Goal: Task Accomplishment & Management: Use online tool/utility

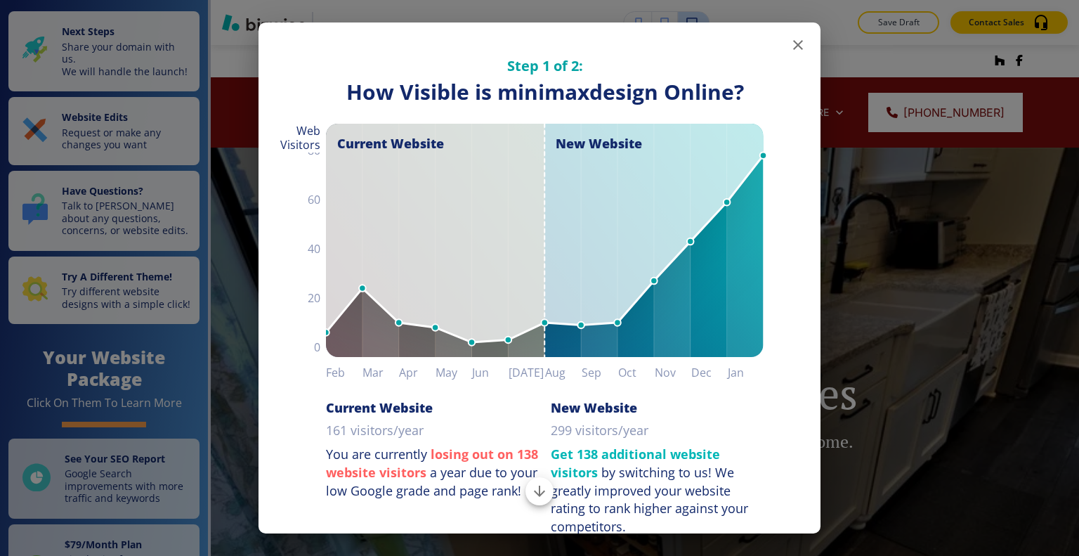
click at [791, 47] on icon "button" at bounding box center [798, 45] width 17 height 17
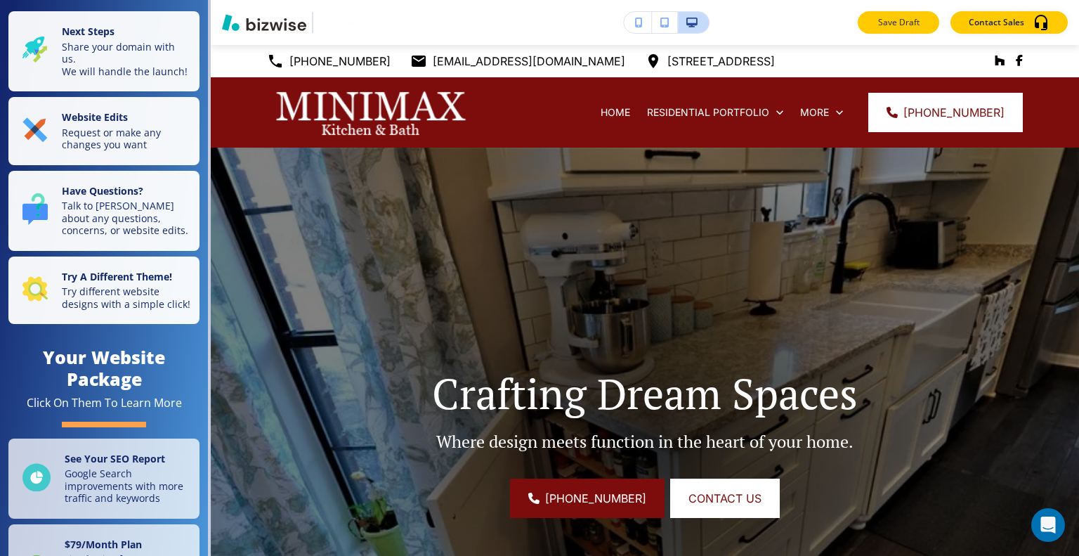
click at [919, 21] on p "Save Draft" at bounding box center [898, 22] width 45 height 13
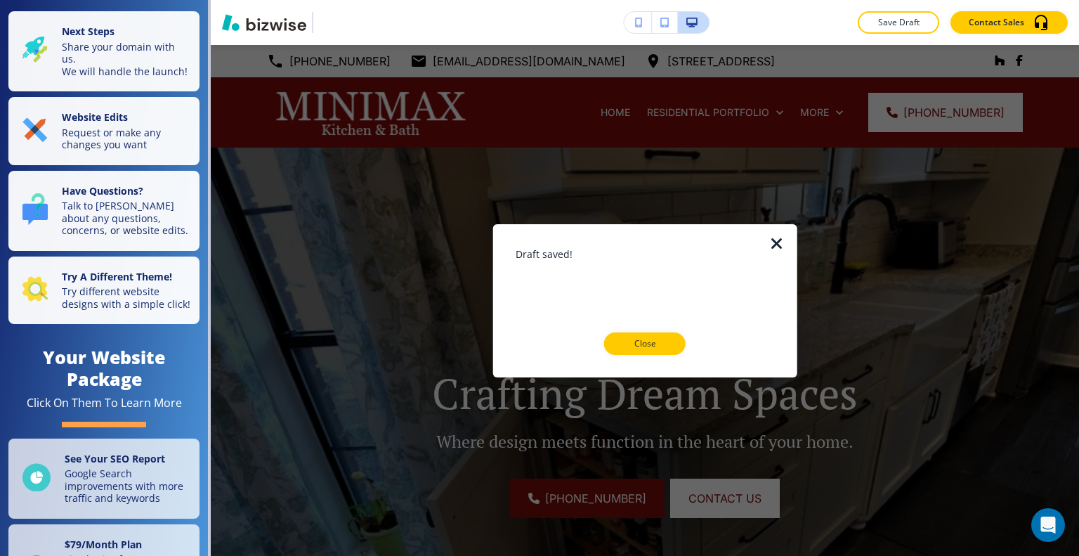
click at [657, 346] on p "Close" at bounding box center [644, 343] width 45 height 13
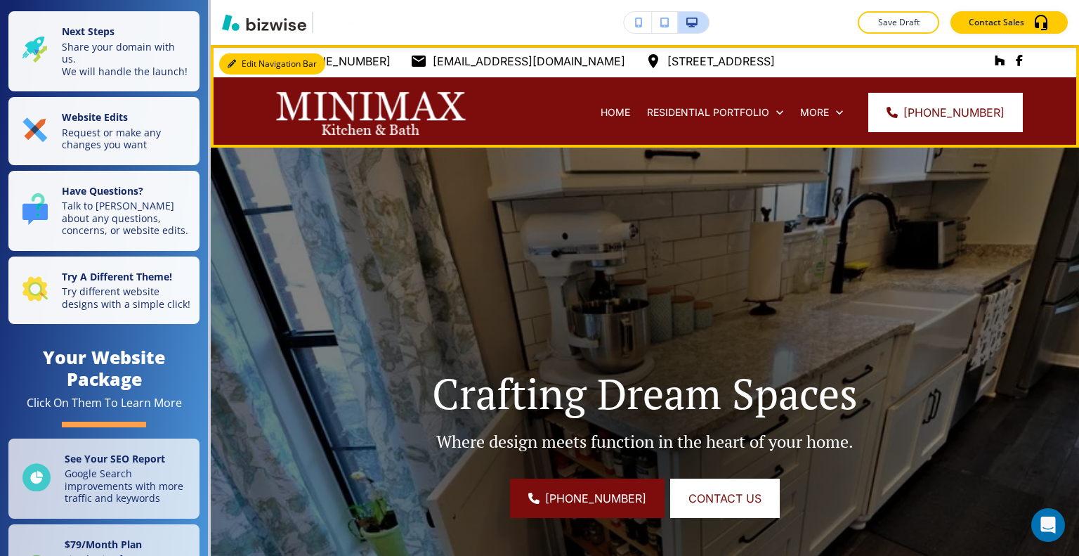
click at [249, 65] on button "Edit Navigation Bar" at bounding box center [272, 63] width 106 height 21
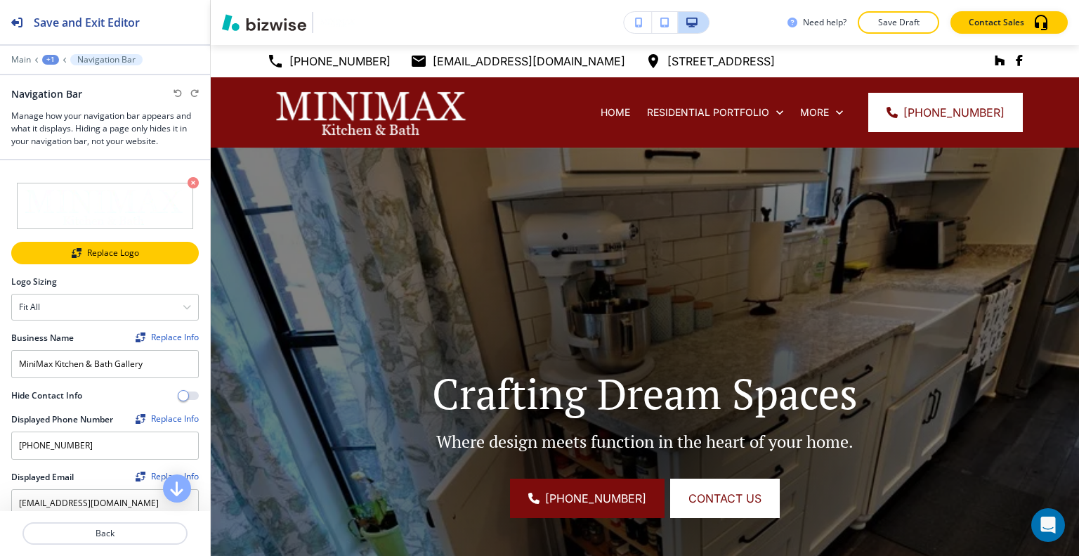
click at [75, 254] on img "button" at bounding box center [77, 253] width 10 height 10
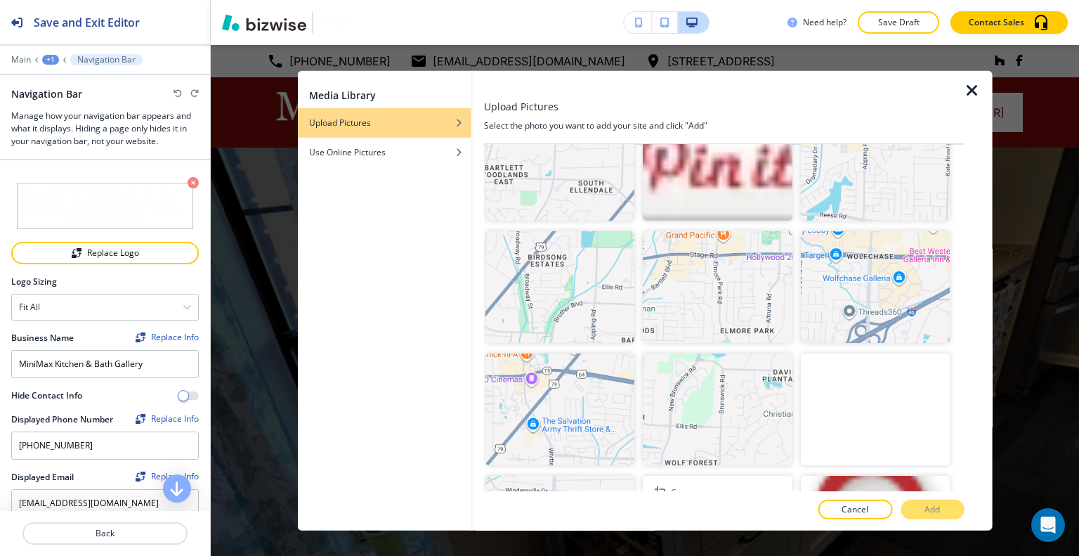
scroll to position [2293, 0]
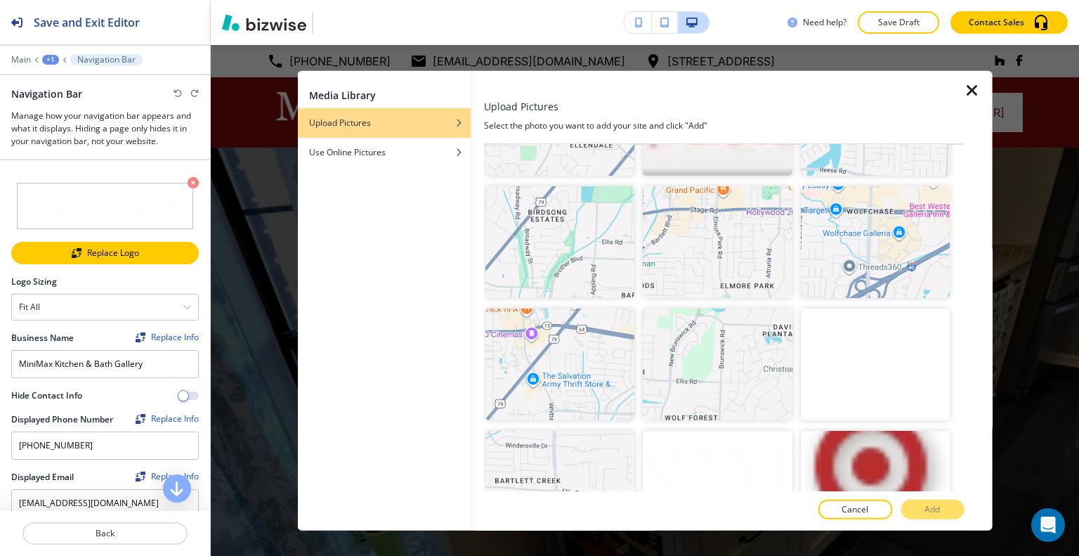
click at [89, 249] on div "Replace Logo" at bounding box center [105, 253] width 185 height 10
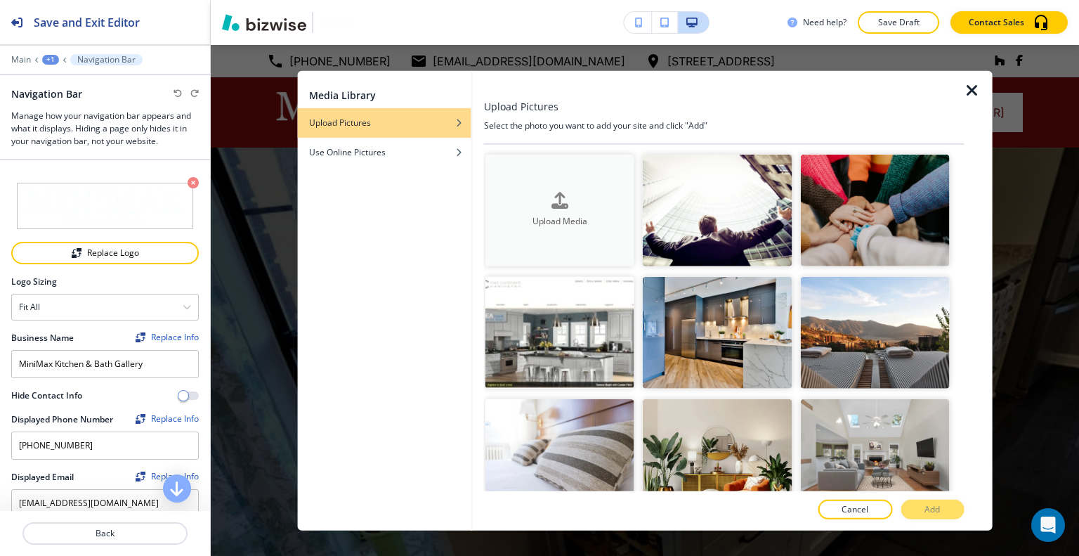
click at [595, 218] on h4 "Upload Media" at bounding box center [559, 221] width 149 height 13
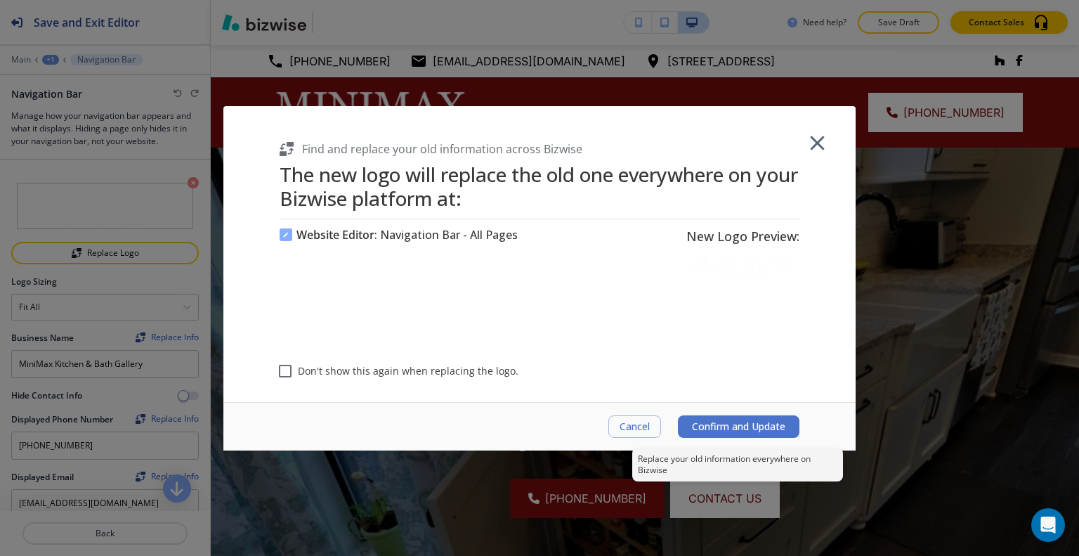
click at [719, 422] on span "Confirm and Update" at bounding box center [738, 426] width 93 height 11
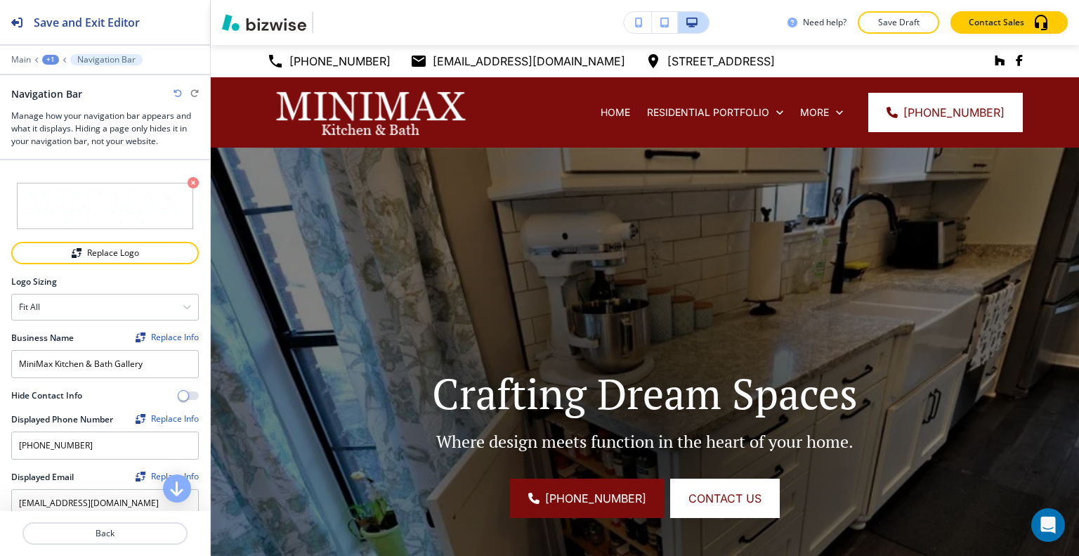
click at [174, 93] on icon "button" at bounding box center [178, 93] width 8 height 8
click at [193, 93] on icon "button" at bounding box center [194, 93] width 8 height 8
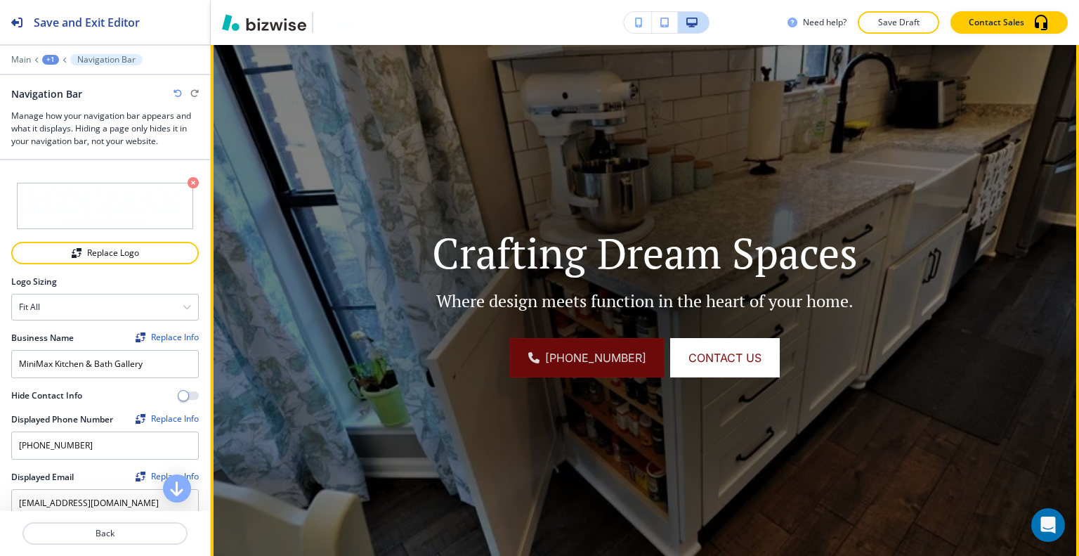
scroll to position [0, 0]
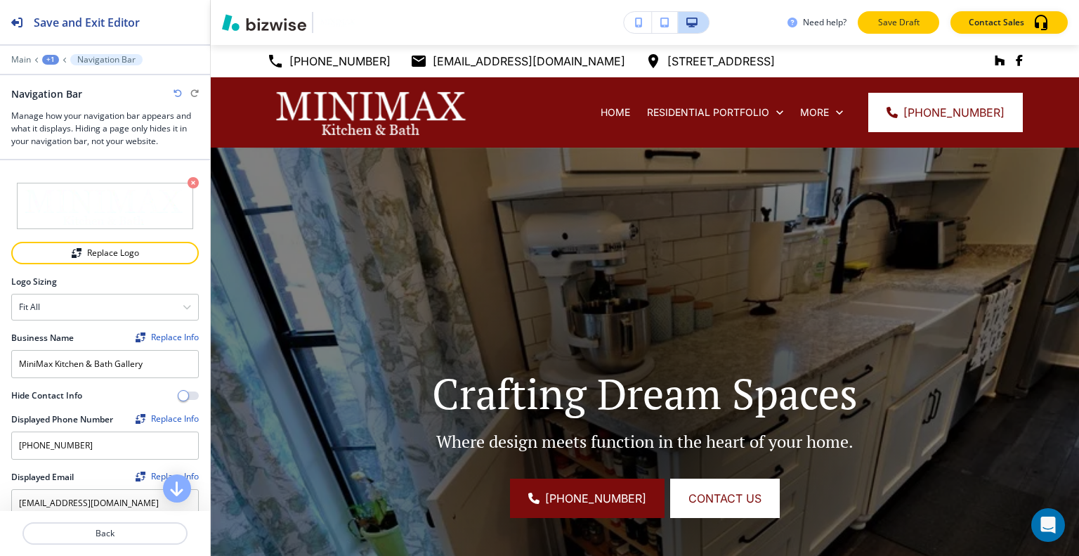
click at [888, 32] on button "Save Draft" at bounding box center [898, 22] width 81 height 22
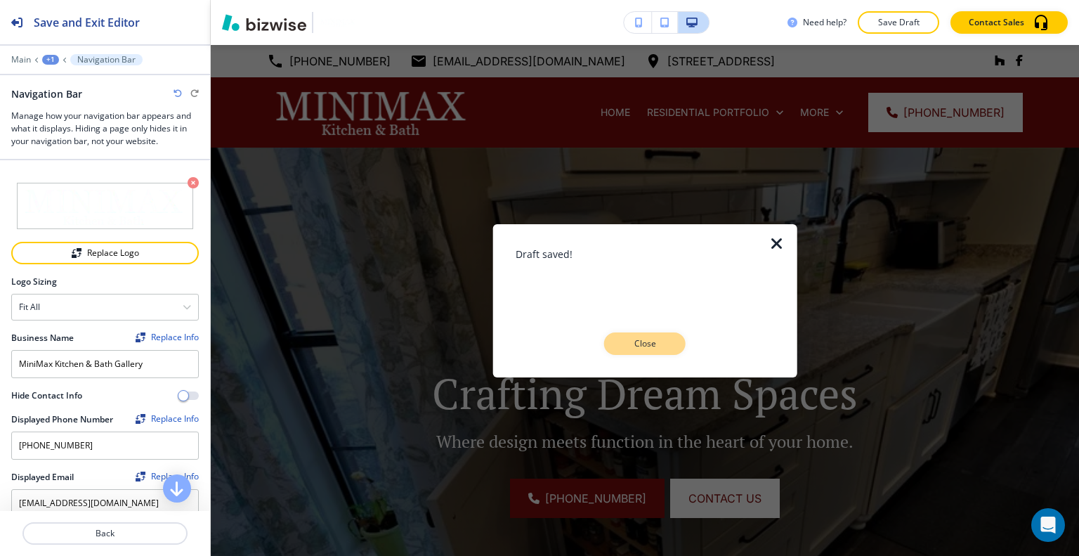
click at [640, 351] on button "Close" at bounding box center [644, 343] width 81 height 22
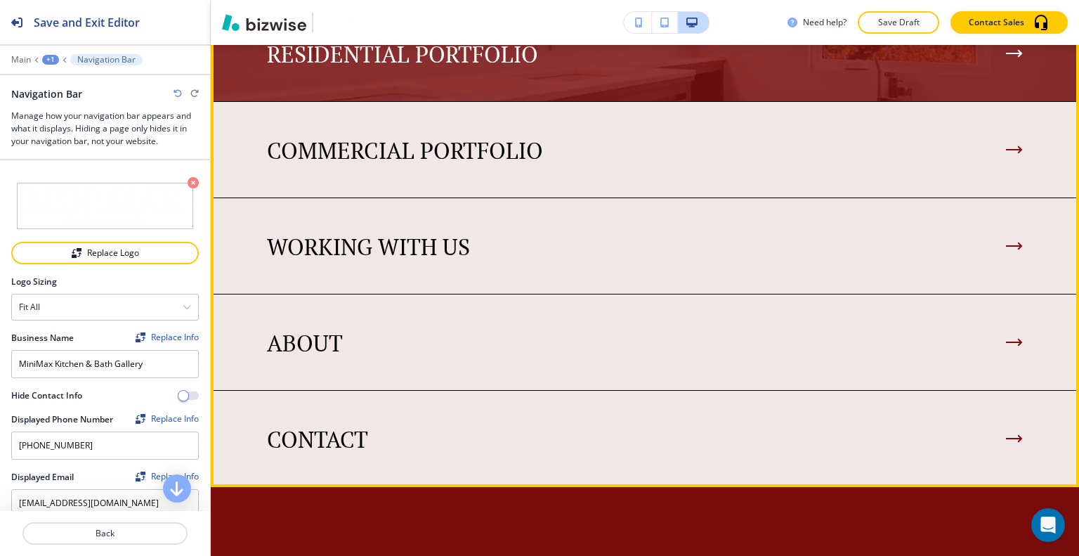
scroll to position [913, 0]
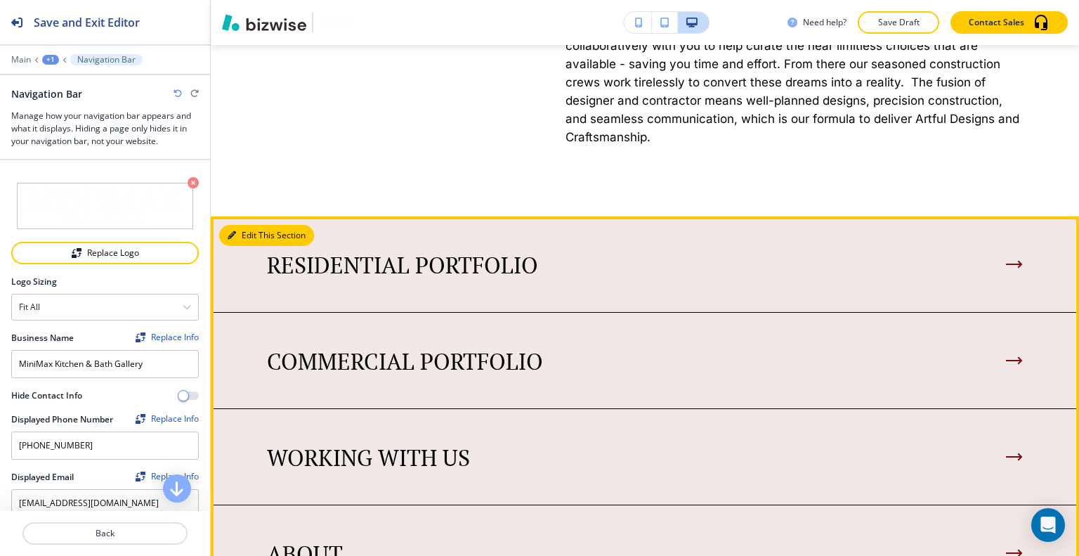
click at [259, 236] on button "Edit This Section" at bounding box center [266, 235] width 95 height 21
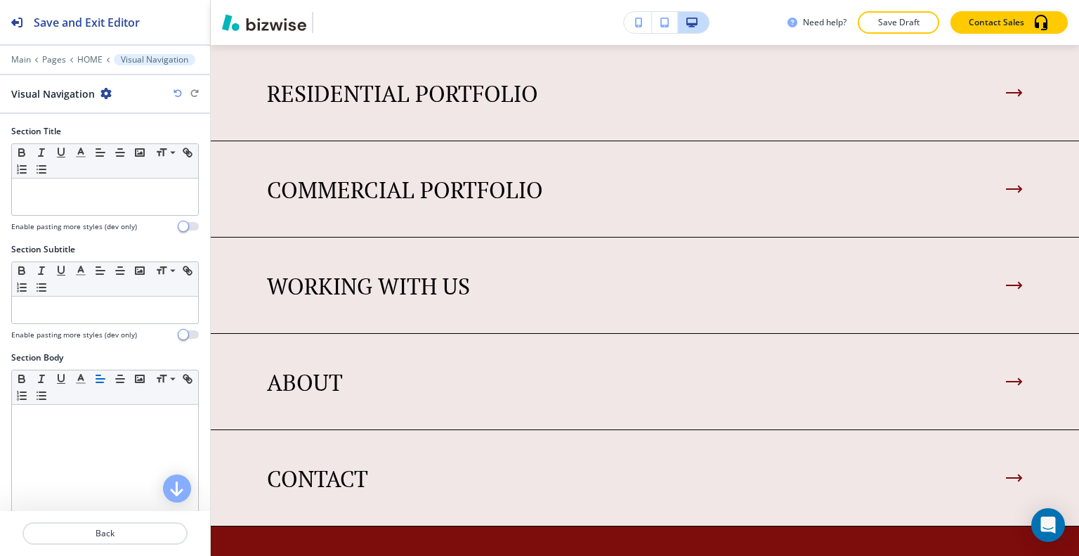
scroll to position [421, 0]
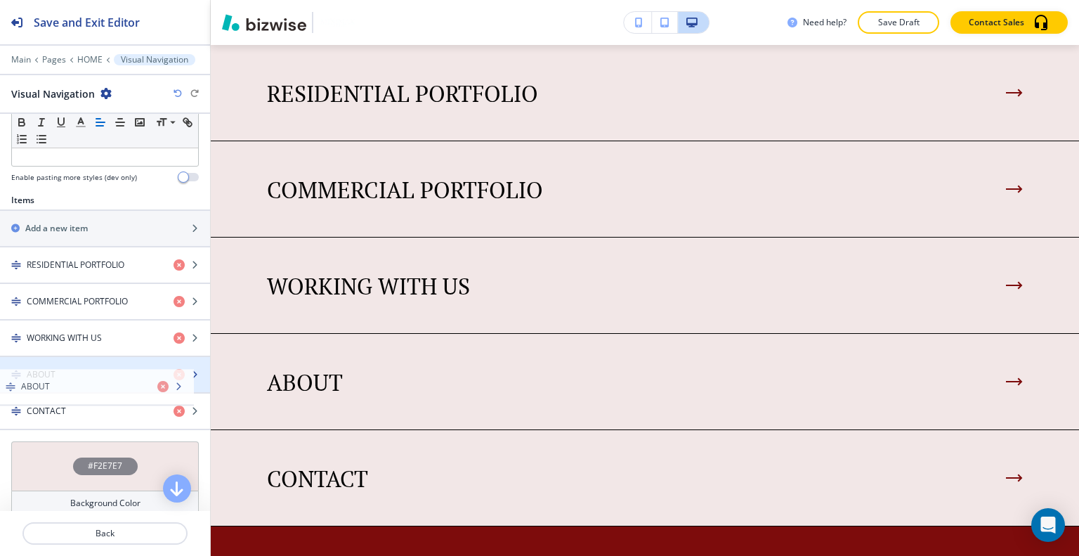
drag, startPoint x: 79, startPoint y: 353, endPoint x: 73, endPoint y: 368, distance: 16.4
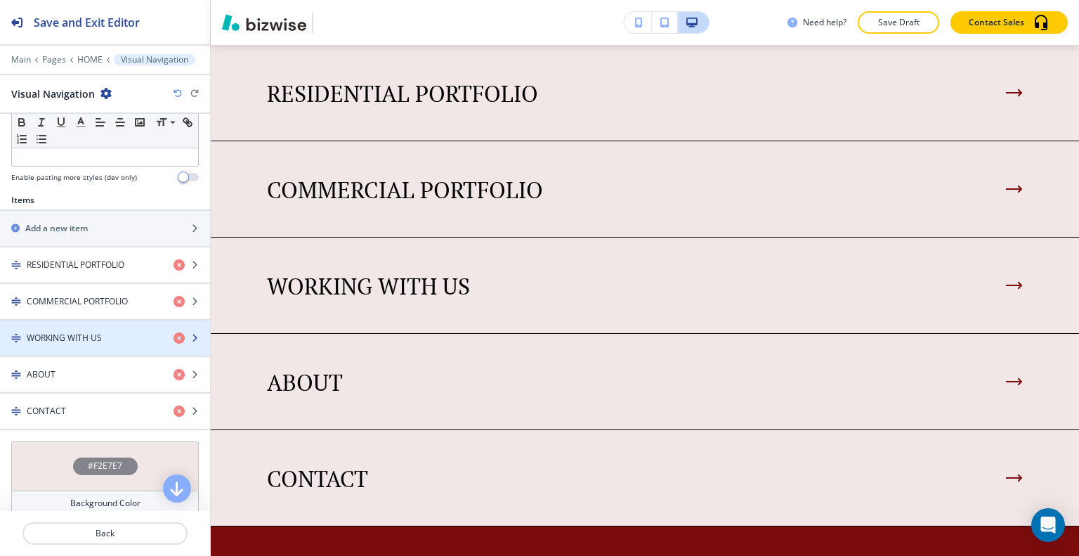
click at [80, 327] on div "button" at bounding box center [105, 325] width 210 height 11
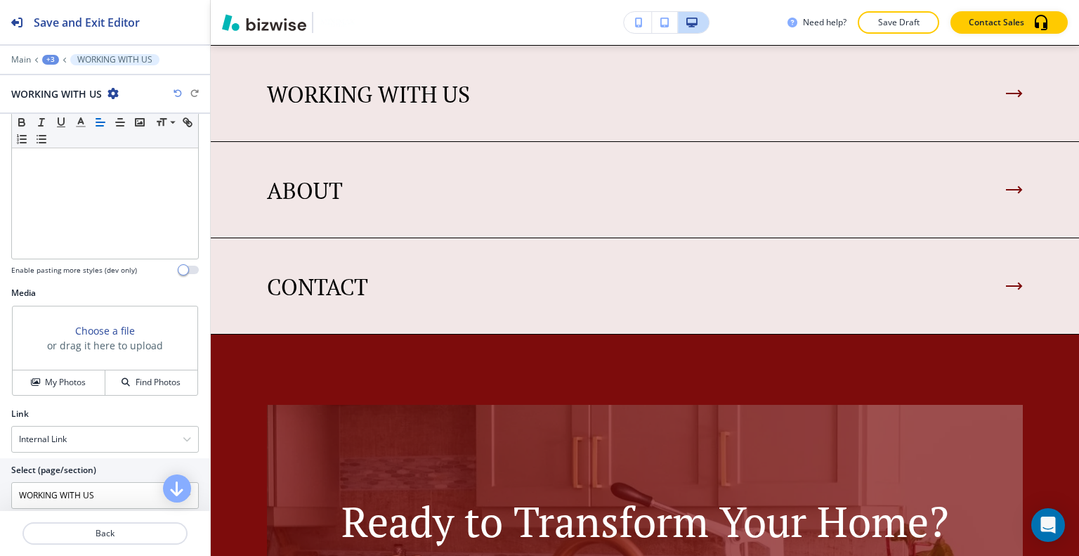
scroll to position [298, 0]
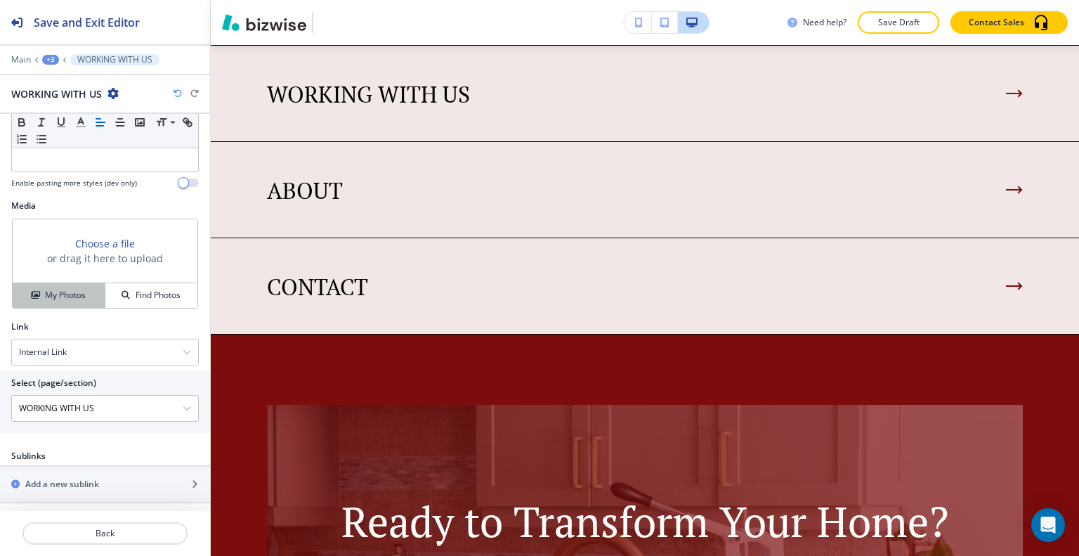
click at [78, 294] on h4 "My Photos" at bounding box center [65, 295] width 41 height 13
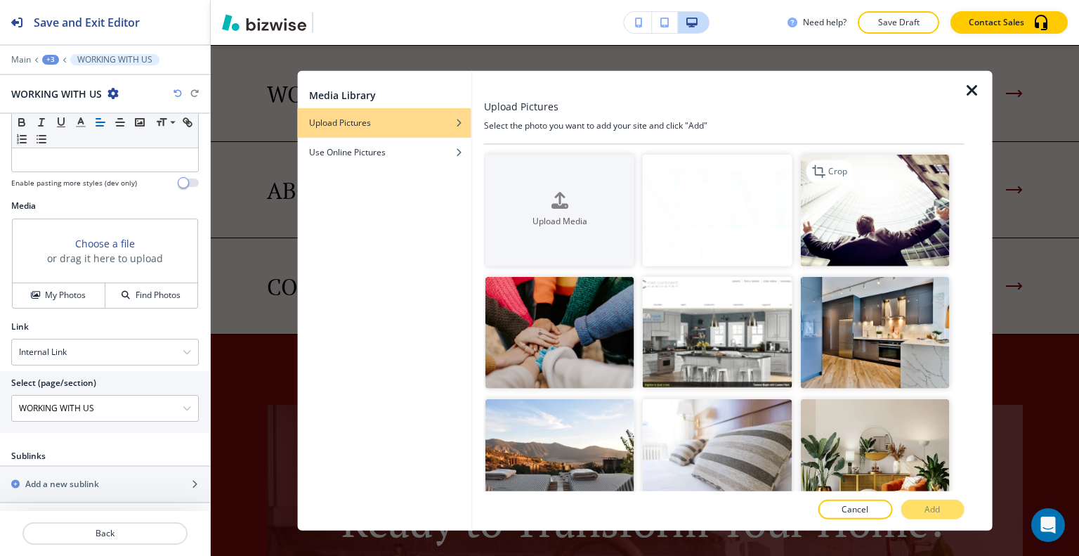
click at [868, 221] on img "button" at bounding box center [874, 210] width 149 height 112
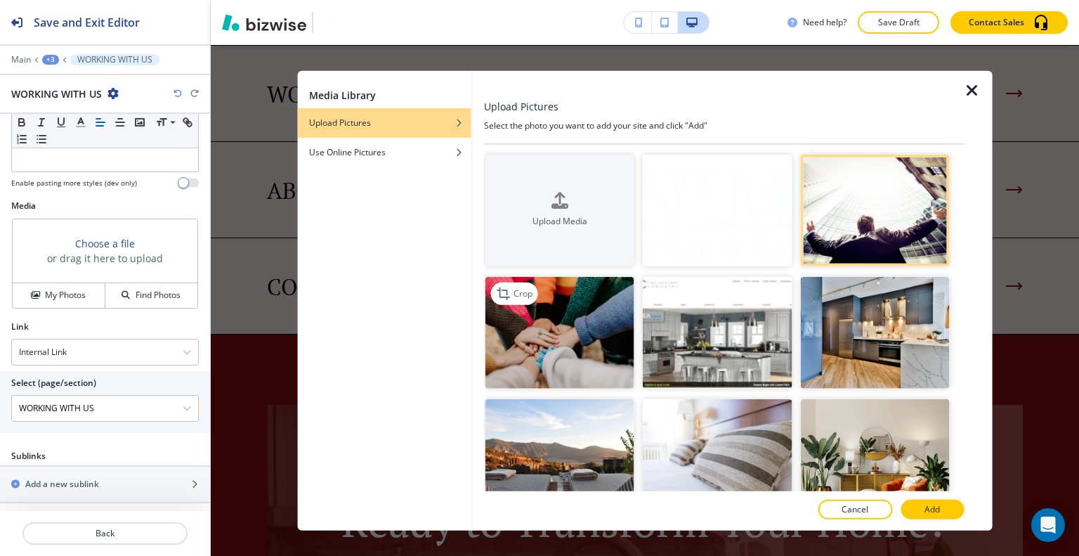
click at [546, 341] on img "button" at bounding box center [559, 333] width 149 height 112
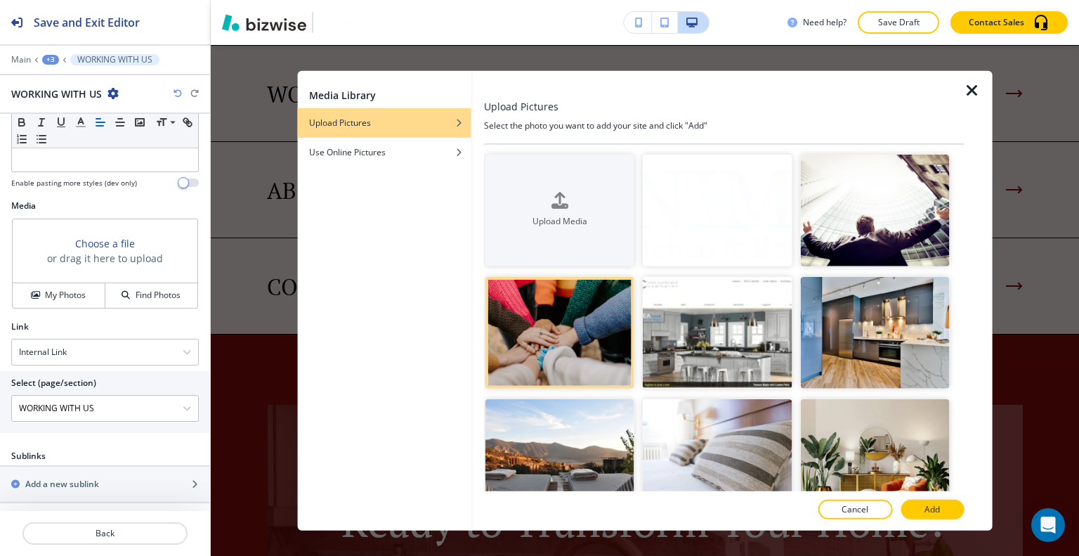
scroll to position [70, 0]
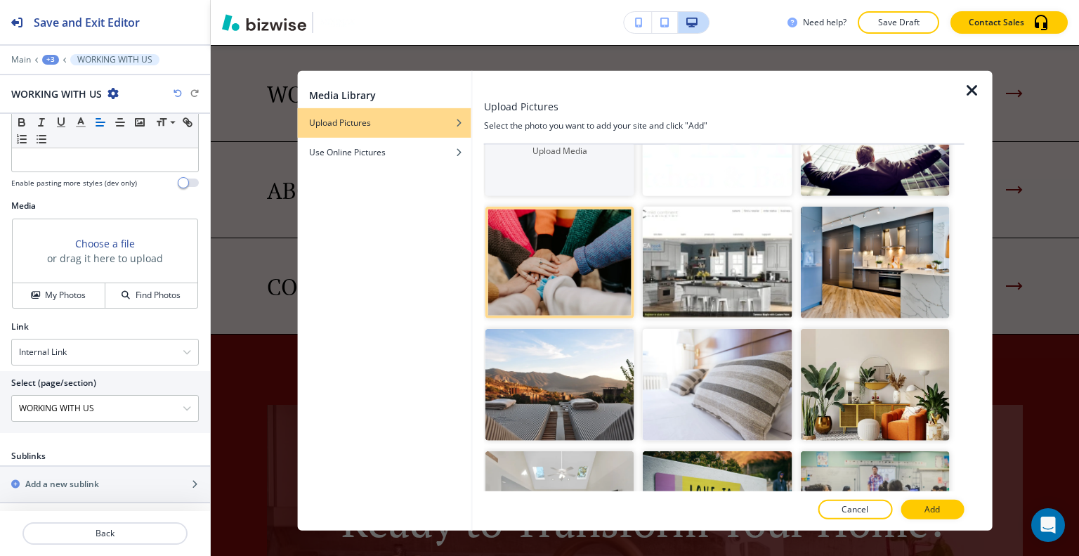
click at [862, 443] on div at bounding box center [874, 447] width 149 height 8
click at [868, 413] on img "button" at bounding box center [874, 385] width 149 height 112
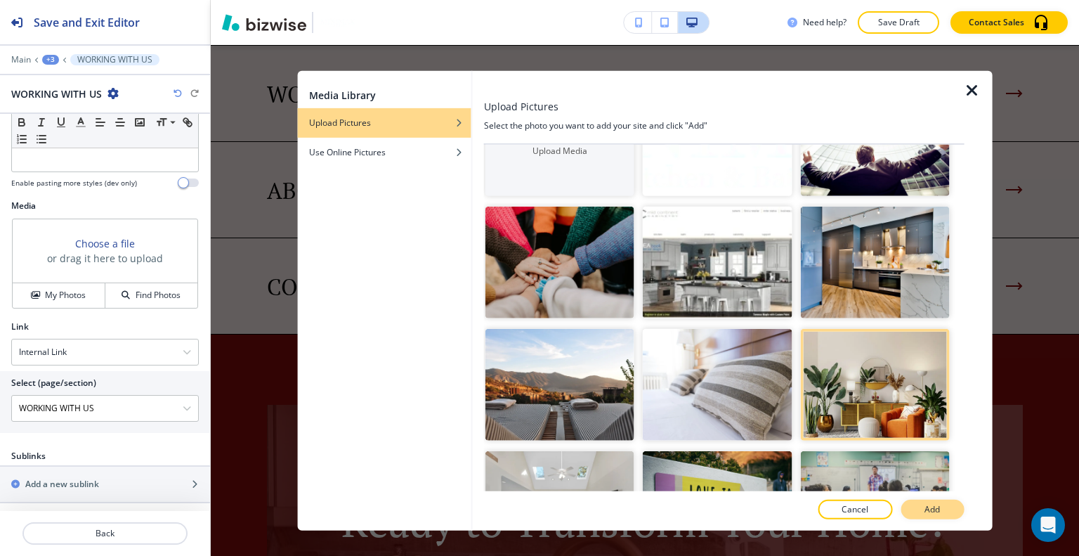
click at [927, 509] on p "Add" at bounding box center [931, 509] width 15 height 13
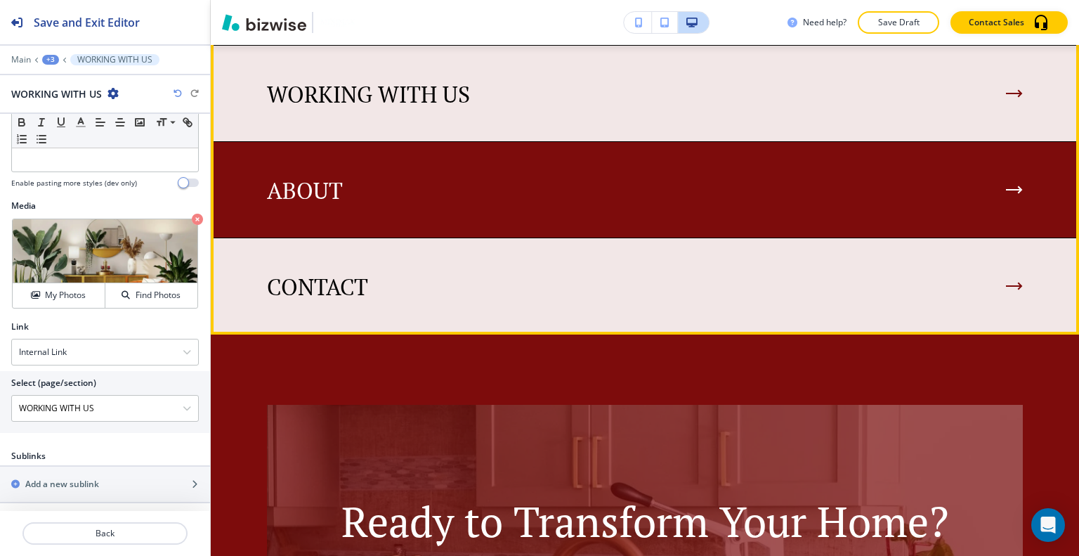
scroll to position [1206, 0]
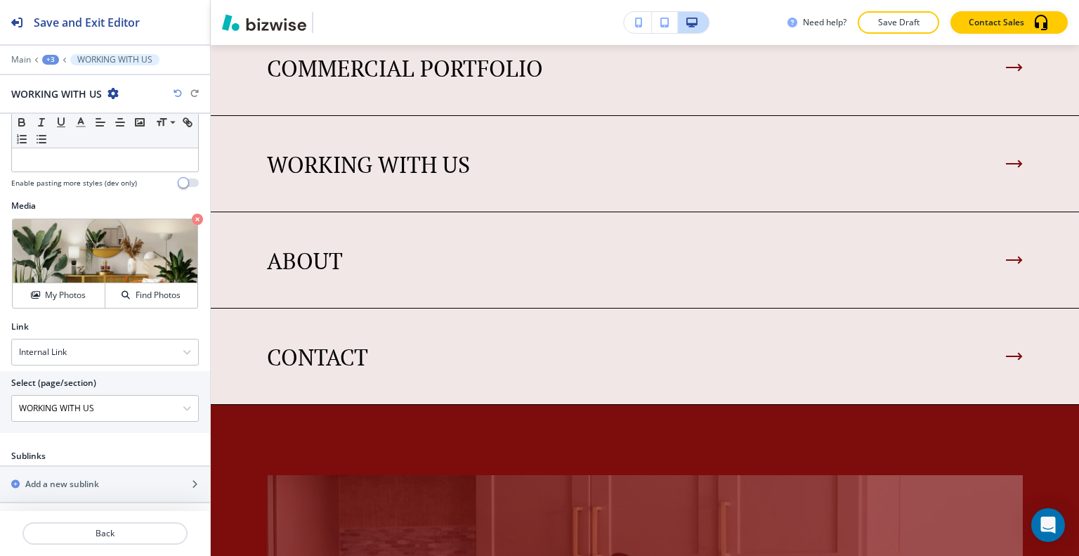
click at [111, 547] on div at bounding box center [105, 549] width 210 height 11
click at [116, 536] on p "Back" at bounding box center [105, 533] width 162 height 13
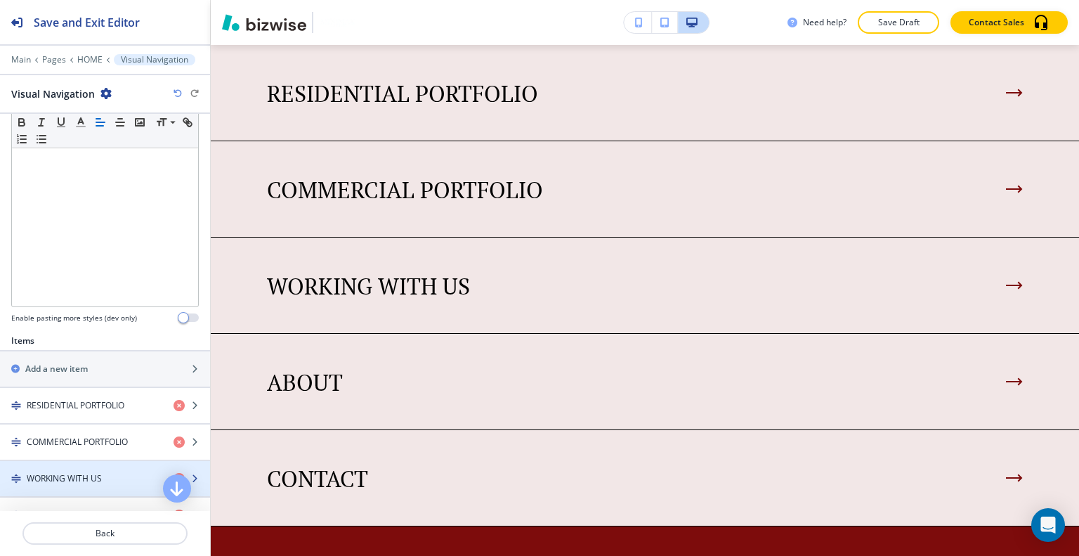
scroll to position [421, 0]
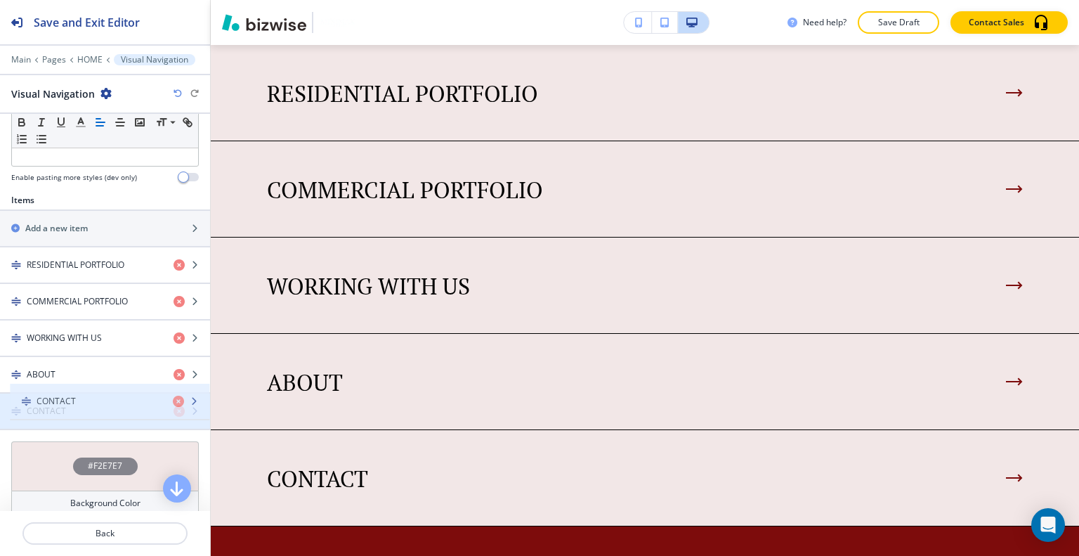
drag, startPoint x: 73, startPoint y: 399, endPoint x: 83, endPoint y: 393, distance: 11.3
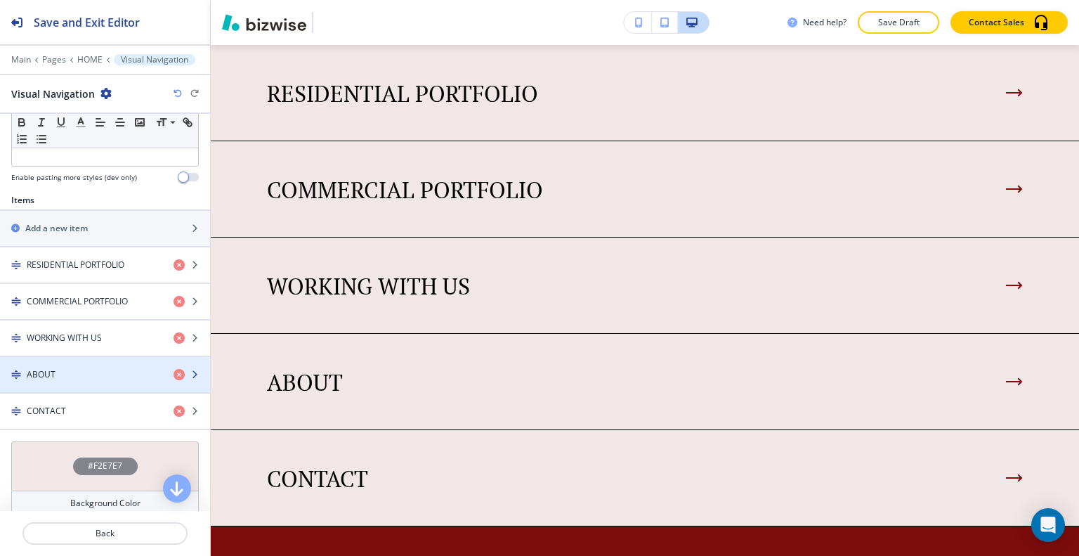
click at [82, 372] on div "ABOUT" at bounding box center [81, 374] width 162 height 13
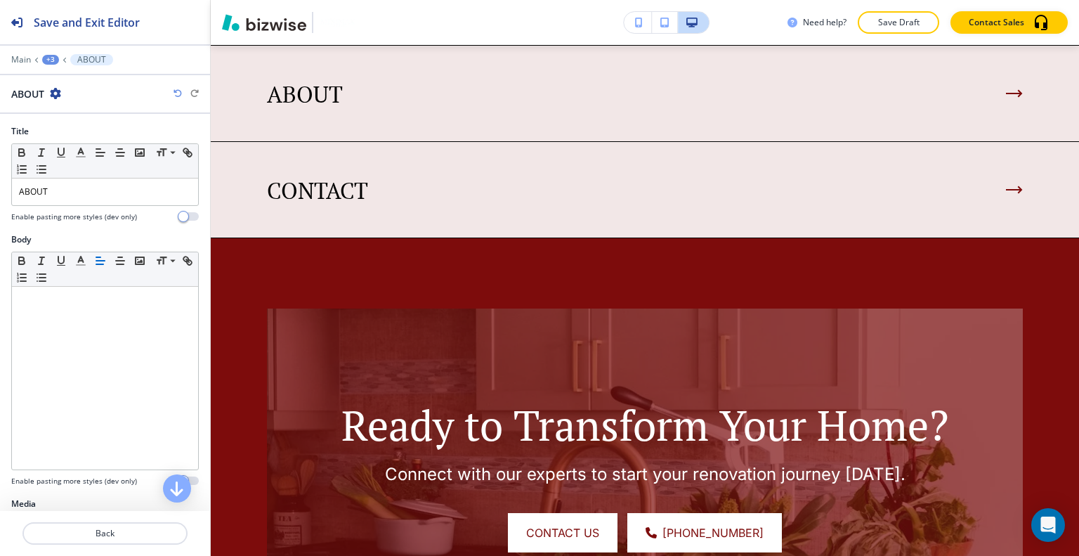
scroll to position [298, 0]
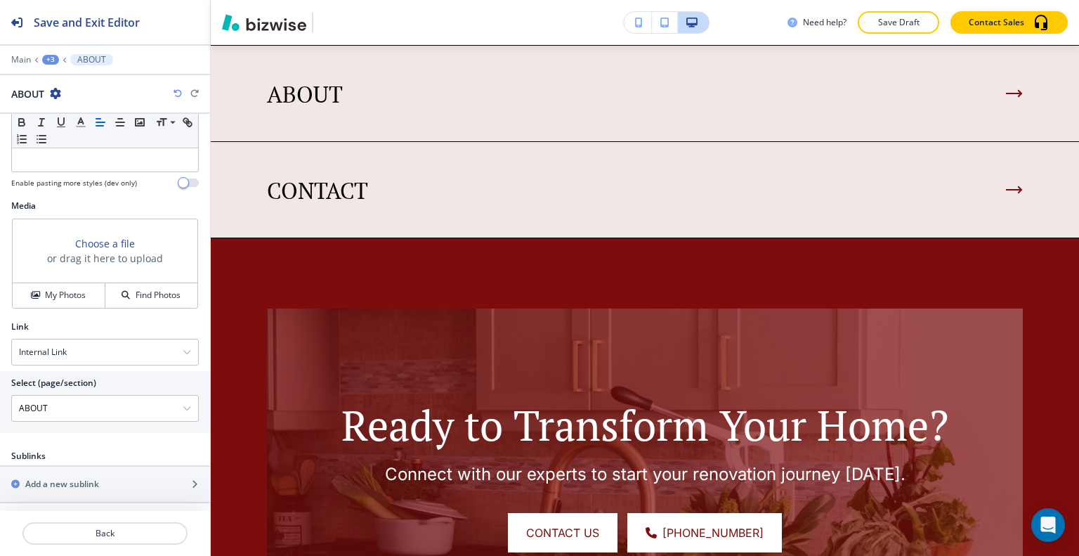
click at [84, 307] on div "Media Choose a file or drag it here to upload My Photos Find Photos" at bounding box center [105, 260] width 210 height 121
click at [84, 289] on div "My Photos" at bounding box center [59, 295] width 92 height 13
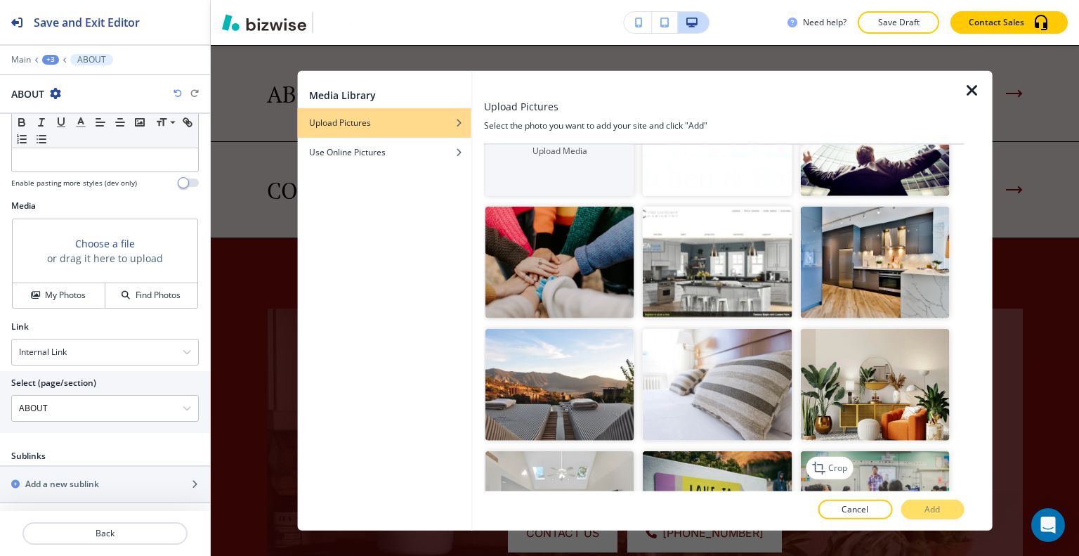
scroll to position [140, 0]
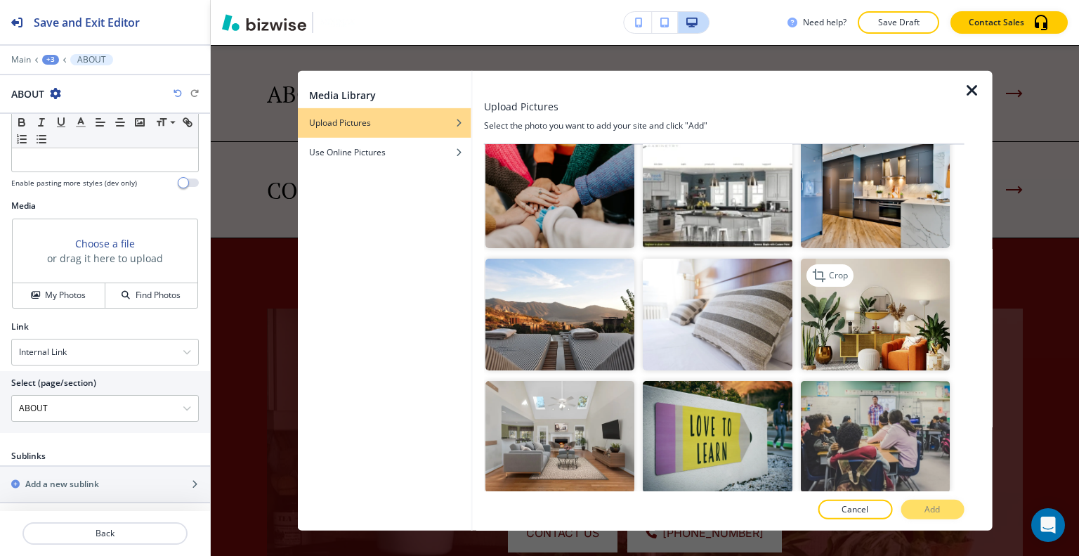
click at [829, 318] on img "button" at bounding box center [874, 315] width 149 height 112
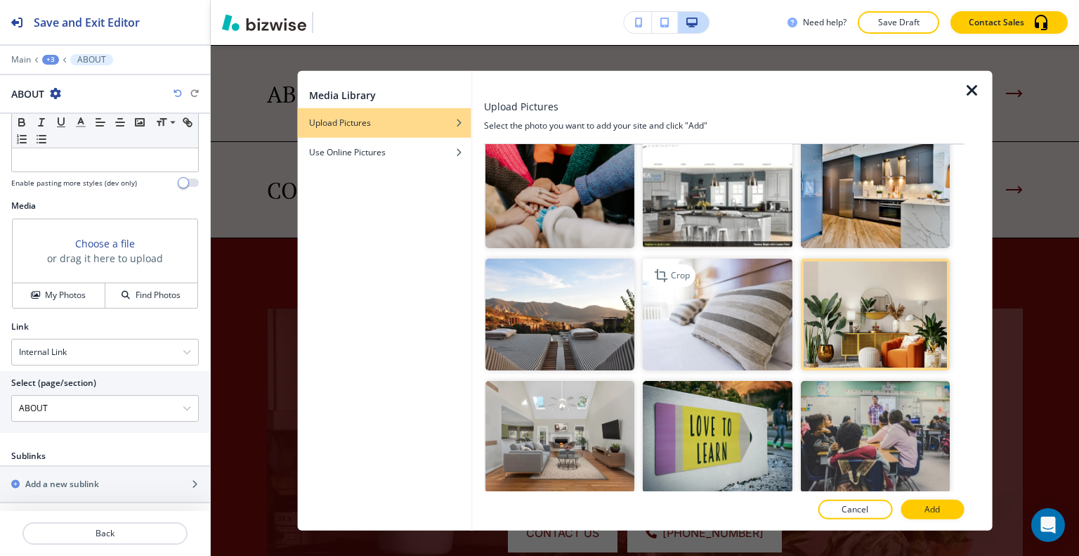
click at [736, 317] on img "button" at bounding box center [717, 315] width 149 height 112
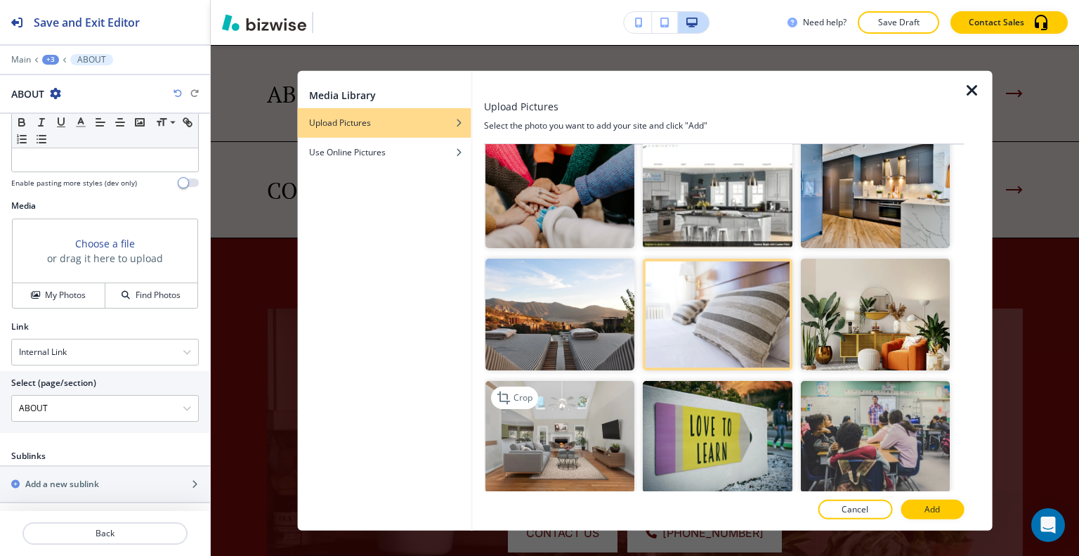
click at [565, 437] on img "button" at bounding box center [559, 437] width 149 height 112
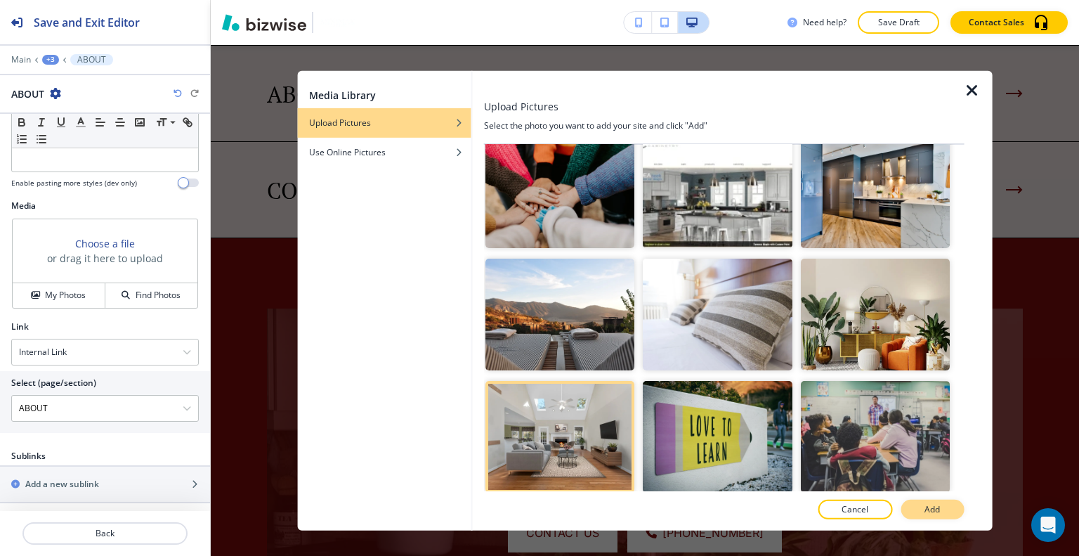
click at [912, 507] on button "Add" at bounding box center [932, 509] width 63 height 20
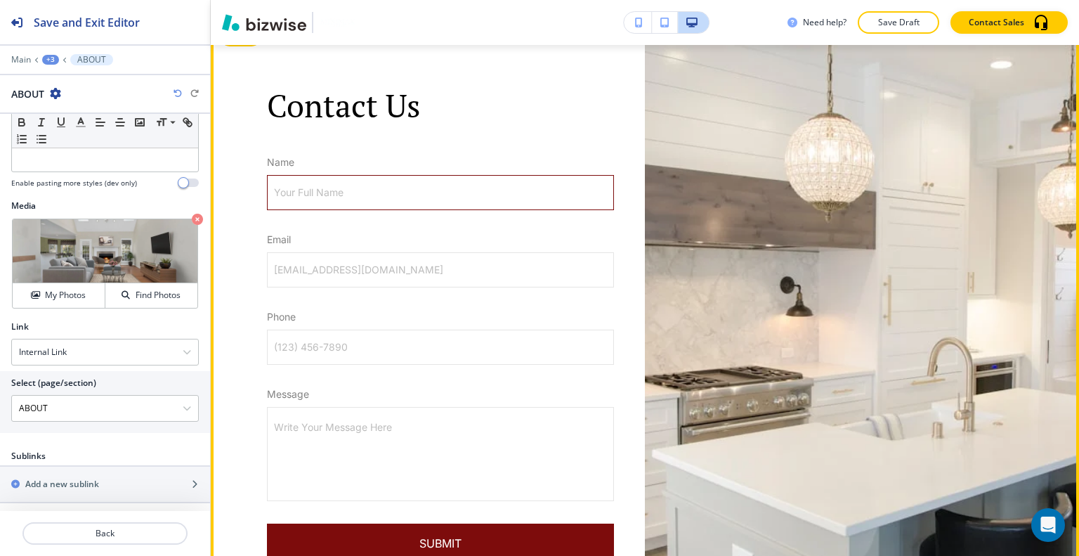
scroll to position [2426, 0]
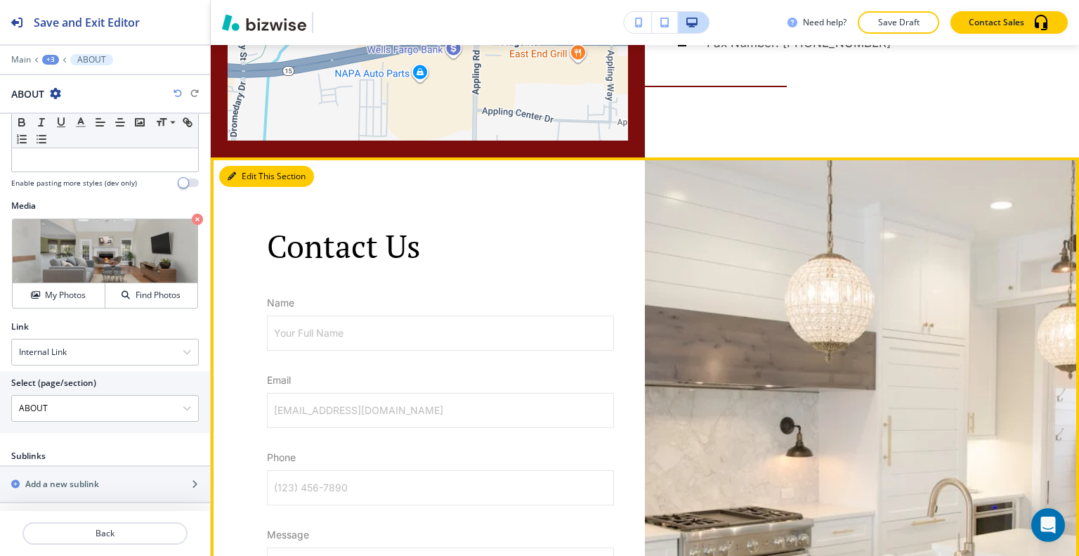
click at [255, 176] on button "Edit This Section" at bounding box center [266, 176] width 95 height 21
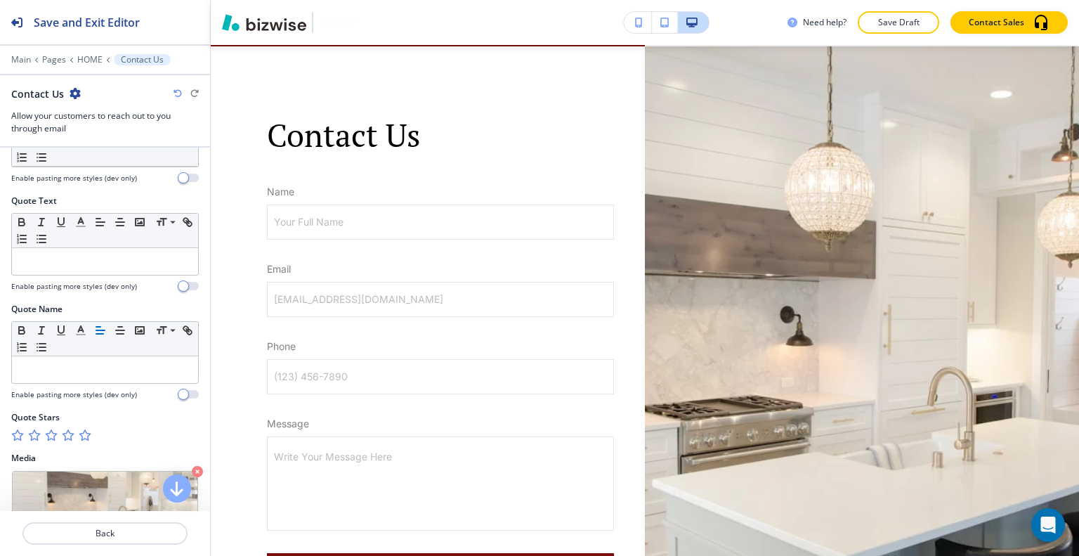
scroll to position [779, 0]
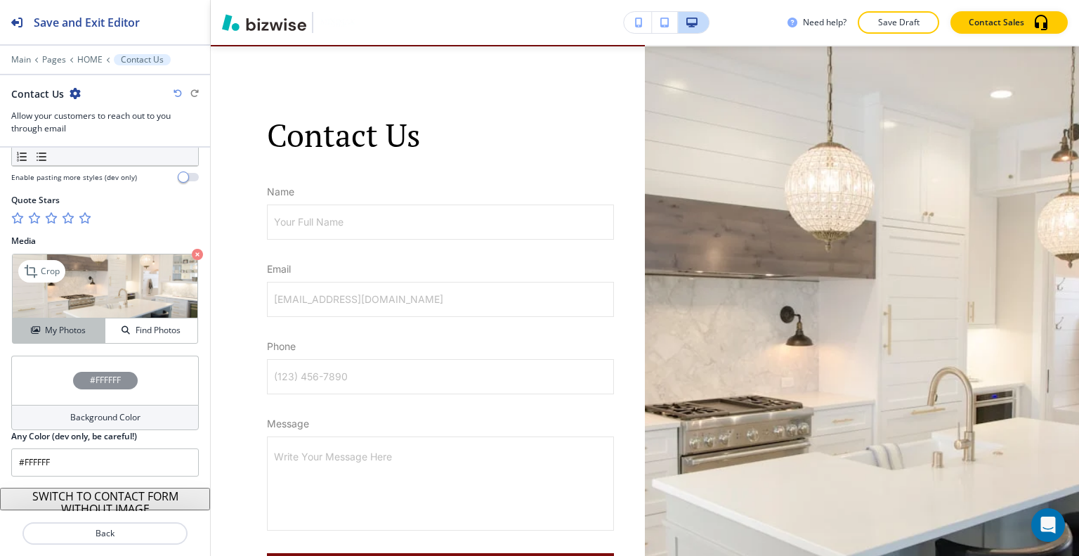
click at [85, 329] on div "My Photos" at bounding box center [59, 330] width 92 height 13
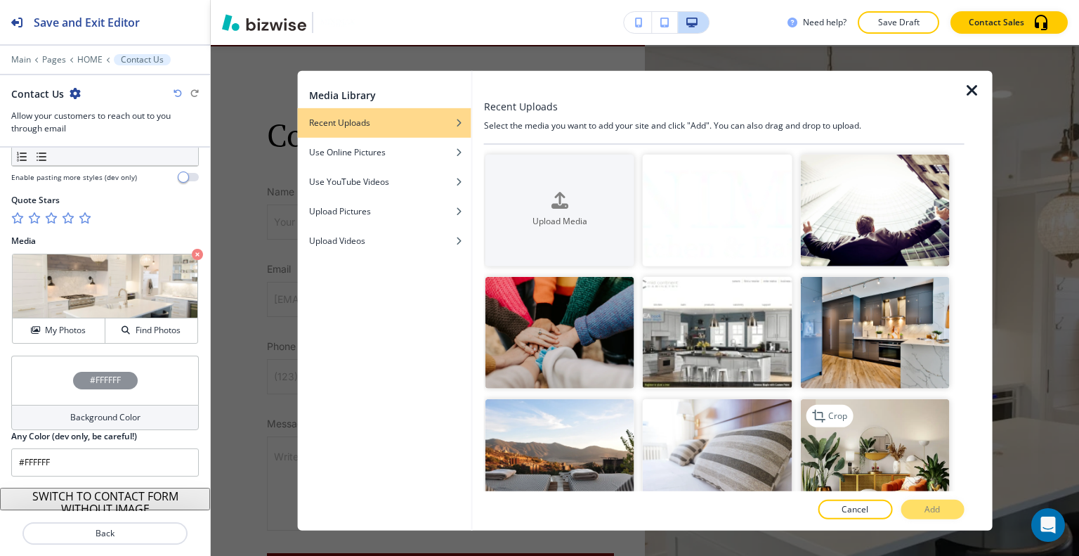
scroll to position [140, 0]
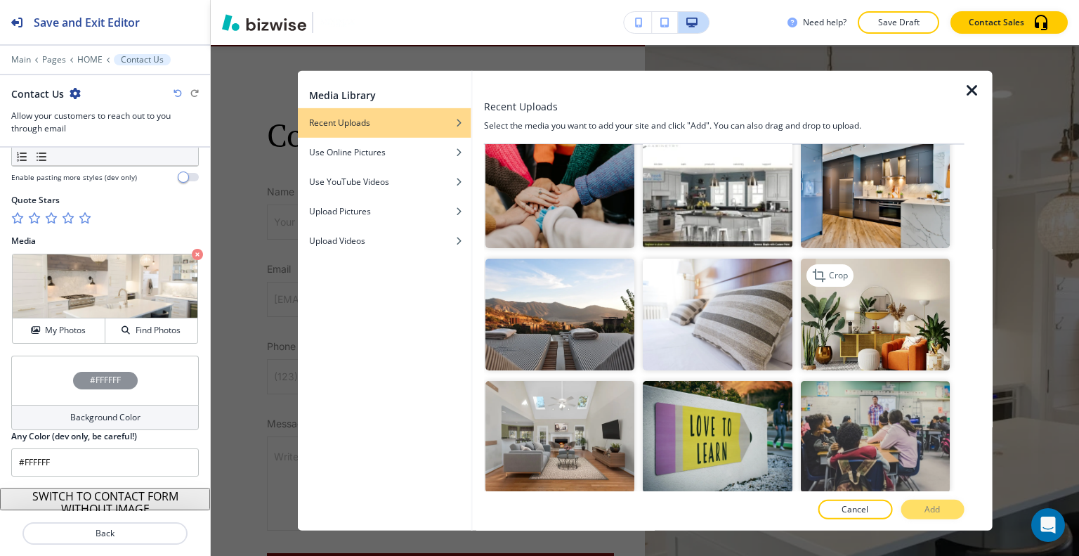
click at [863, 340] on img "button" at bounding box center [874, 315] width 149 height 112
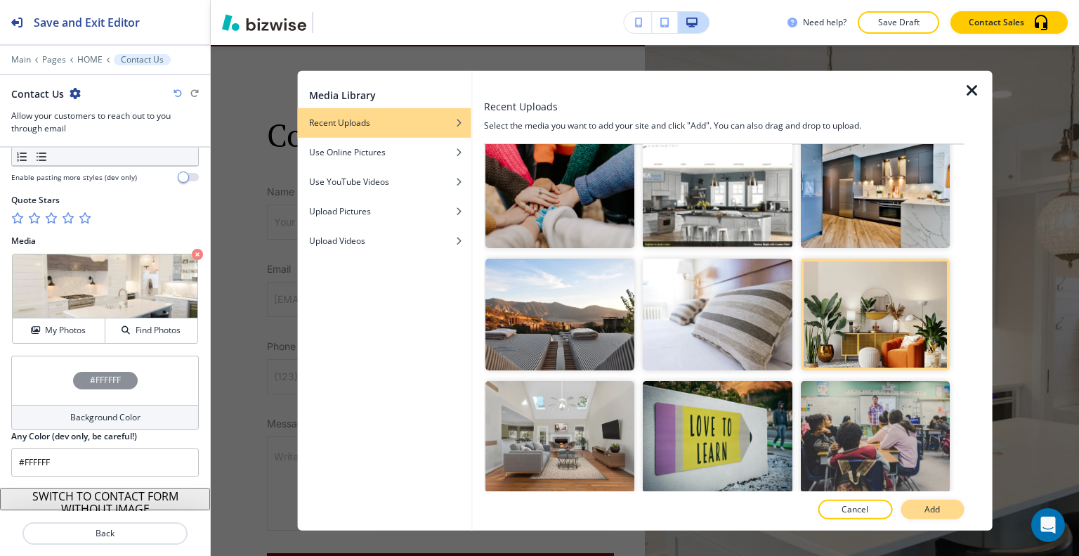
click at [938, 508] on p "Add" at bounding box center [931, 509] width 15 height 13
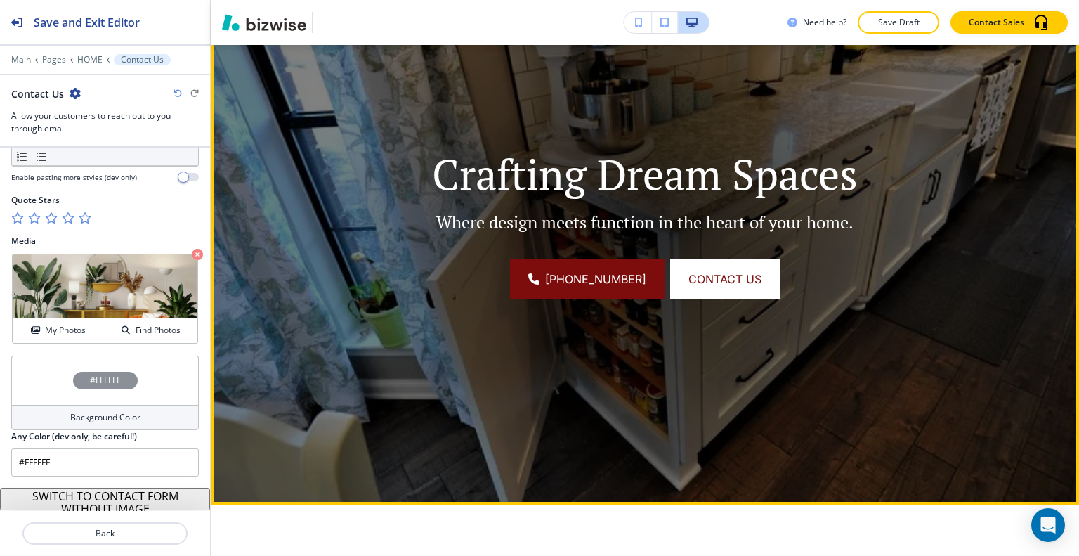
scroll to position [570, 0]
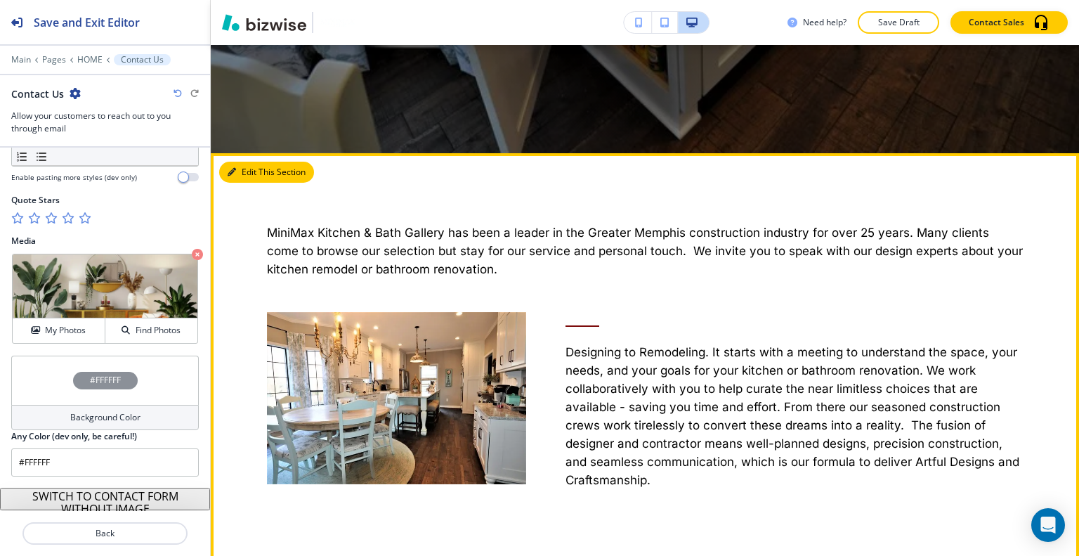
click at [259, 168] on button "Edit This Section" at bounding box center [266, 172] width 95 height 21
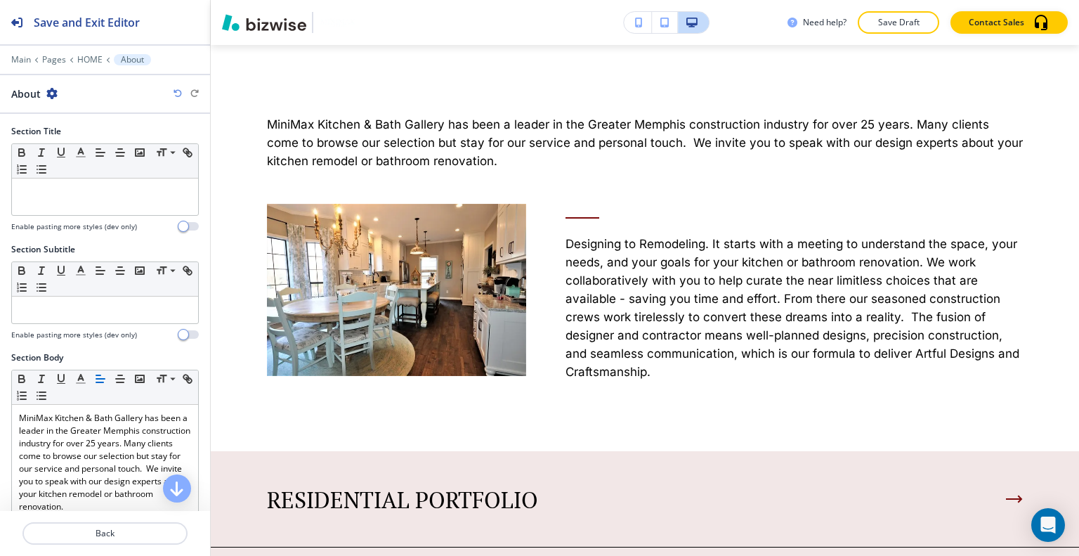
scroll to position [351, 0]
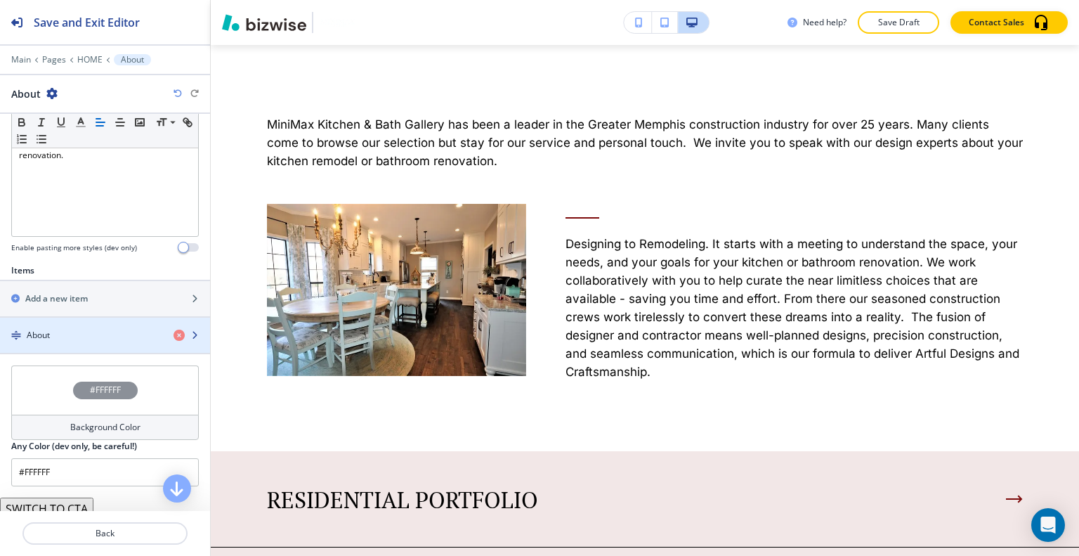
click at [74, 322] on div "button" at bounding box center [105, 323] width 210 height 11
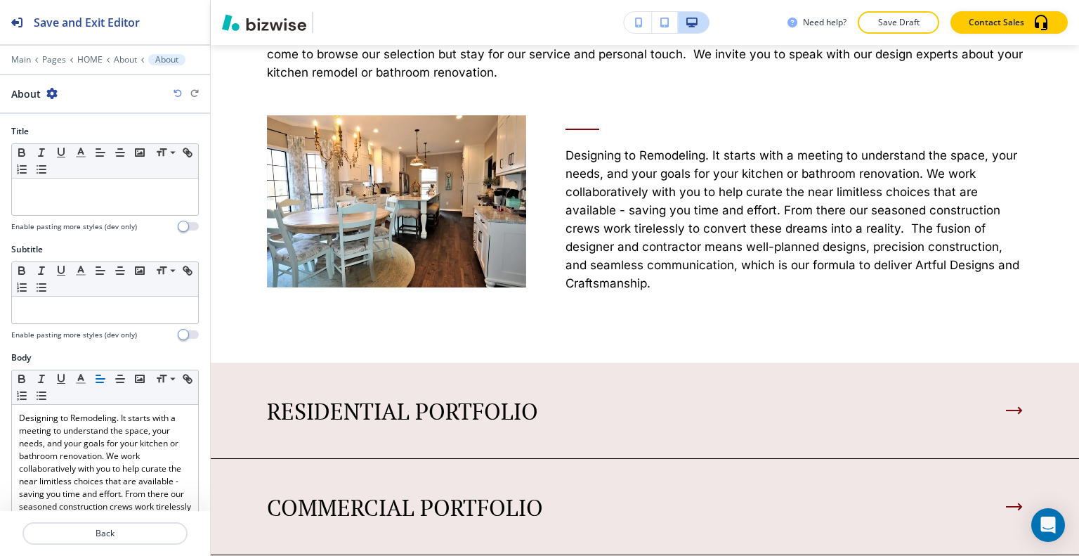
scroll to position [419, 0]
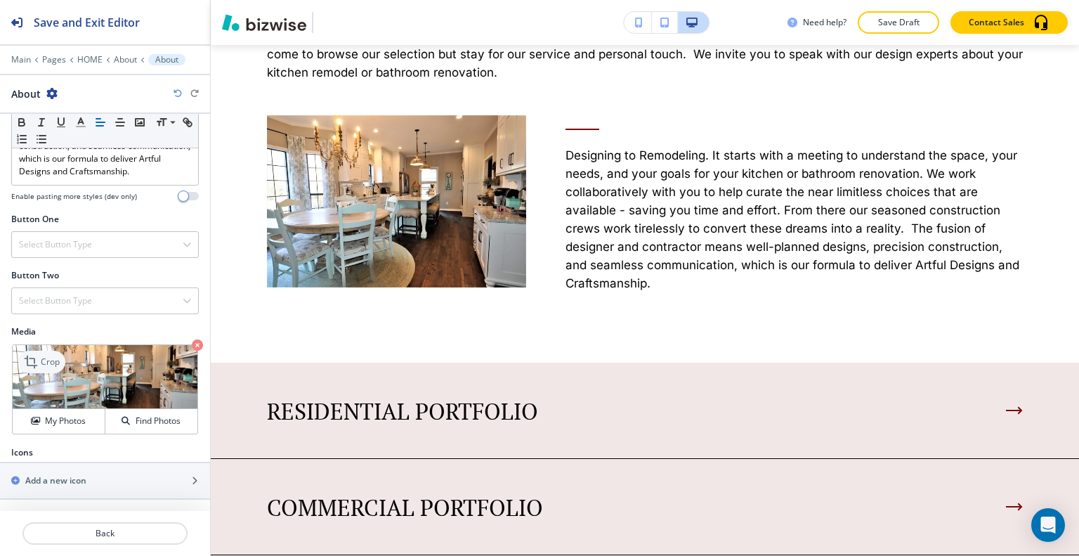
click at [57, 358] on p "Crop" at bounding box center [50, 361] width 19 height 13
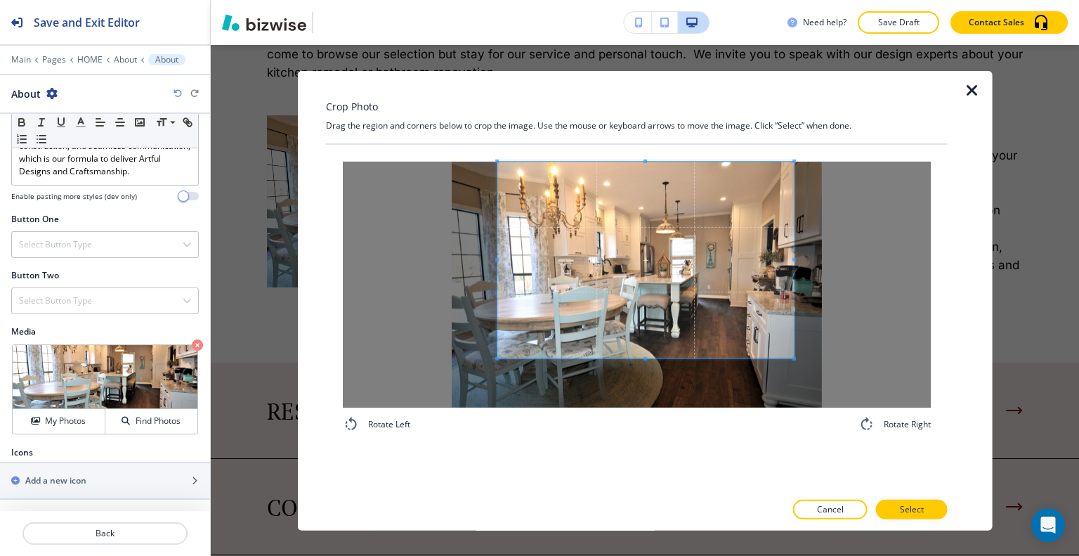
click at [596, 274] on span at bounding box center [645, 259] width 296 height 197
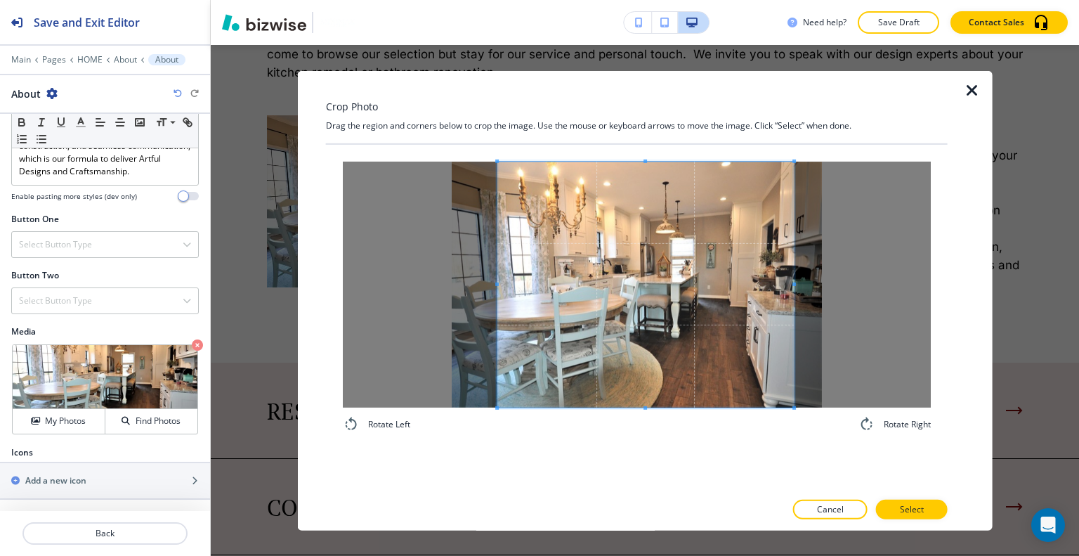
click at [629, 502] on div "Crop Photo Drag the region and corners below to crop the image. Use the mouse o…" at bounding box center [637, 299] width 622 height 459
click at [913, 513] on p "Select" at bounding box center [912, 509] width 24 height 13
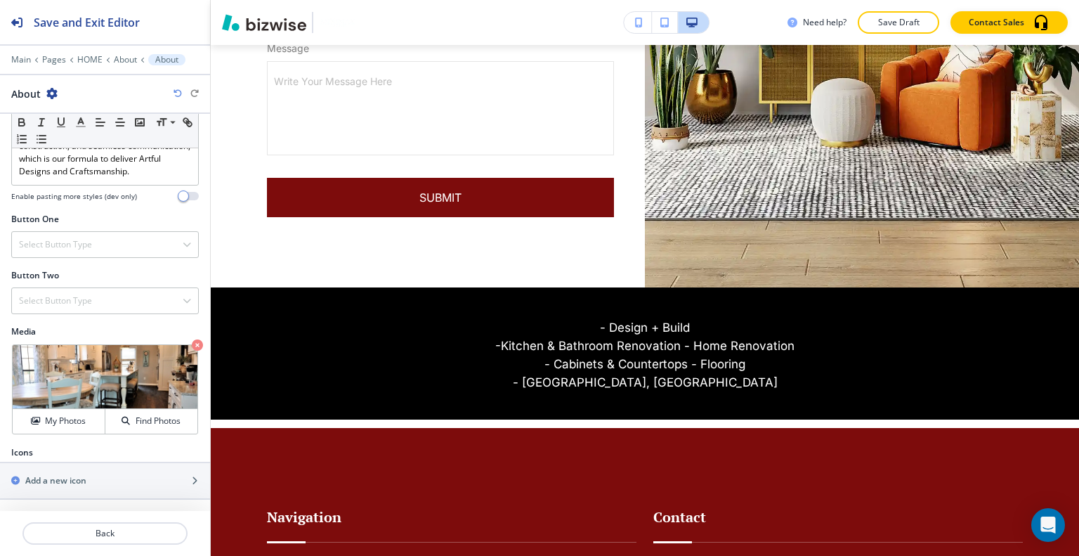
scroll to position [0, 0]
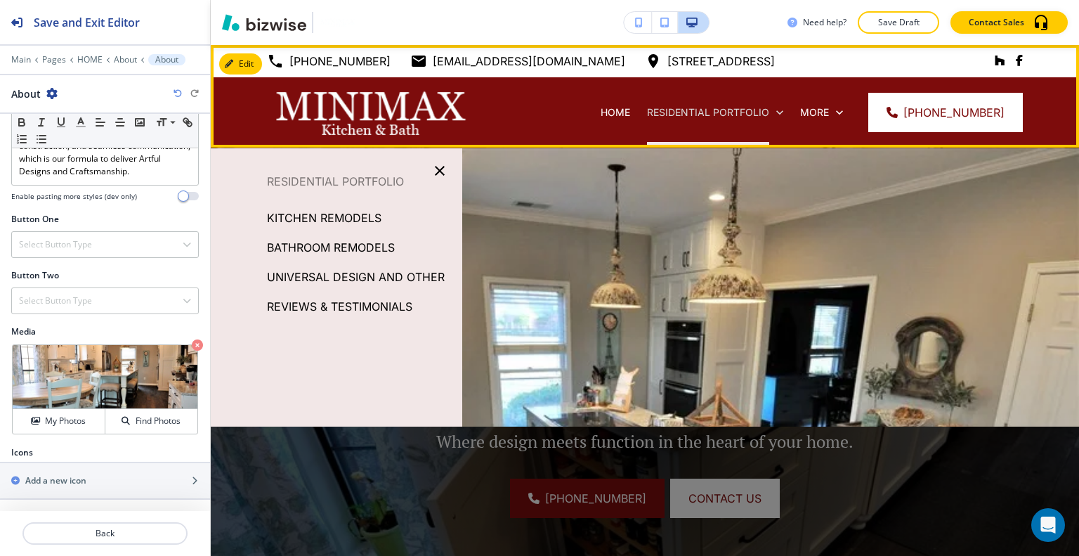
click at [692, 116] on p "RESIDENTIAL PORTFOLIO" at bounding box center [708, 112] width 122 height 14
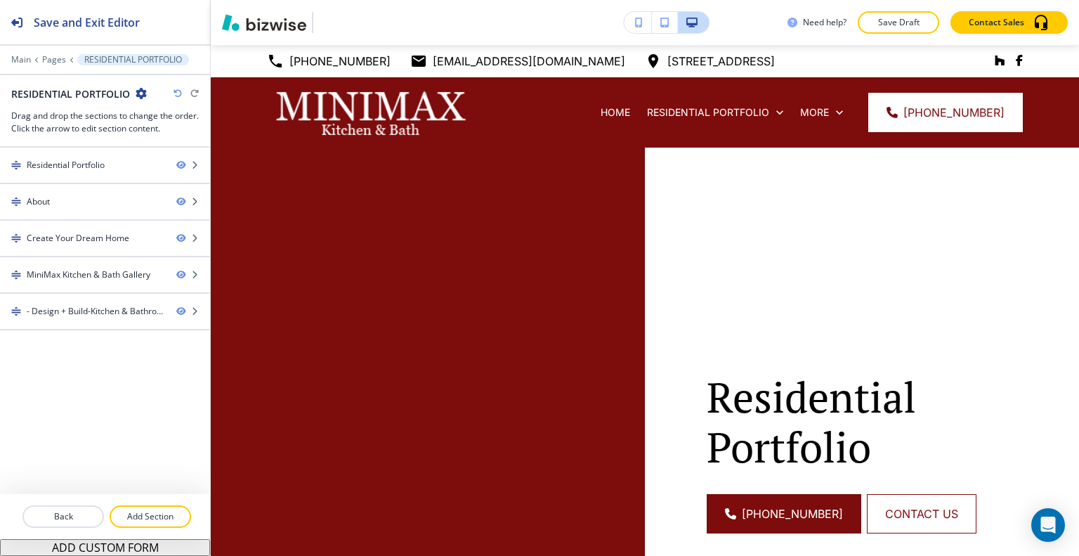
scroll to position [351, 0]
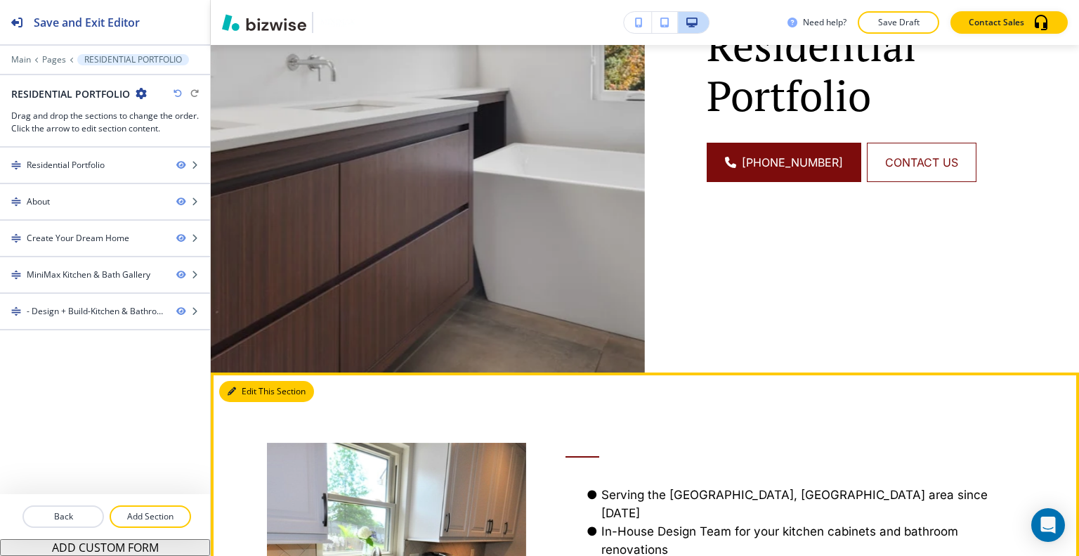
click at [242, 387] on button "Edit This Section" at bounding box center [266, 391] width 95 height 21
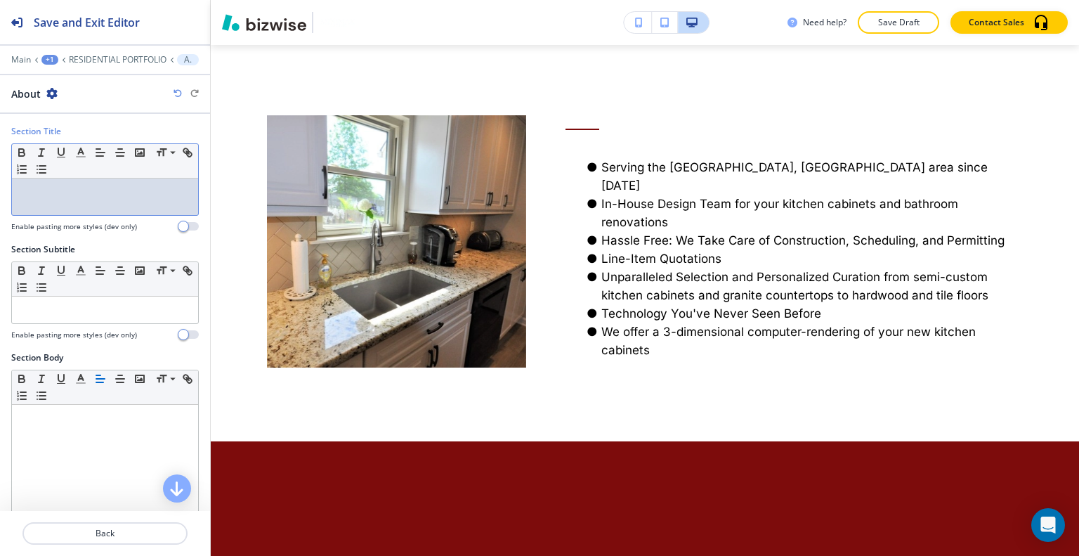
click at [81, 190] on p at bounding box center [105, 191] width 172 height 13
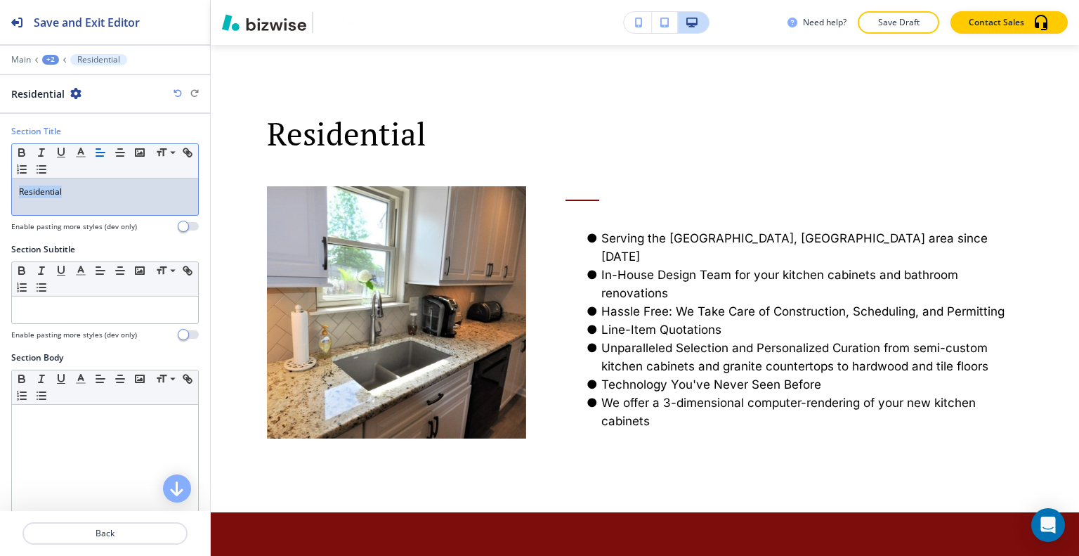
drag, startPoint x: 81, startPoint y: 190, endPoint x: 25, endPoint y: 206, distance: 59.1
click at [0, 209] on div "Section Title Small Normal Large Huge Residential Enable pasting more styles (d…" at bounding box center [105, 184] width 210 height 118
copy p "Residential"
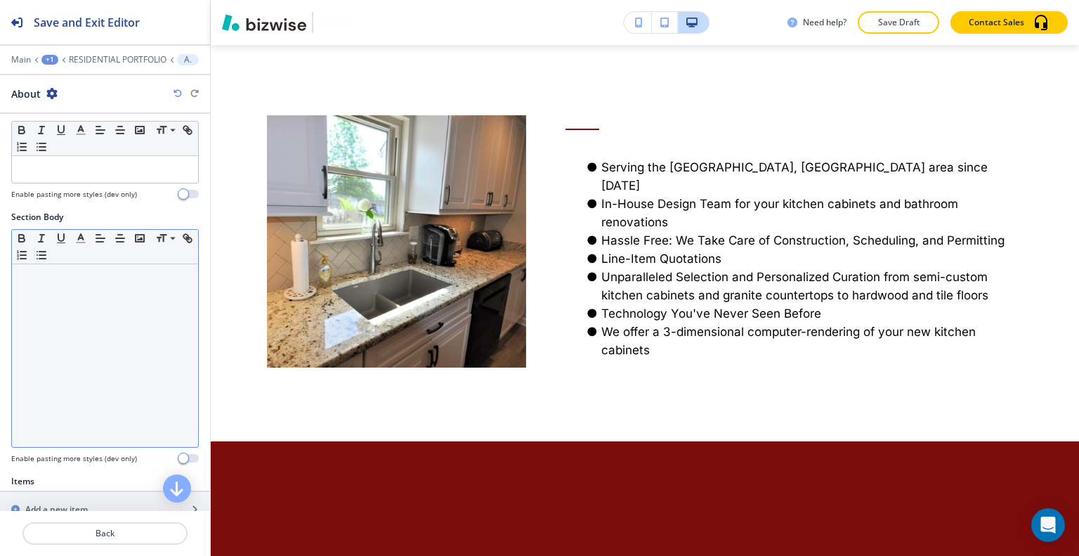
scroll to position [211, 0]
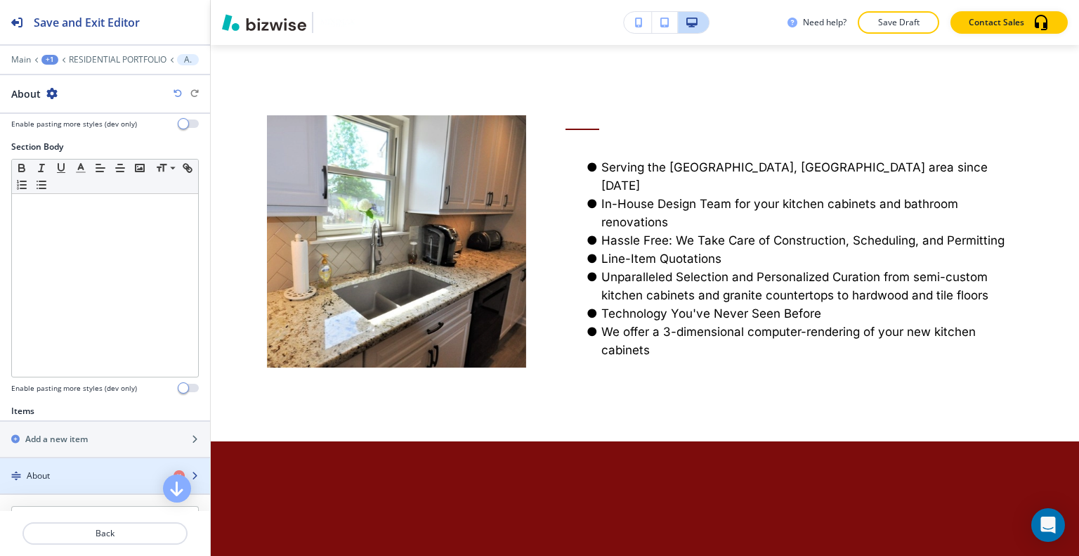
click at [89, 469] on div "About" at bounding box center [81, 475] width 162 height 13
click at [92, 465] on div "button" at bounding box center [105, 463] width 210 height 11
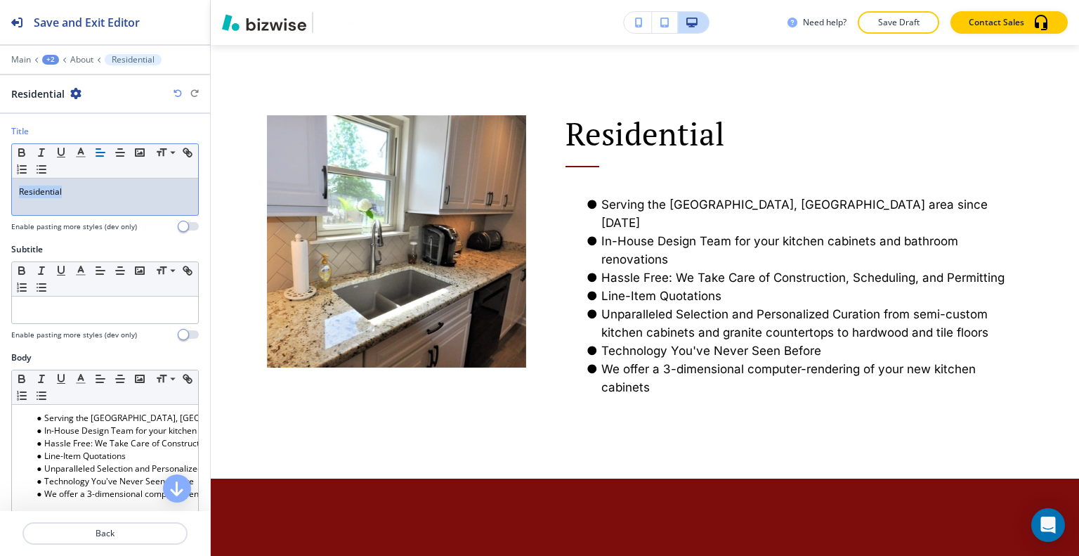
drag, startPoint x: 79, startPoint y: 190, endPoint x: 0, endPoint y: 180, distance: 79.4
click at [0, 185] on div "Title Small Normal Large Huge Residential Enable pasting more styles (dev only)" at bounding box center [105, 184] width 210 height 118
click at [21, 153] on icon "button" at bounding box center [21, 152] width 13 height 13
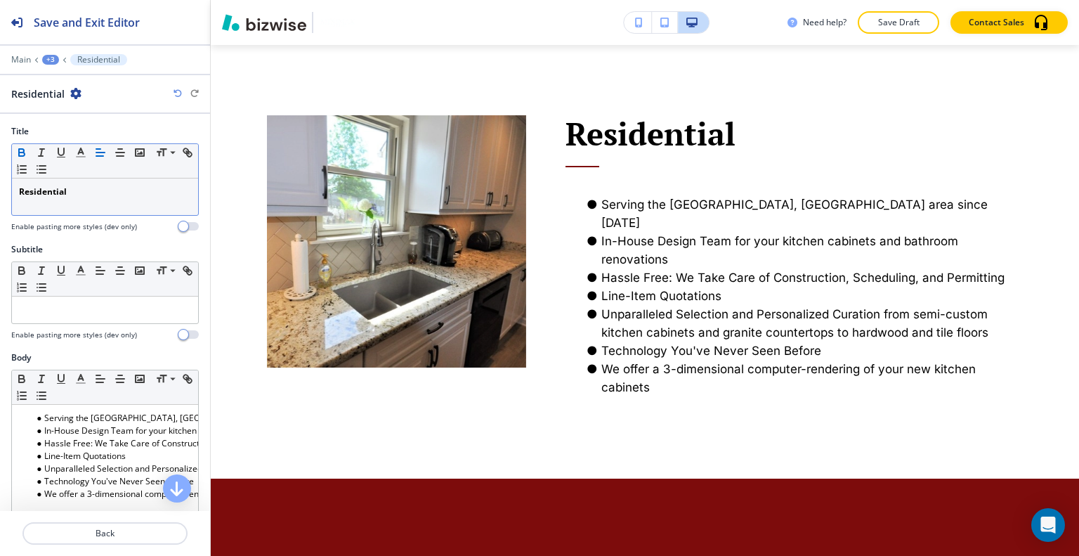
click at [20, 152] on icon "button" at bounding box center [21, 152] width 13 height 13
click at [87, 150] on button "button" at bounding box center [81, 152] width 20 height 17
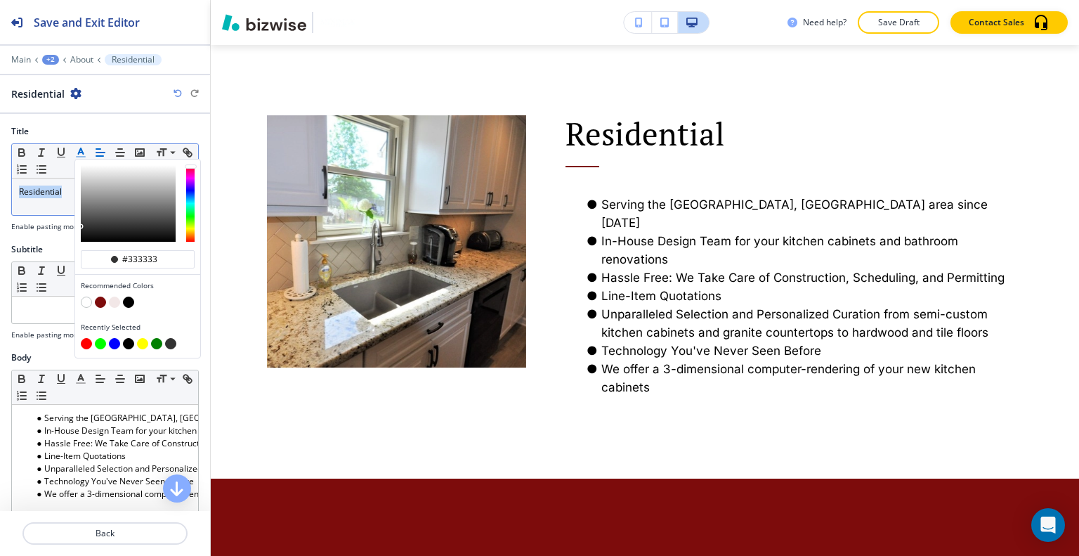
click at [98, 294] on div "button" at bounding box center [138, 294] width 114 height 6
click at [98, 296] on button "button" at bounding box center [100, 301] width 11 height 11
type input "#7d0c0c"
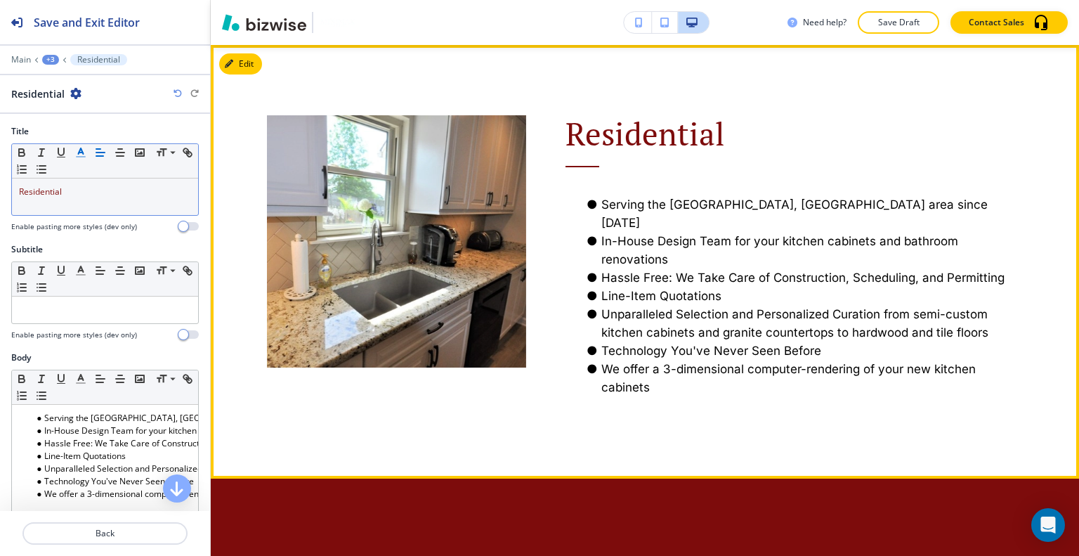
click at [712, 305] on li "Unparalleled Selection and Personalized Curation from semi-custom kitchen cabin…" at bounding box center [803, 323] width 440 height 37
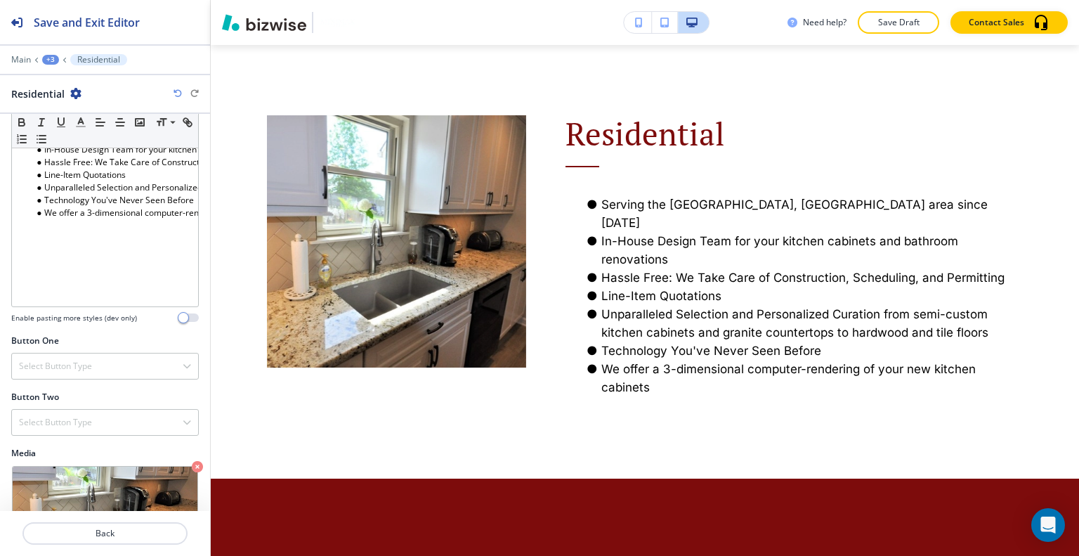
scroll to position [399, 0]
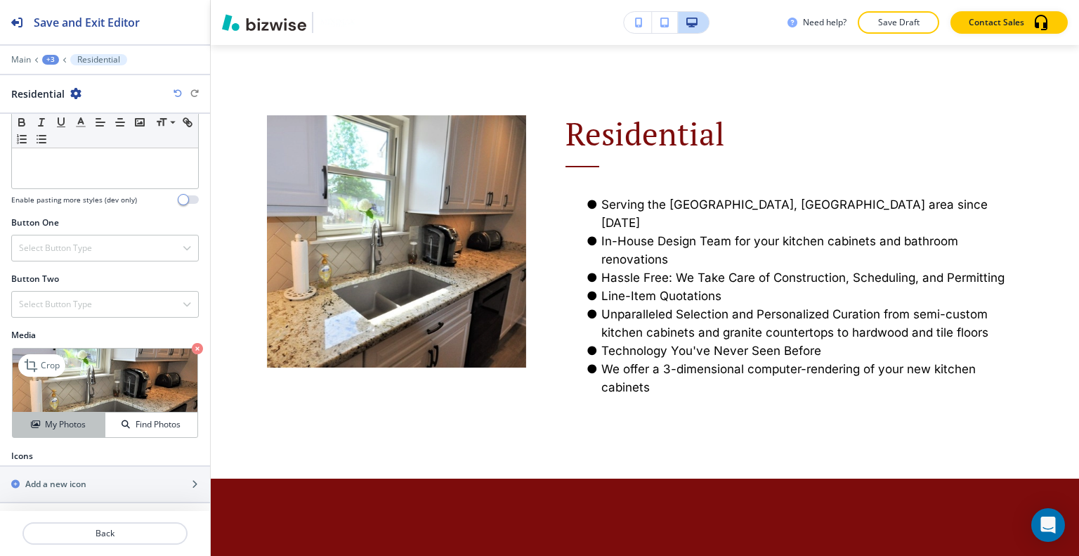
click at [95, 418] on div "My Photos" at bounding box center [59, 424] width 92 height 13
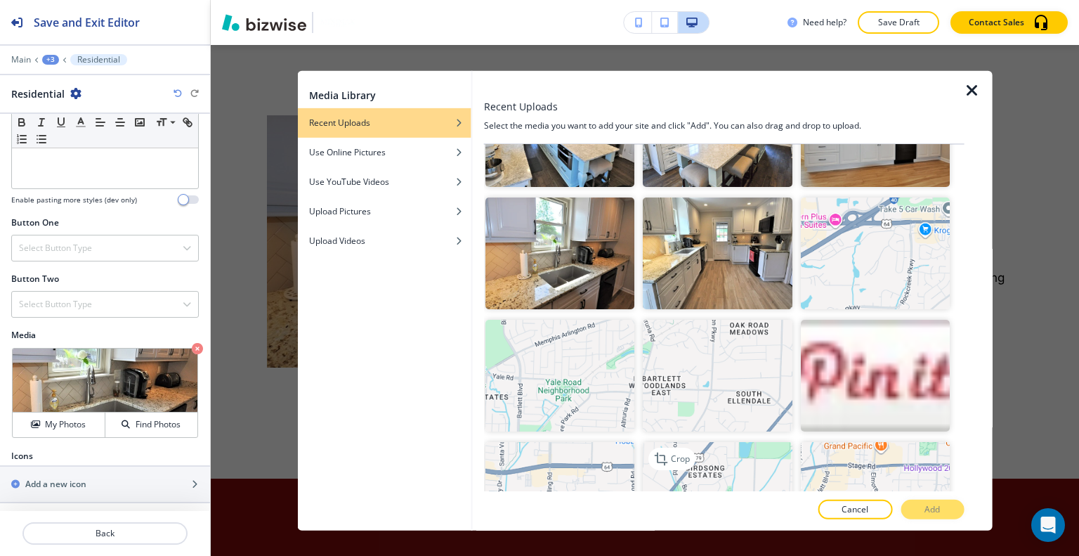
scroll to position [1967, 0]
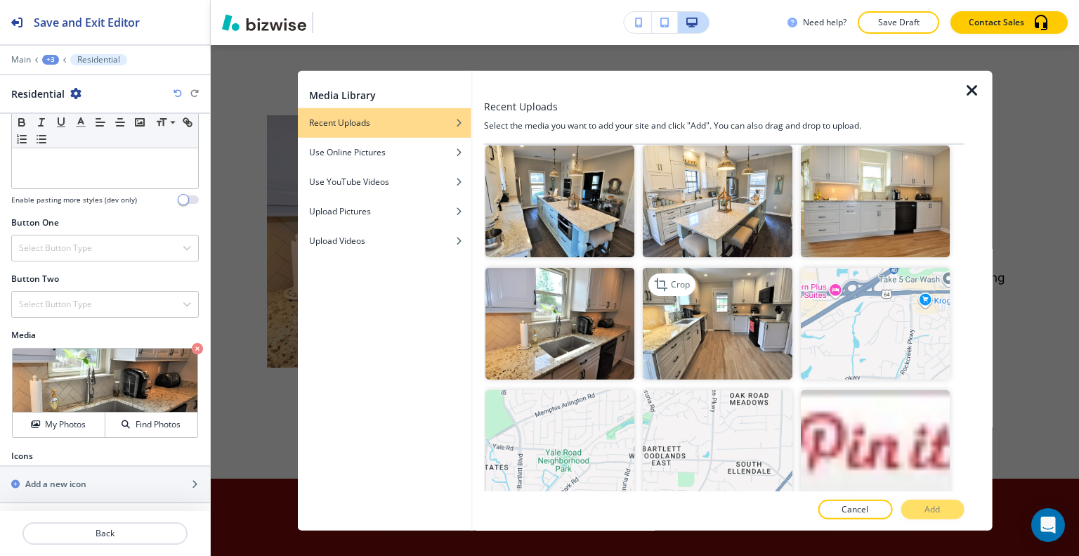
click at [755, 308] on img "button" at bounding box center [717, 324] width 149 height 112
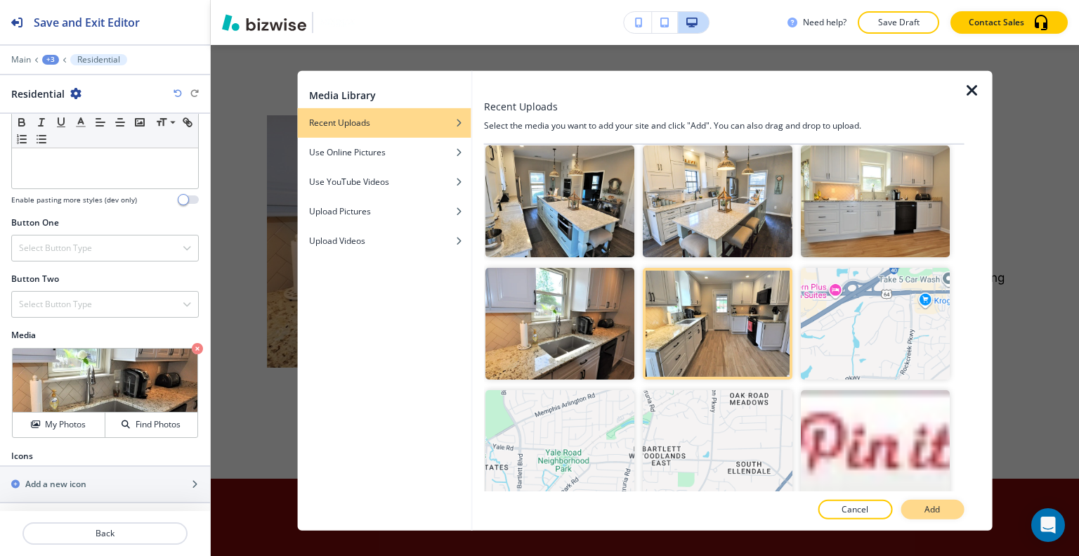
click at [944, 502] on button "Add" at bounding box center [932, 509] width 63 height 20
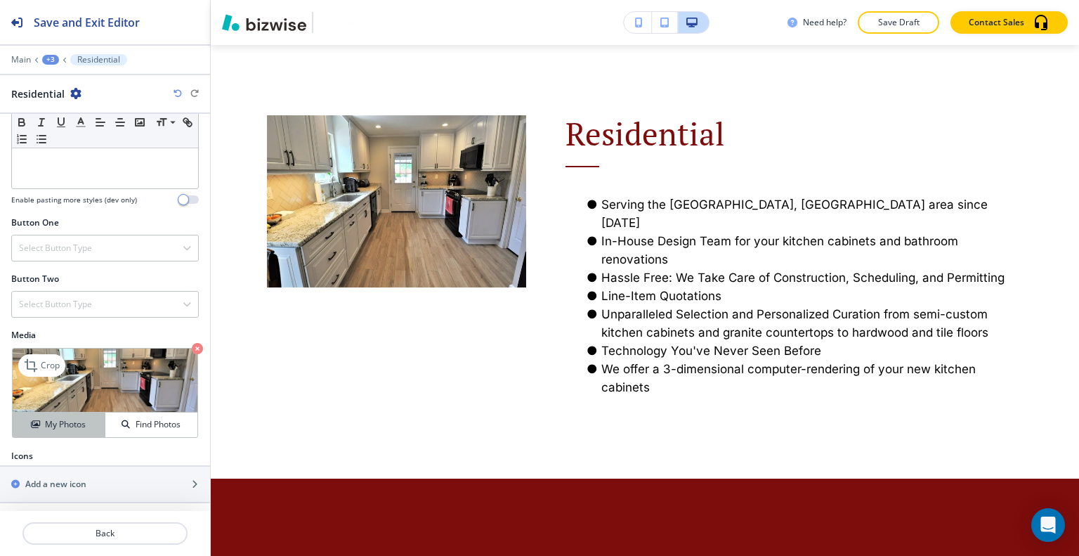
click at [46, 414] on button "My Photos" at bounding box center [59, 424] width 93 height 25
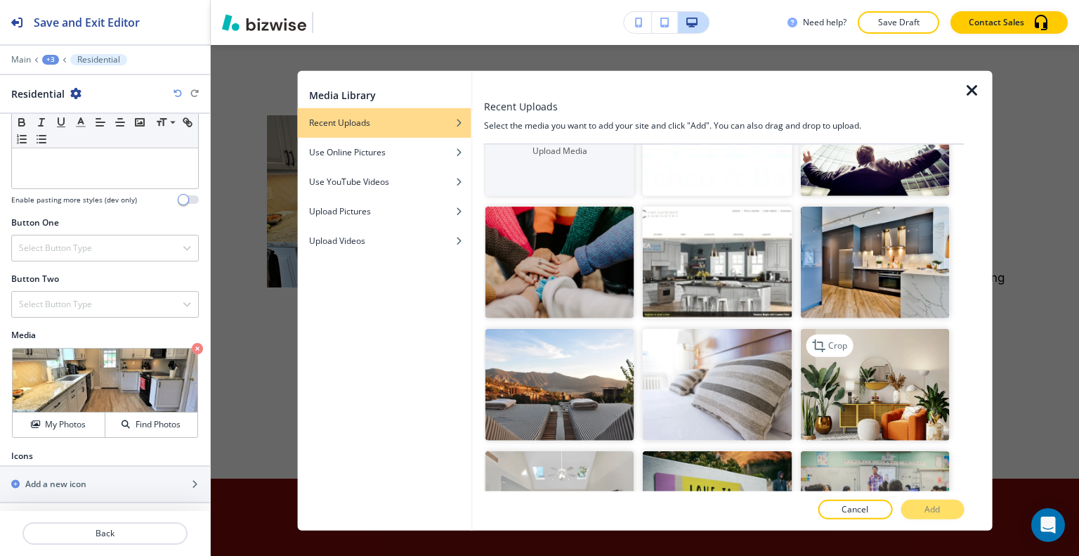
scroll to position [140, 0]
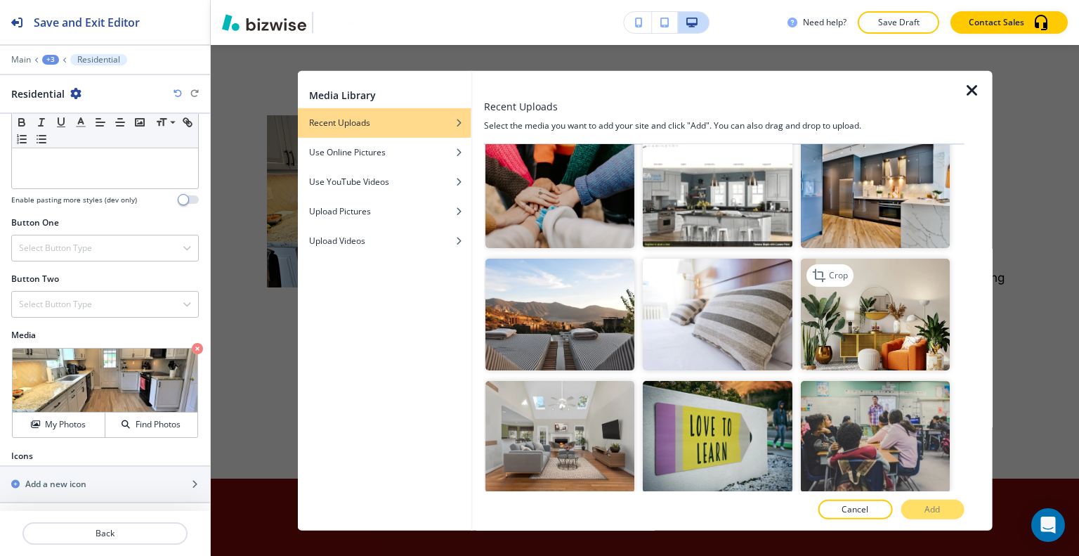
click at [898, 322] on img "button" at bounding box center [874, 315] width 149 height 112
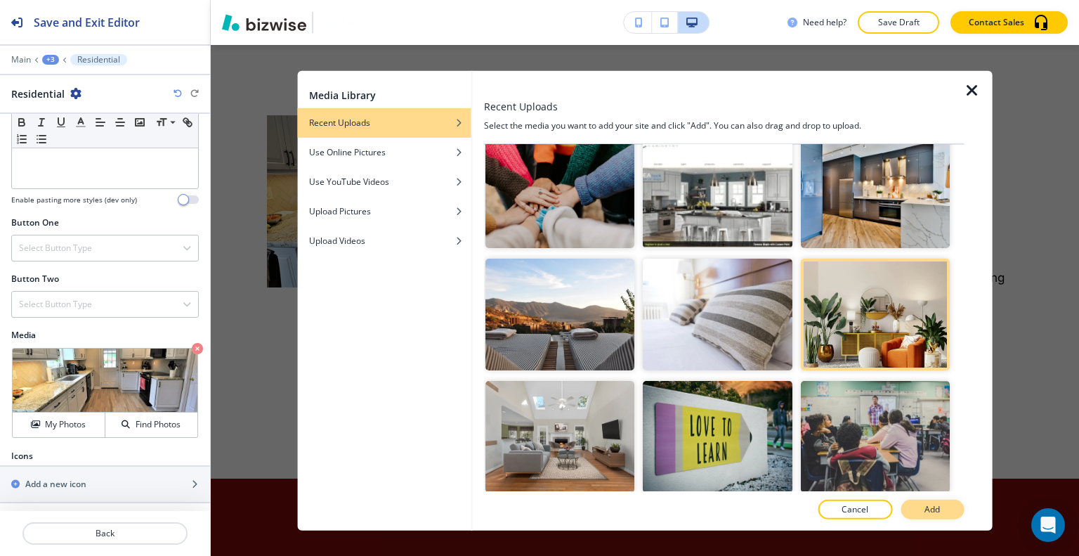
click at [933, 517] on button "Add" at bounding box center [932, 509] width 63 height 20
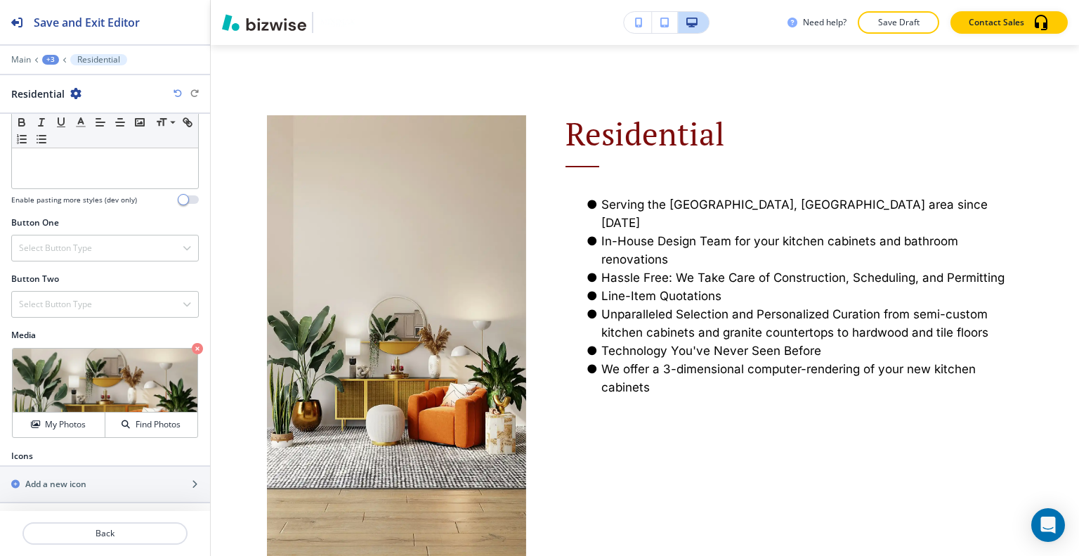
scroll to position [749, 0]
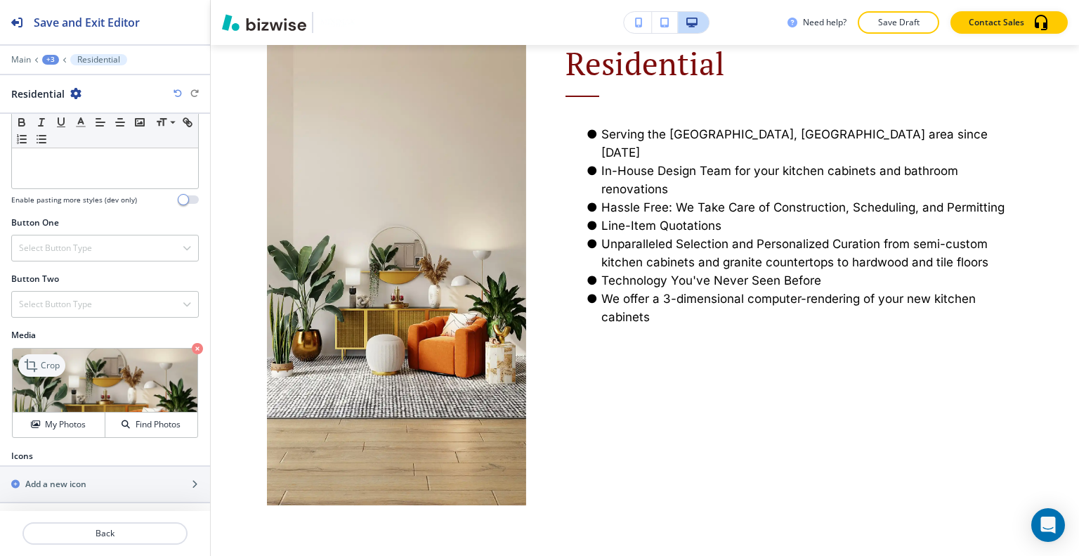
click at [48, 363] on p "Crop" at bounding box center [50, 365] width 19 height 13
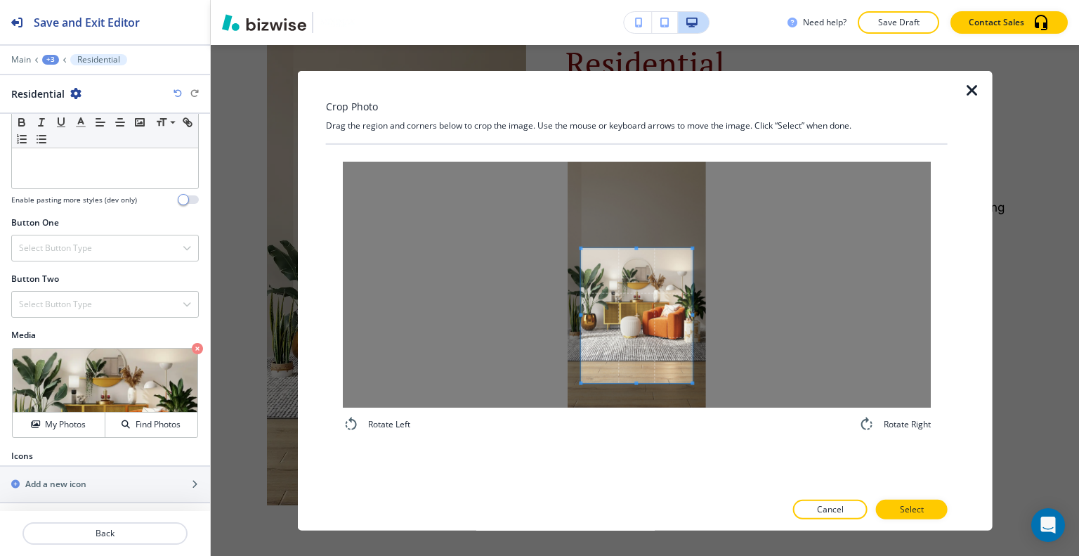
click at [633, 248] on div at bounding box center [636, 315] width 111 height 134
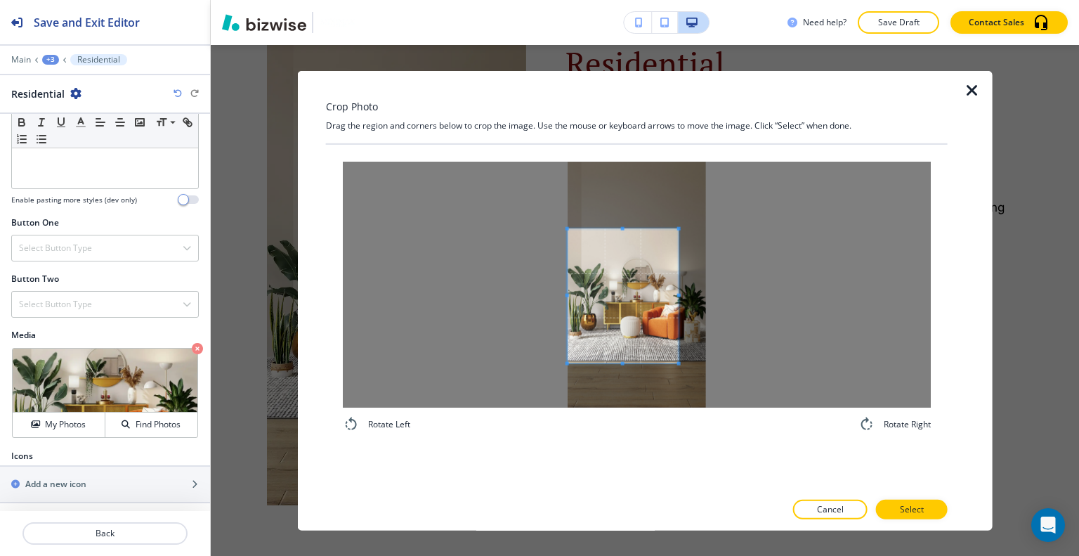
click at [632, 287] on span at bounding box center [623, 295] width 111 height 134
click at [735, 306] on div at bounding box center [637, 284] width 588 height 246
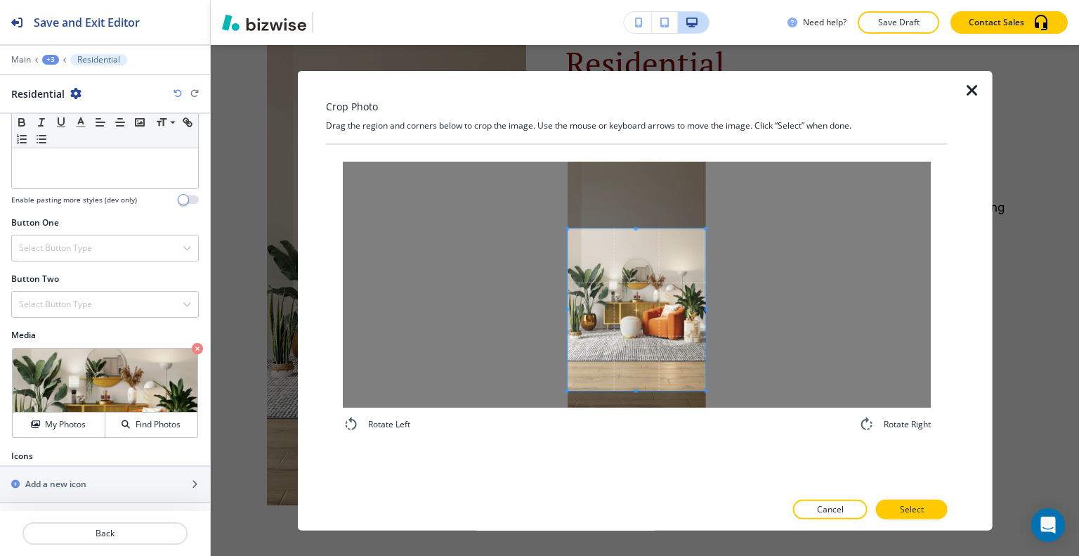
click at [638, 390] on div at bounding box center [637, 309] width 138 height 162
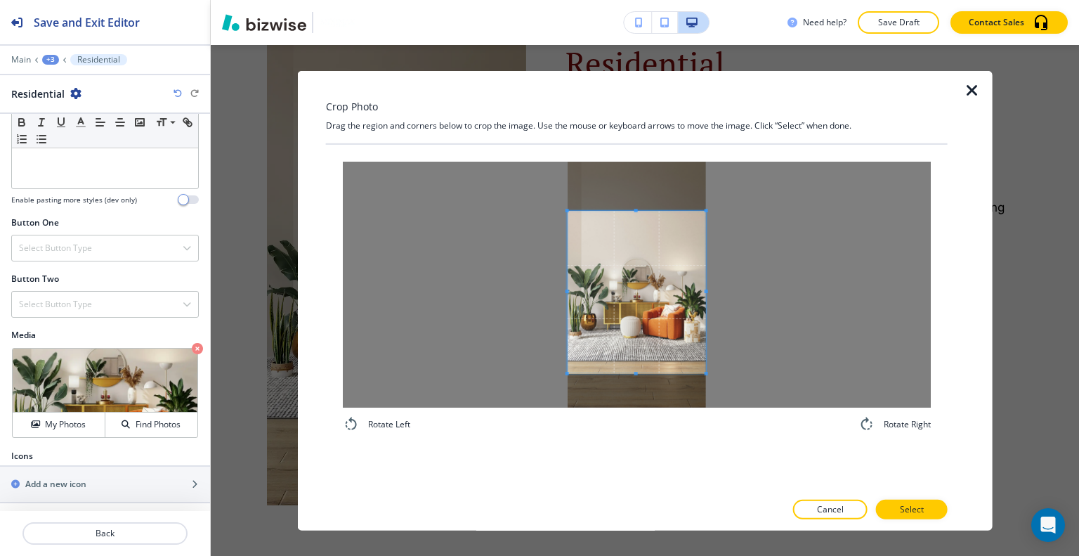
click at [646, 330] on span at bounding box center [637, 292] width 138 height 162
click at [637, 384] on span at bounding box center [636, 385] width 4 height 4
click at [646, 365] on span at bounding box center [637, 301] width 138 height 176
click at [943, 517] on div "Cancel Select" at bounding box center [637, 509] width 622 height 20
drag, startPoint x: 939, startPoint y: 513, endPoint x: 944, endPoint y: 521, distance: 9.6
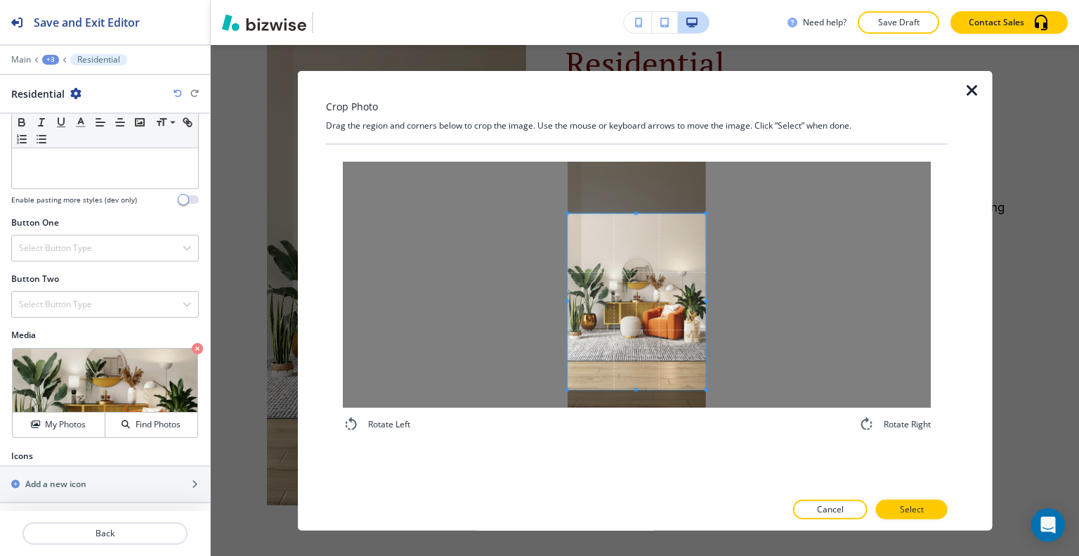
click at [944, 521] on div "Crop Photo Drag the region and corners below to crop the image. Use the mouse o…" at bounding box center [637, 299] width 622 height 459
click at [936, 511] on button "Select" at bounding box center [912, 509] width 72 height 20
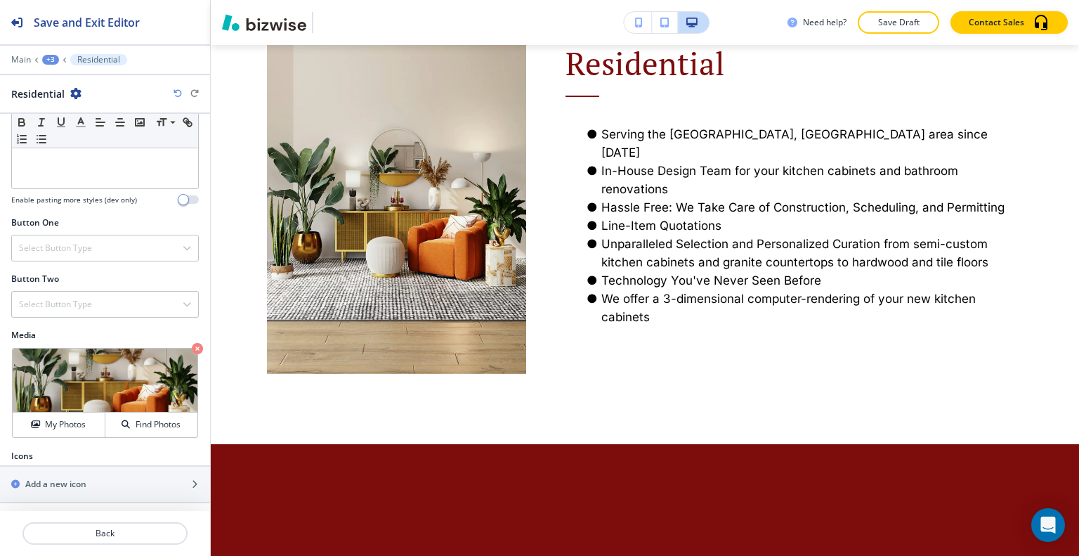
scroll to position [608, 0]
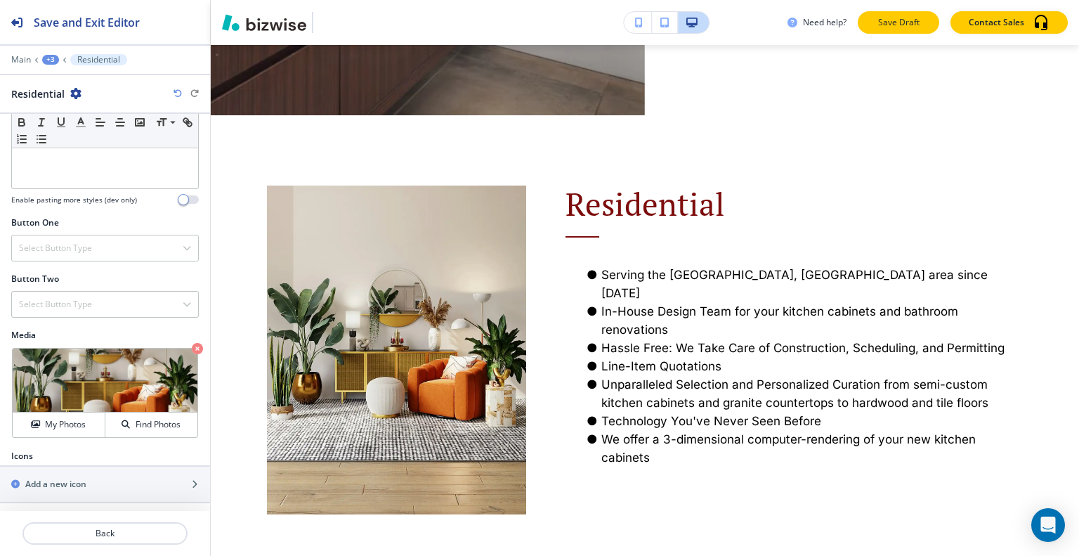
click at [914, 19] on p "Save Draft" at bounding box center [898, 22] width 45 height 13
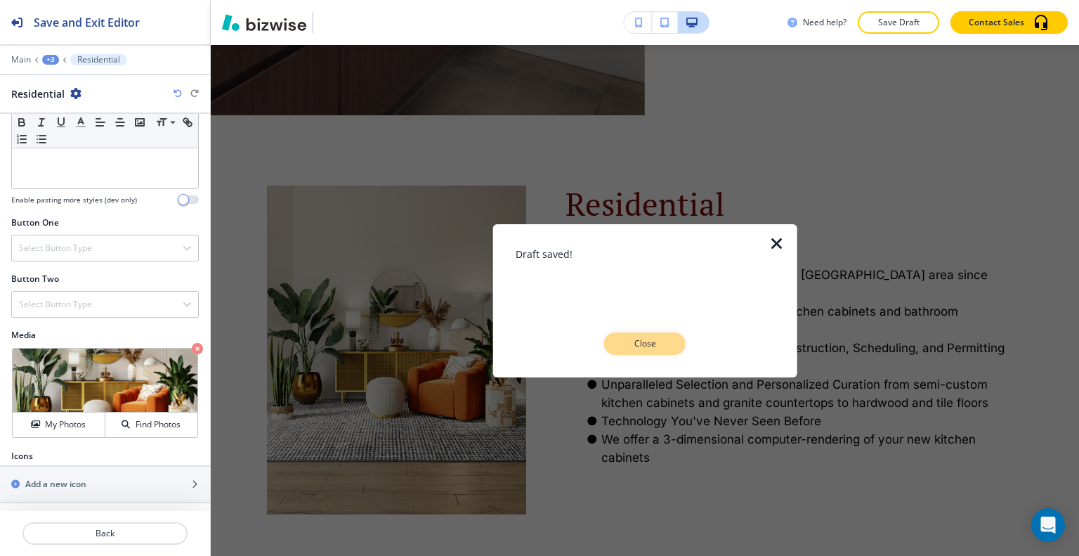
click at [672, 342] on button "Close" at bounding box center [644, 343] width 81 height 22
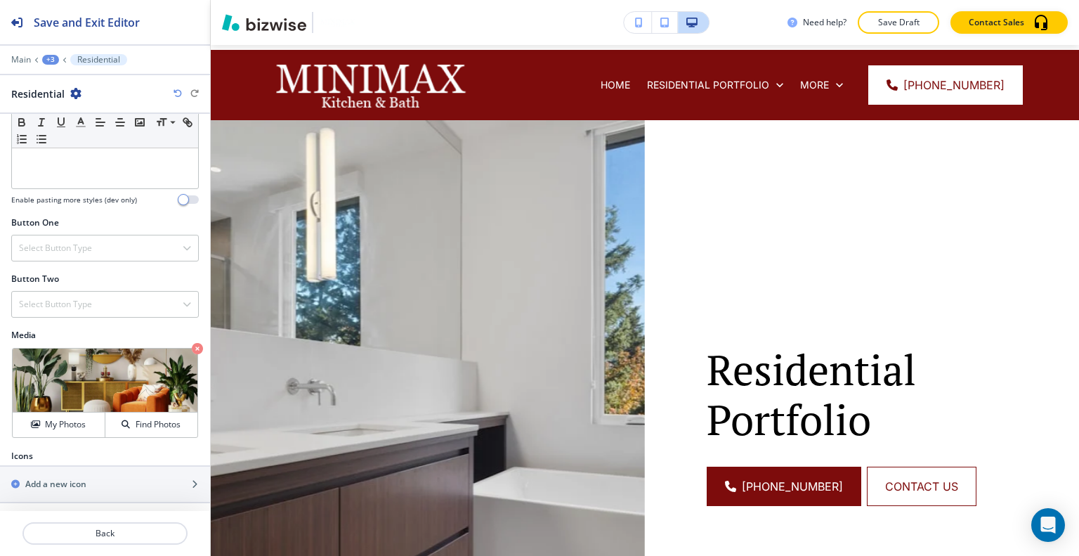
scroll to position [0, 0]
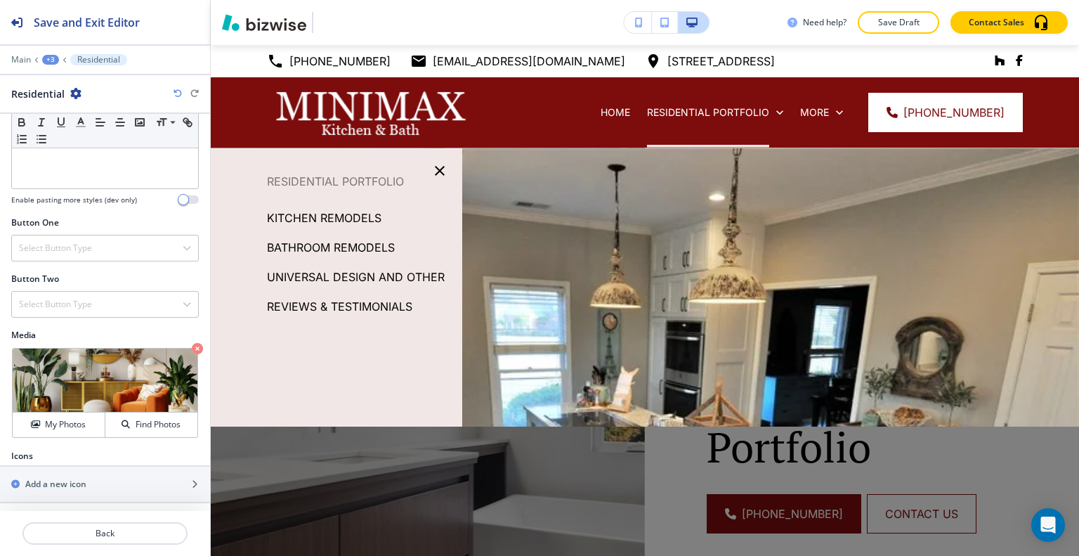
click at [320, 218] on p "KITCHEN REMODELS" at bounding box center [324, 217] width 115 height 21
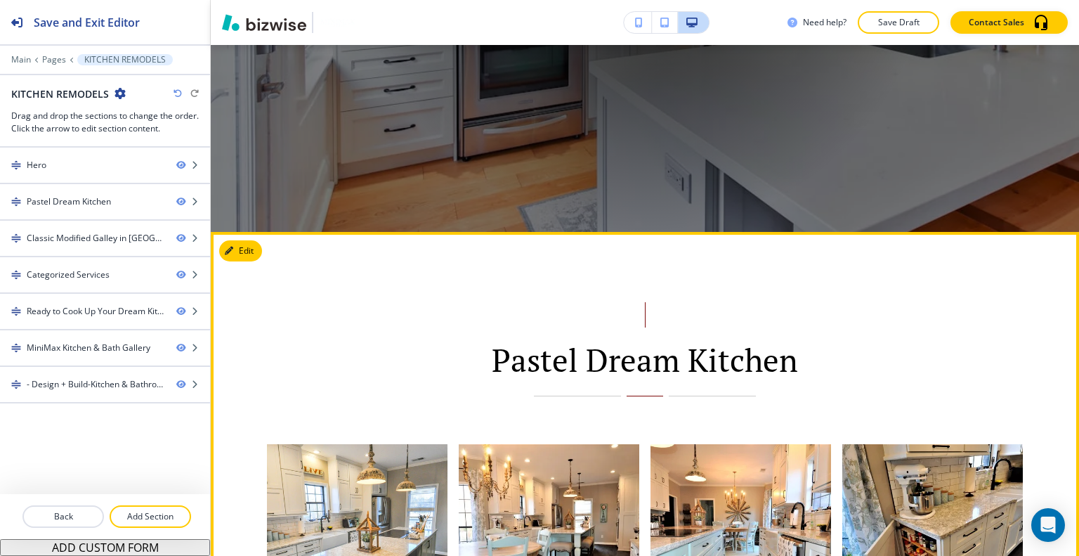
scroll to position [843, 0]
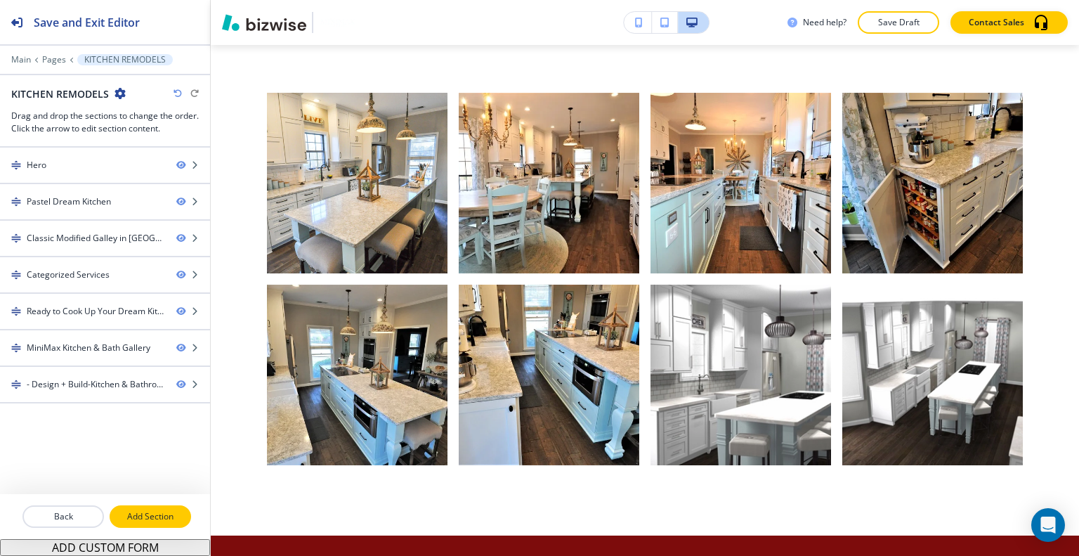
click at [157, 515] on p "Add Section" at bounding box center [150, 516] width 79 height 13
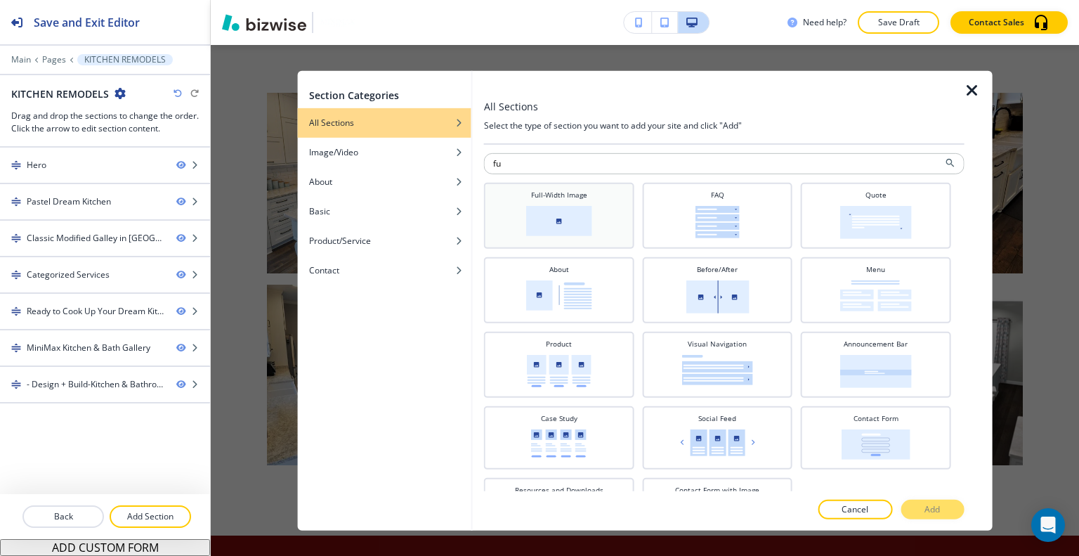
type input "fu"
click at [551, 218] on img at bounding box center [559, 220] width 66 height 30
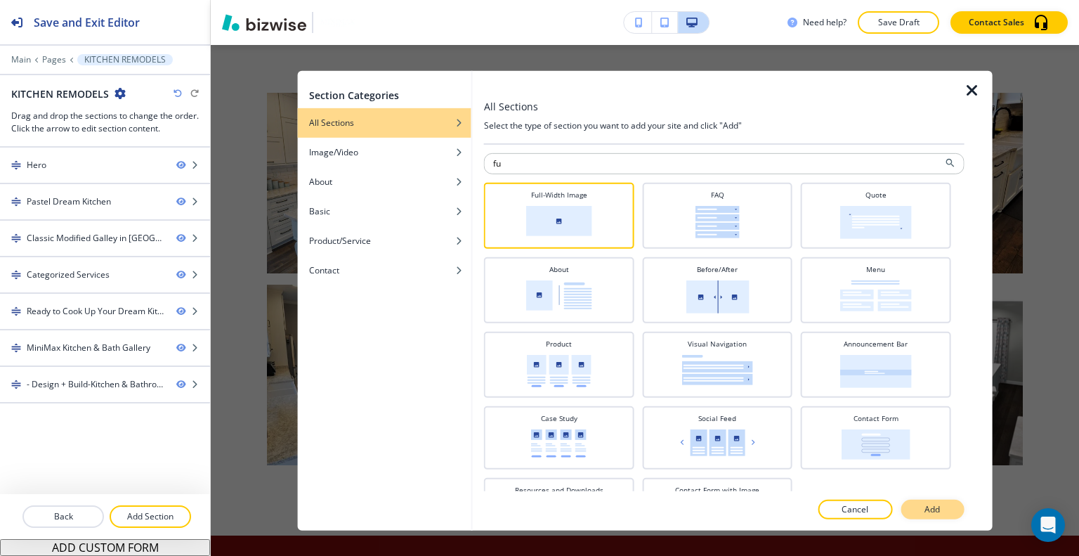
click at [935, 516] on button "Add" at bounding box center [932, 509] width 63 height 20
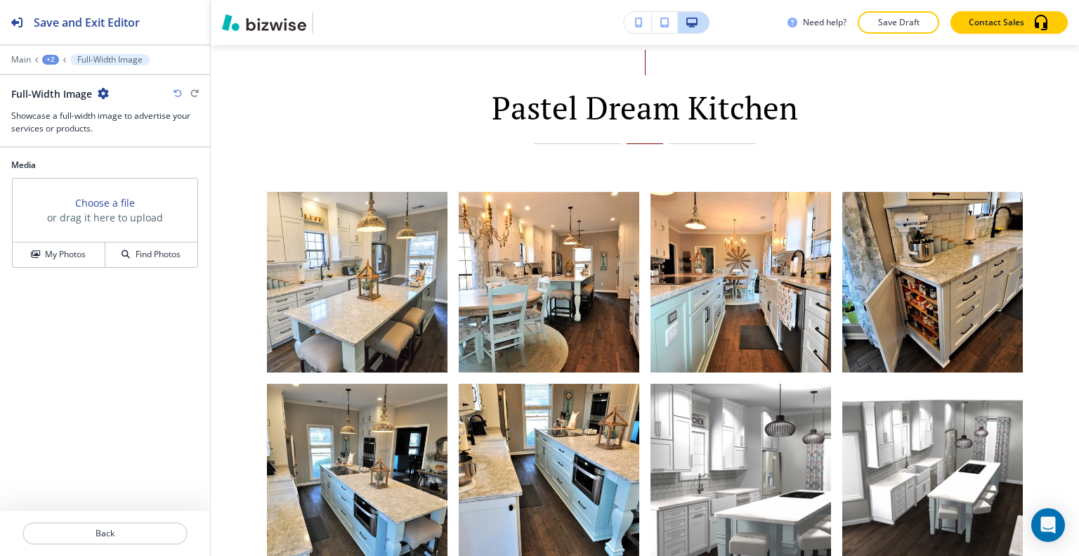
scroll to position [603, 0]
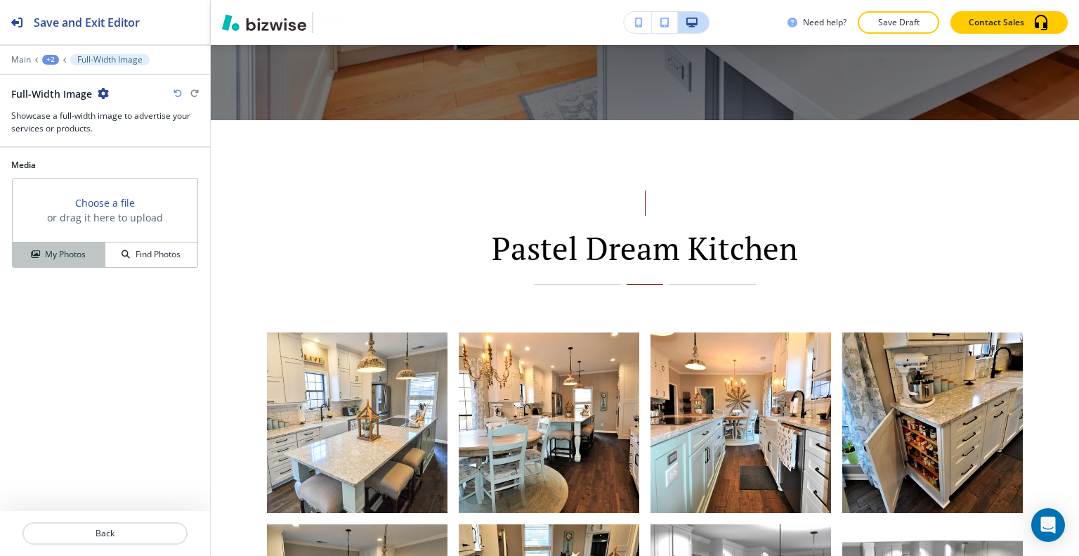
click at [84, 256] on h4 "My Photos" at bounding box center [65, 254] width 41 height 13
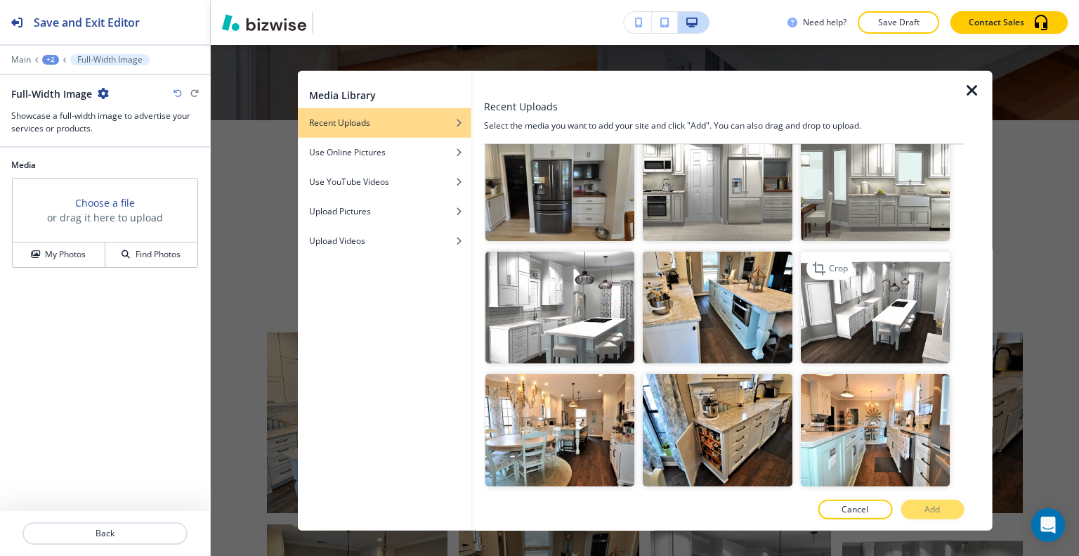
scroll to position [1686, 0]
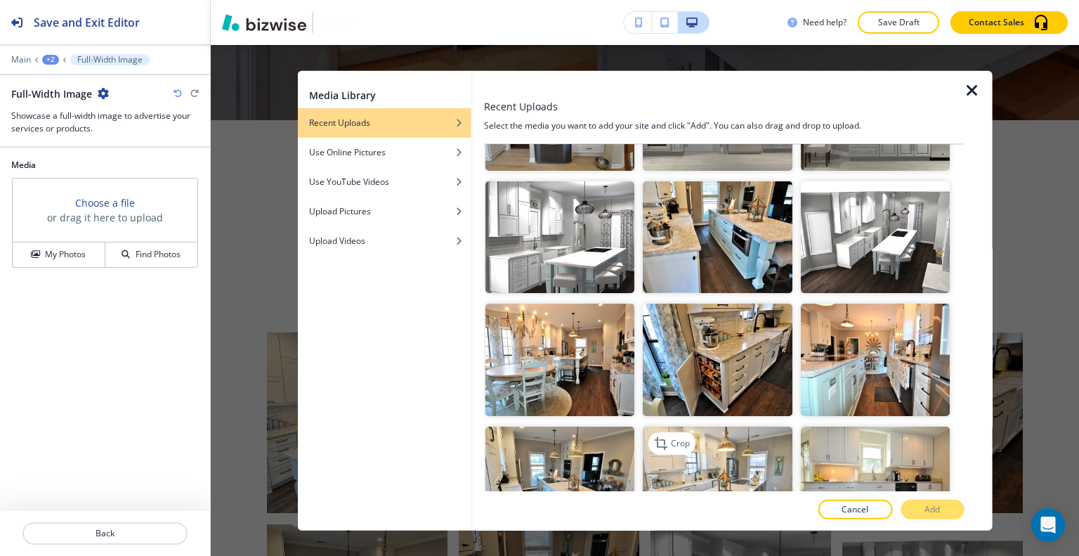
click at [713, 438] on img "button" at bounding box center [717, 482] width 149 height 112
click at [939, 508] on p "Add" at bounding box center [931, 509] width 15 height 13
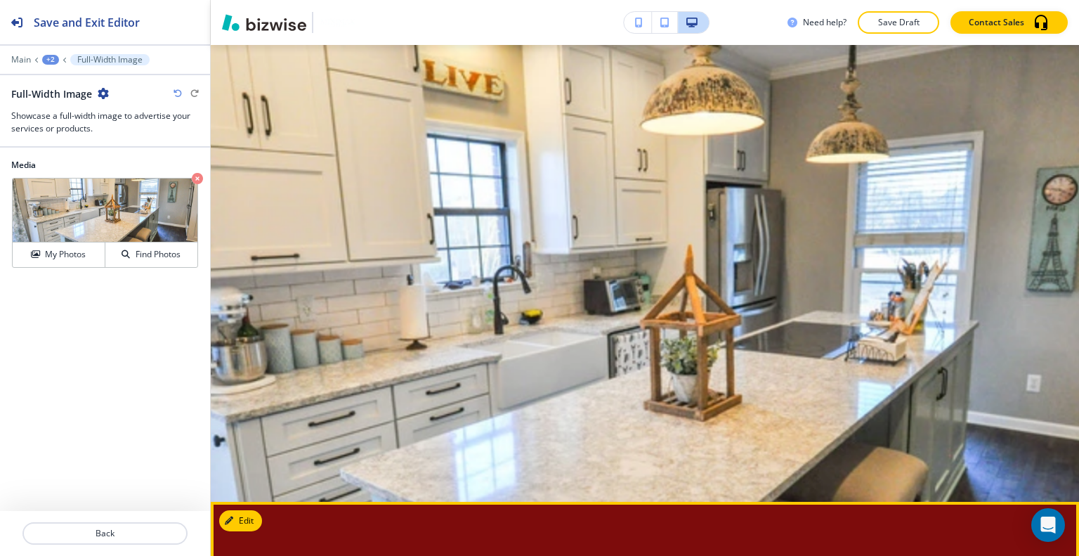
scroll to position [4748, 0]
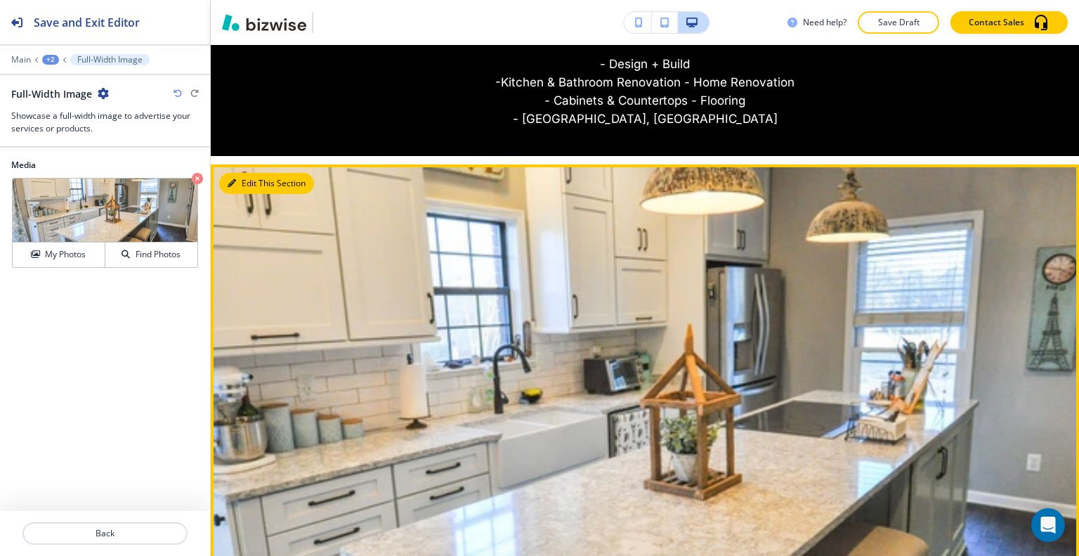
click at [219, 173] on button "Edit This Section" at bounding box center [266, 183] width 95 height 21
click at [259, 173] on button "Edit This Section" at bounding box center [266, 183] width 95 height 21
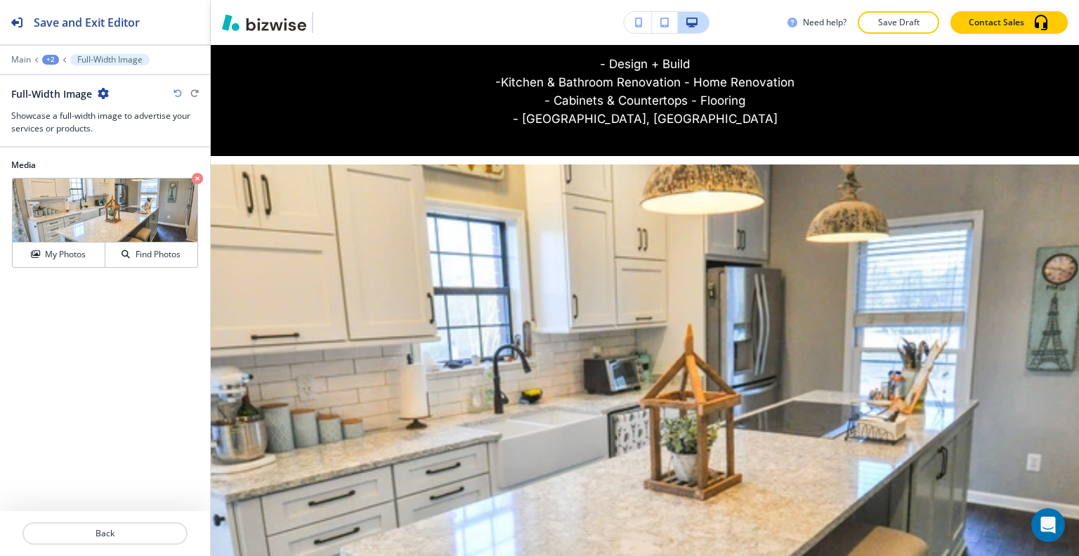
click at [98, 95] on icon "button" at bounding box center [103, 93] width 11 height 11
click at [137, 162] on p "Delete Section" at bounding box center [142, 166] width 72 height 13
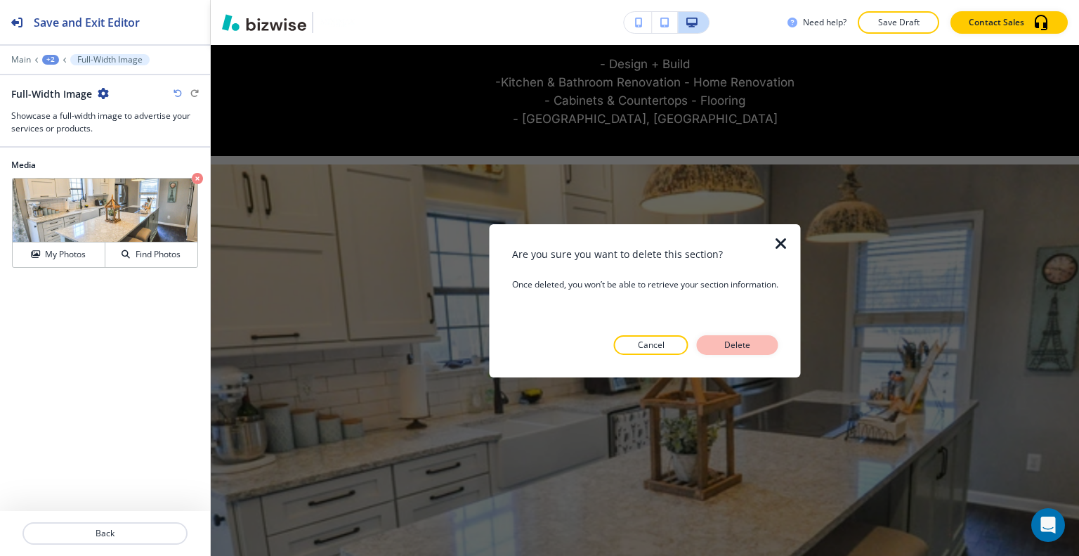
click at [723, 339] on p "Delete" at bounding box center [738, 345] width 34 height 13
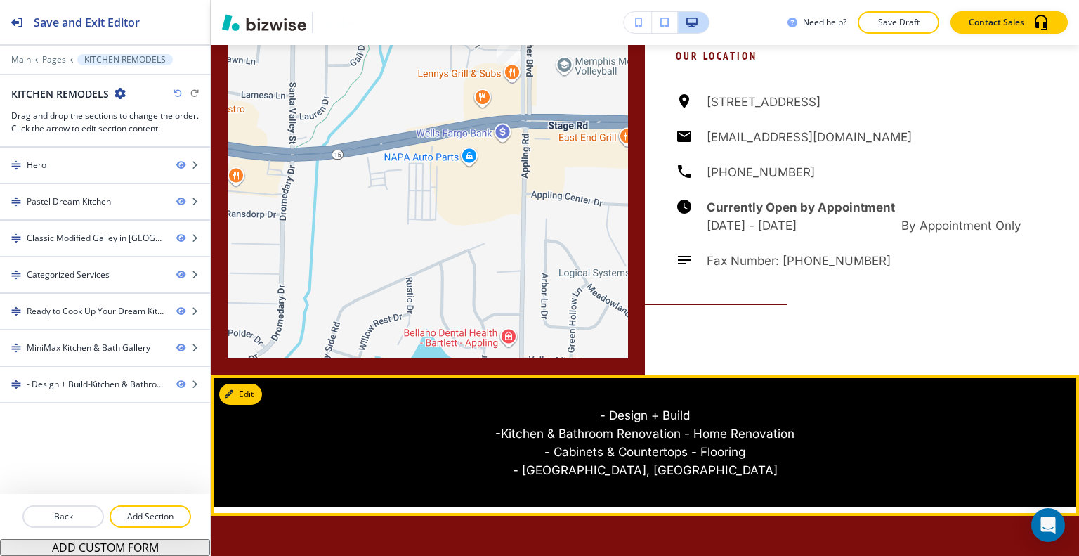
scroll to position [4046, 0]
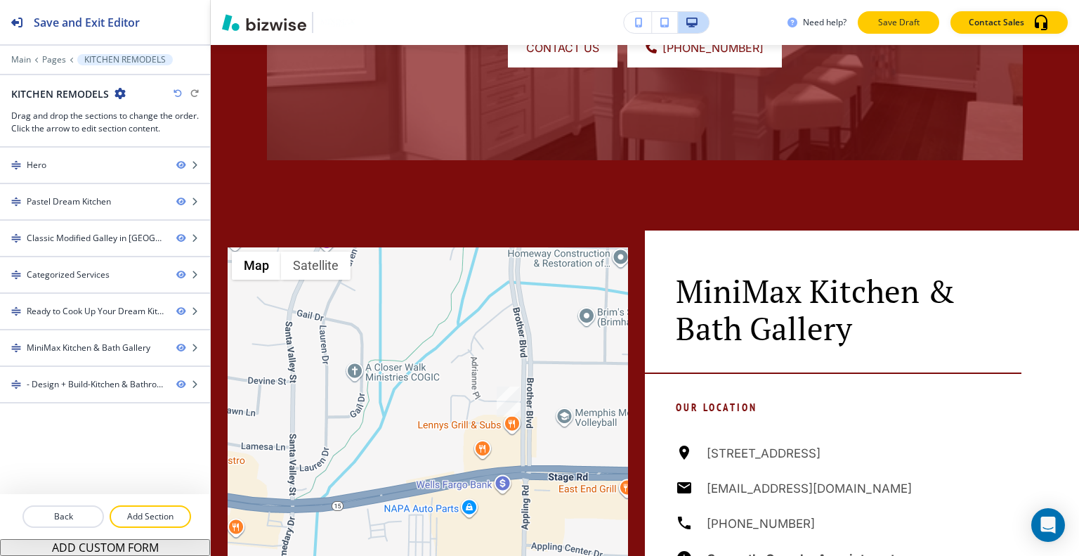
click at [916, 13] on button "Save Draft" at bounding box center [898, 22] width 81 height 22
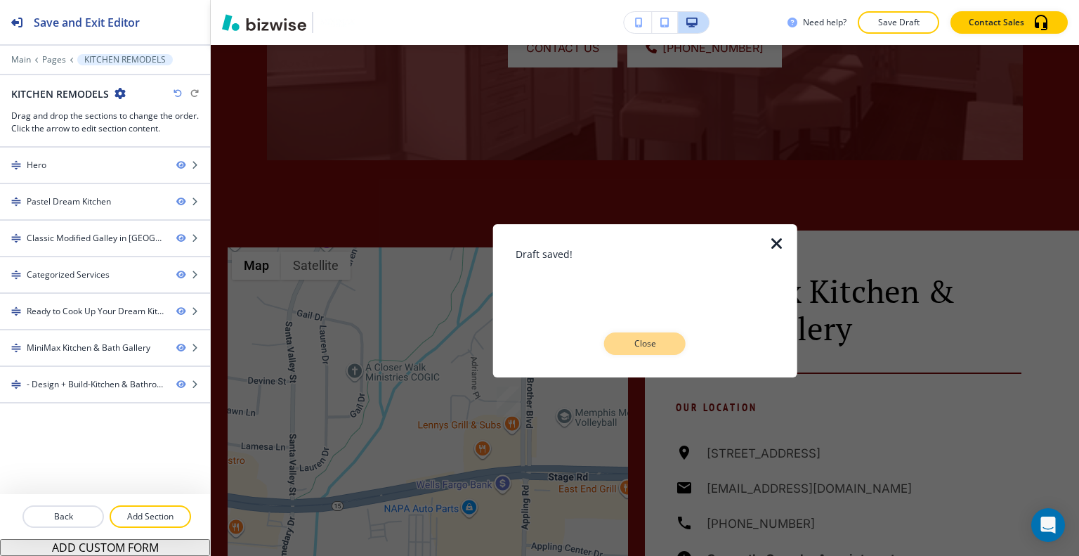
click at [676, 345] on button "Close" at bounding box center [644, 343] width 81 height 22
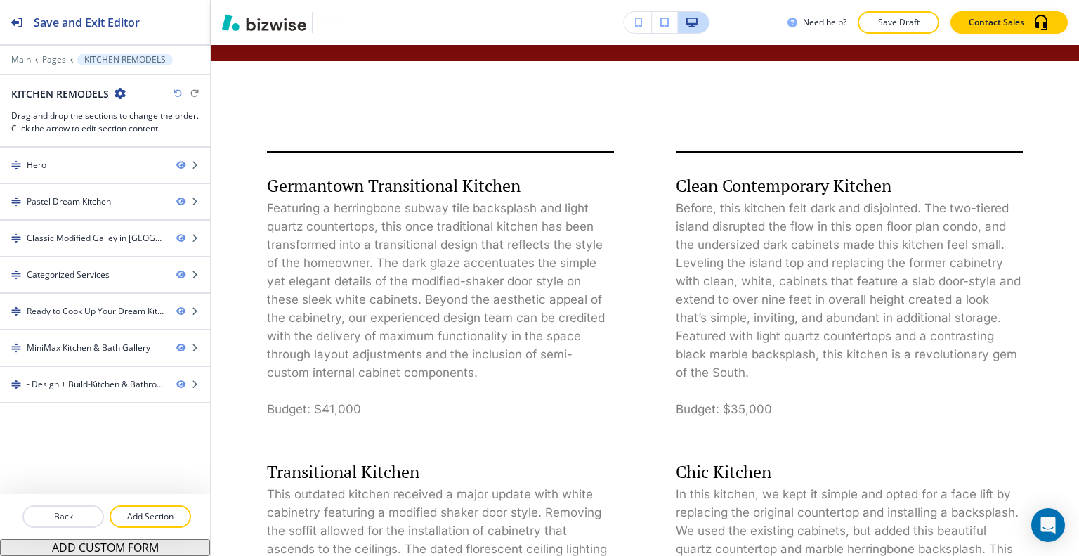
scroll to position [0, 0]
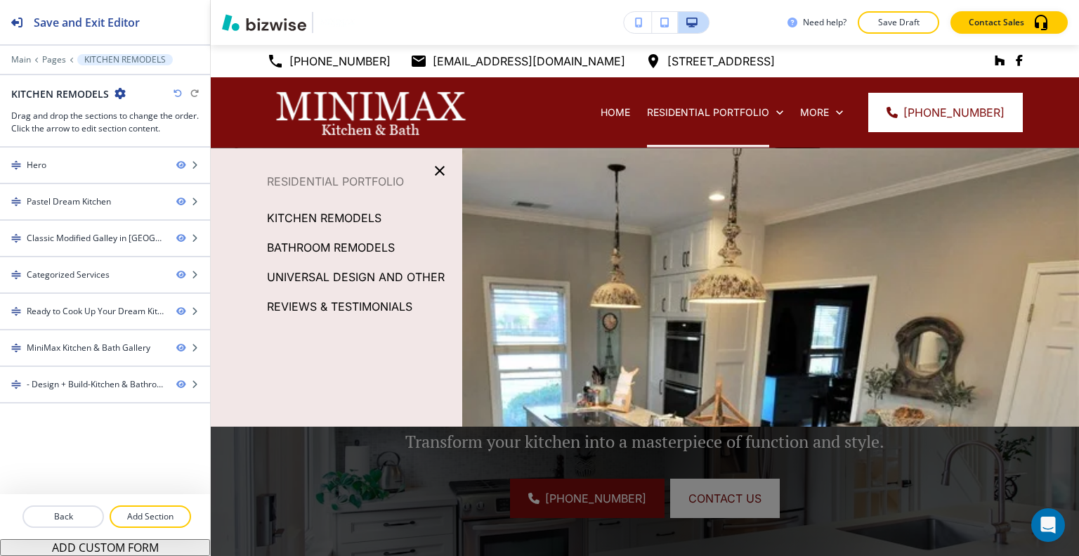
click at [306, 247] on p "BATHROOM REMODELS" at bounding box center [331, 247] width 128 height 21
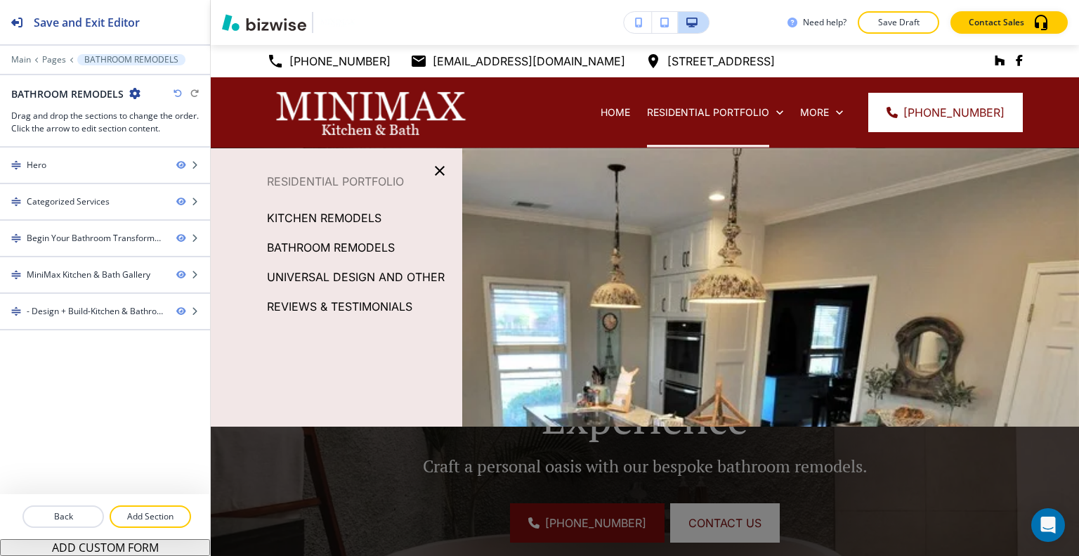
click at [361, 270] on p "UNIVERSAL DESIGN AND OTHER" at bounding box center [356, 276] width 178 height 21
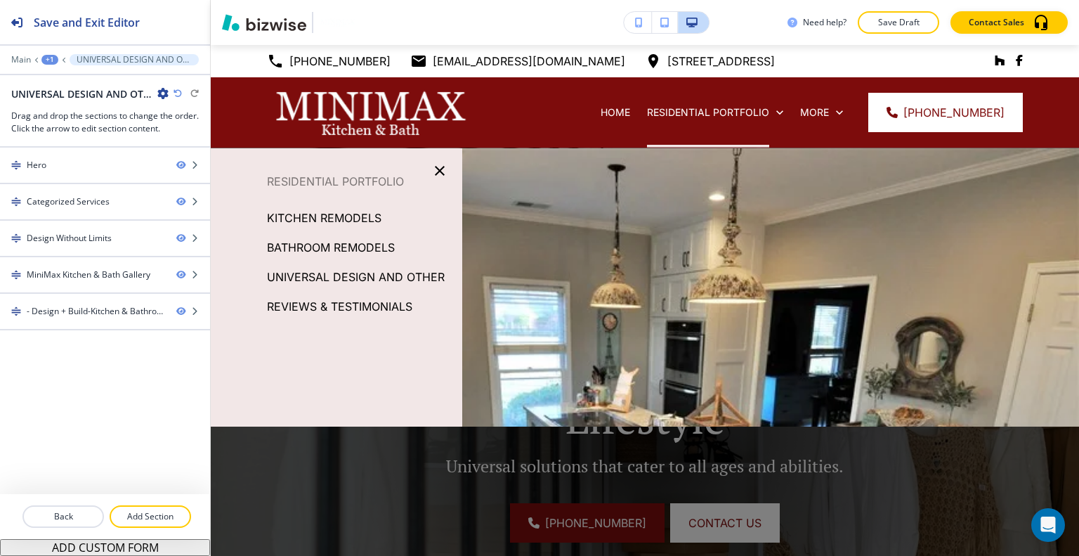
click at [293, 300] on p "REVIEWS & TESTIMONIALS" at bounding box center [339, 306] width 145 height 21
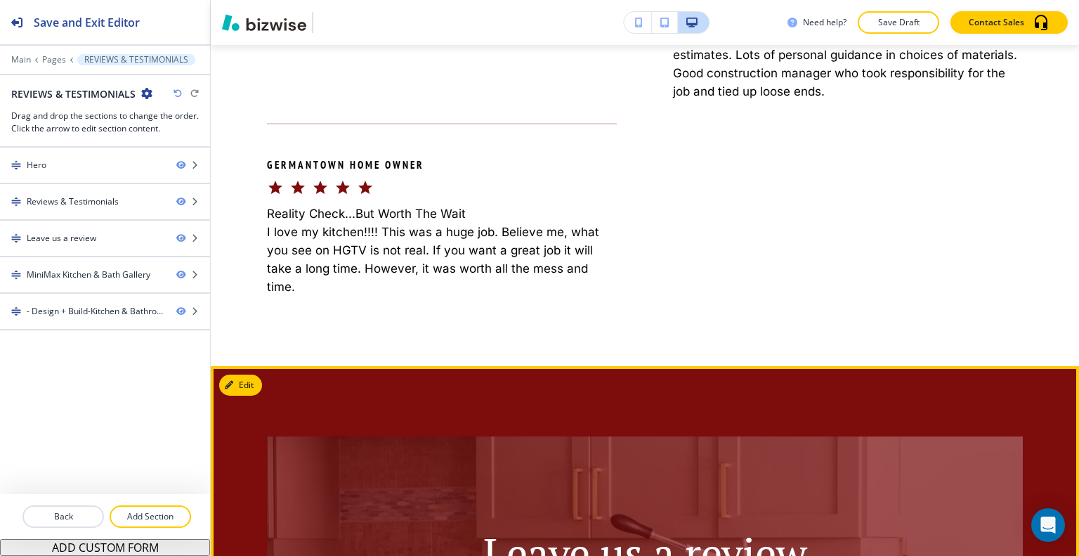
scroll to position [1335, 0]
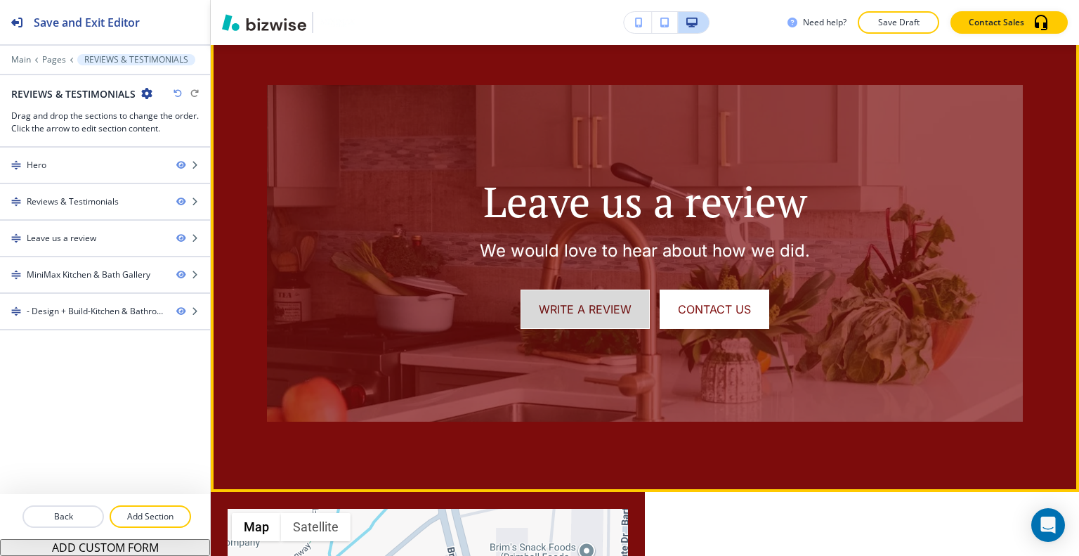
click at [542, 308] on link "Write a review" at bounding box center [585, 308] width 129 height 39
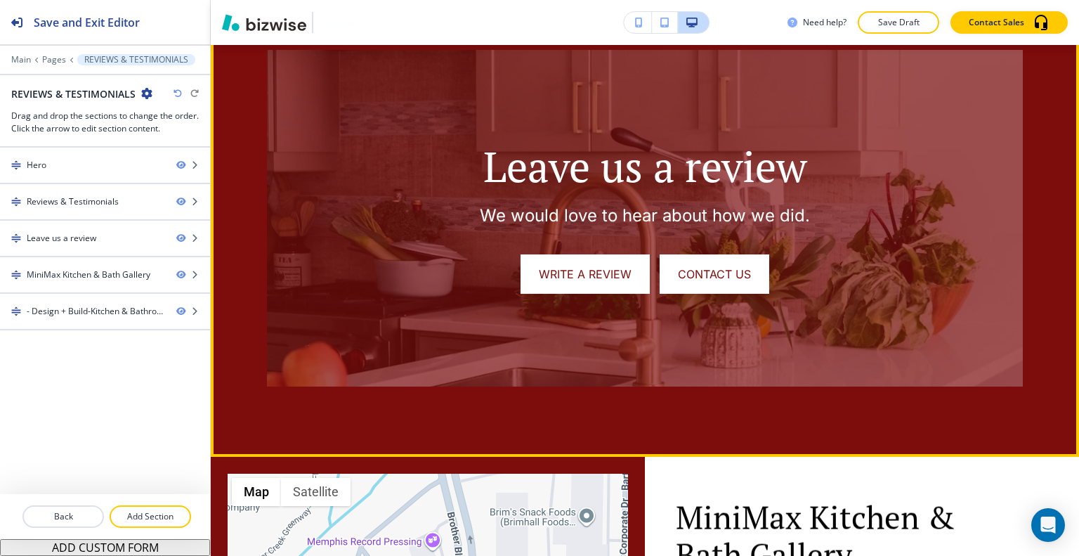
scroll to position [1300, 0]
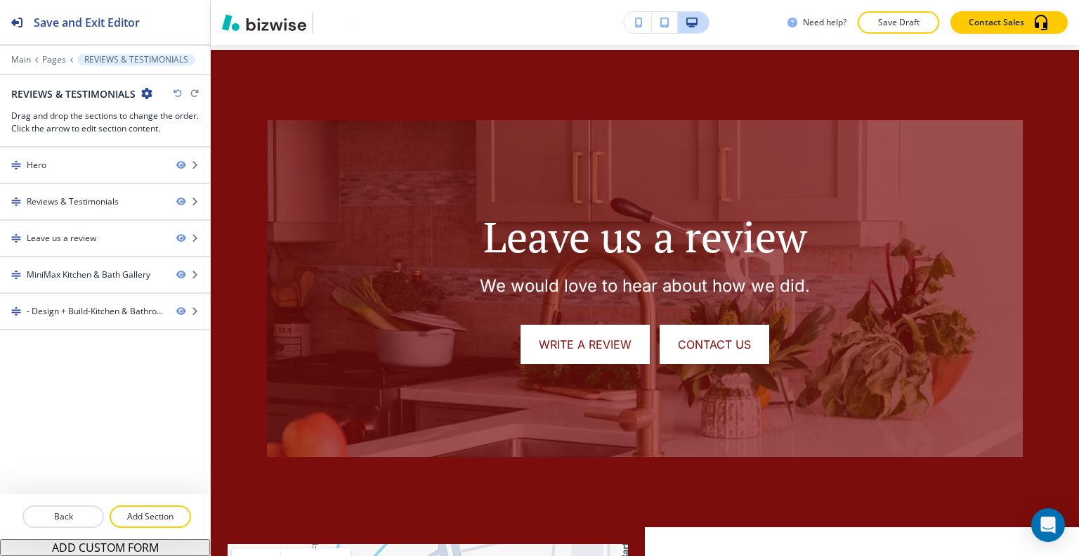
click at [253, 67] on div "Edit Leave us a review We would love to hear about how we did. Write a review C…" at bounding box center [645, 288] width 868 height 477
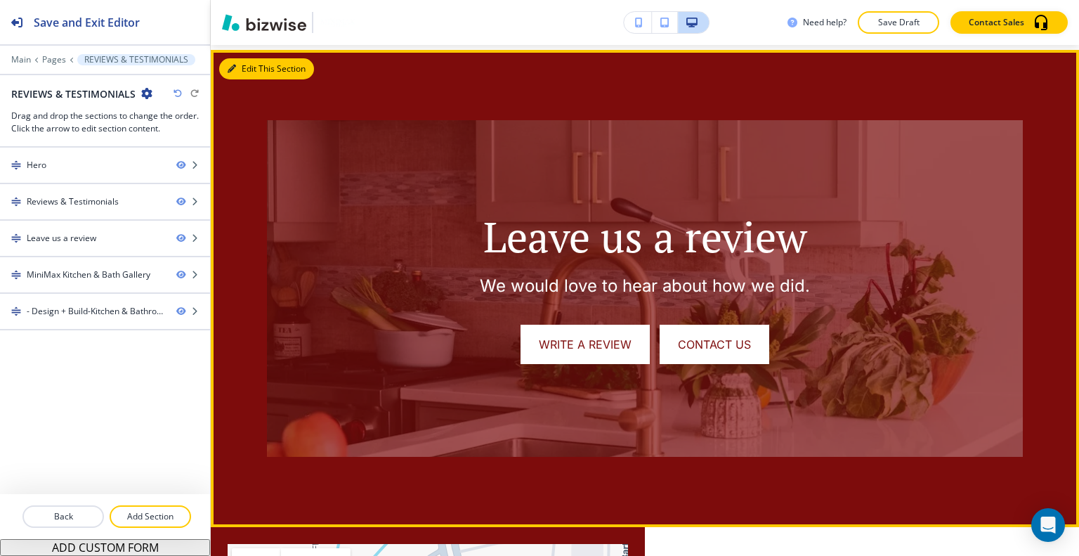
click at [244, 71] on button "Edit This Section" at bounding box center [266, 68] width 95 height 21
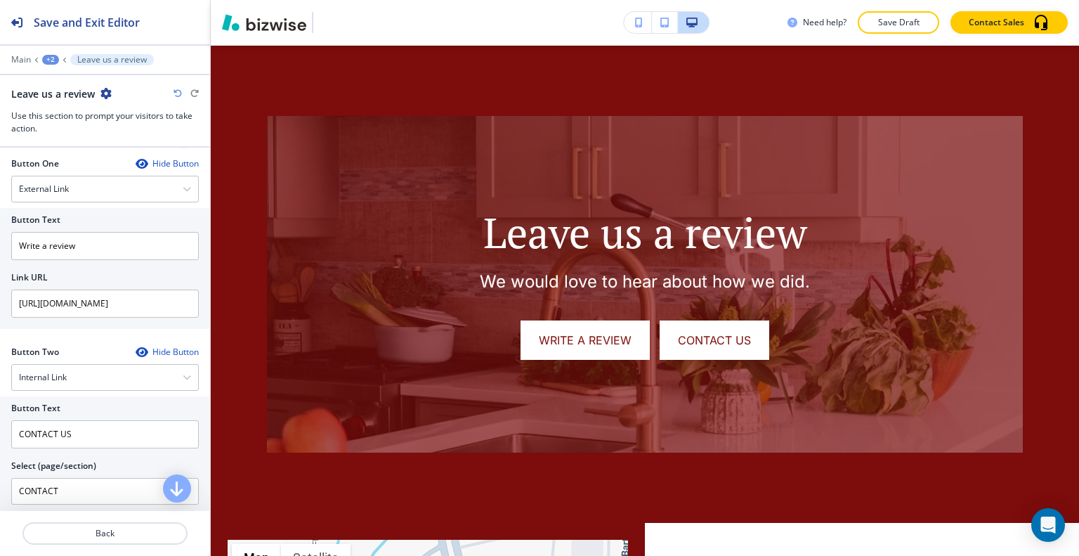
scroll to position [773, 0]
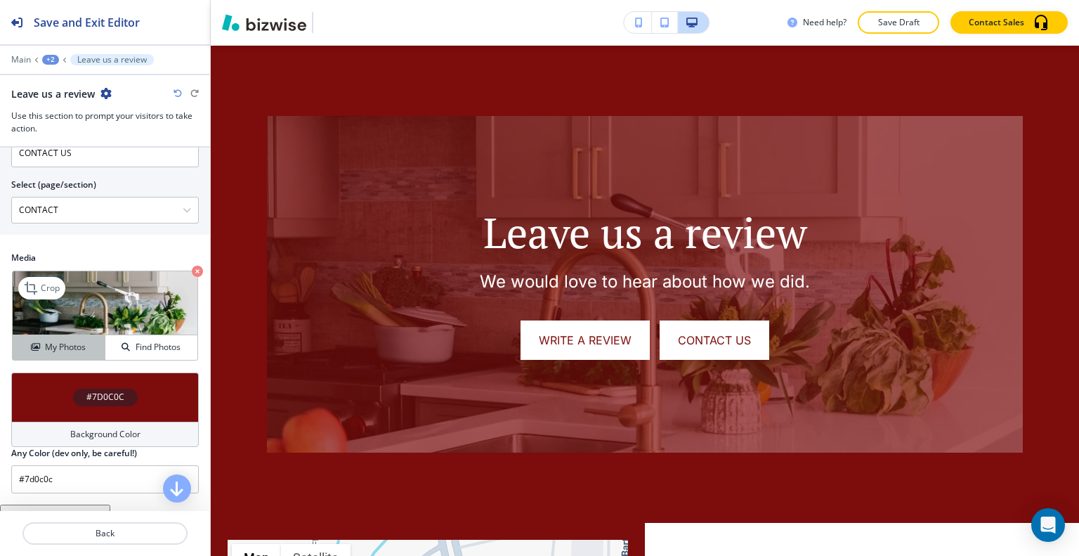
click at [93, 341] on div "My Photos" at bounding box center [59, 347] width 92 height 13
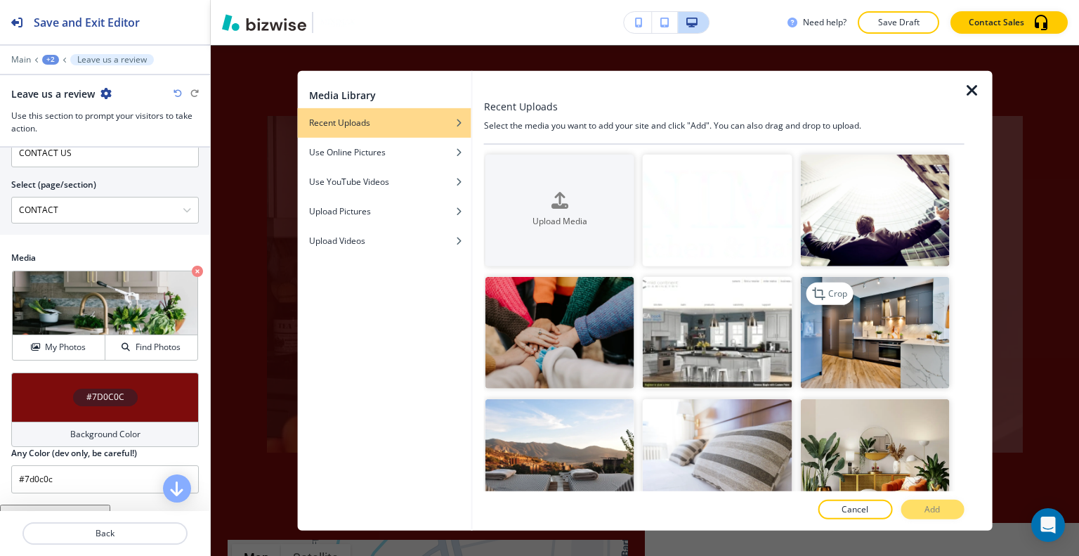
click at [868, 336] on img "button" at bounding box center [874, 333] width 149 height 112
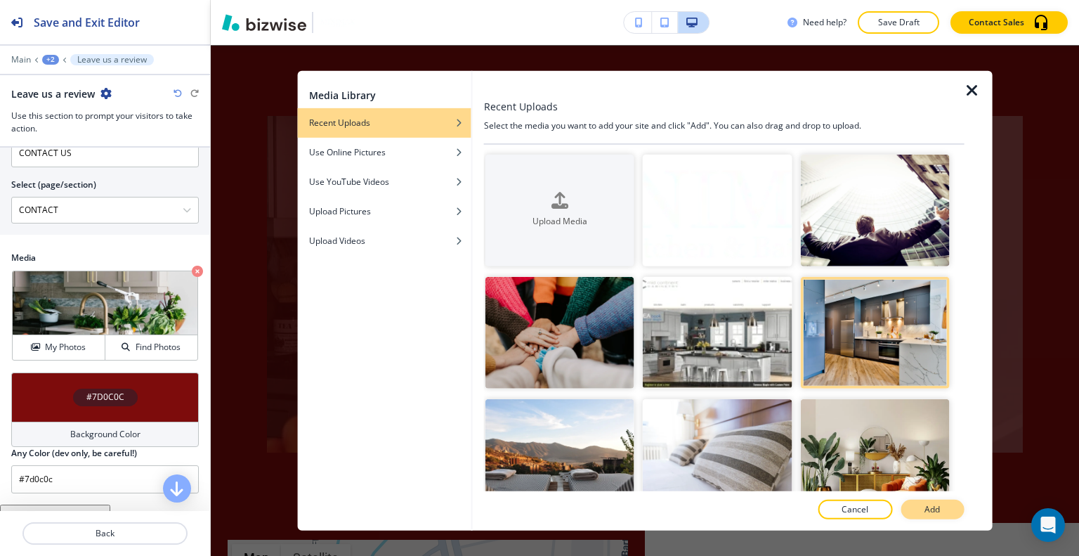
click at [943, 513] on button "Add" at bounding box center [932, 509] width 63 height 20
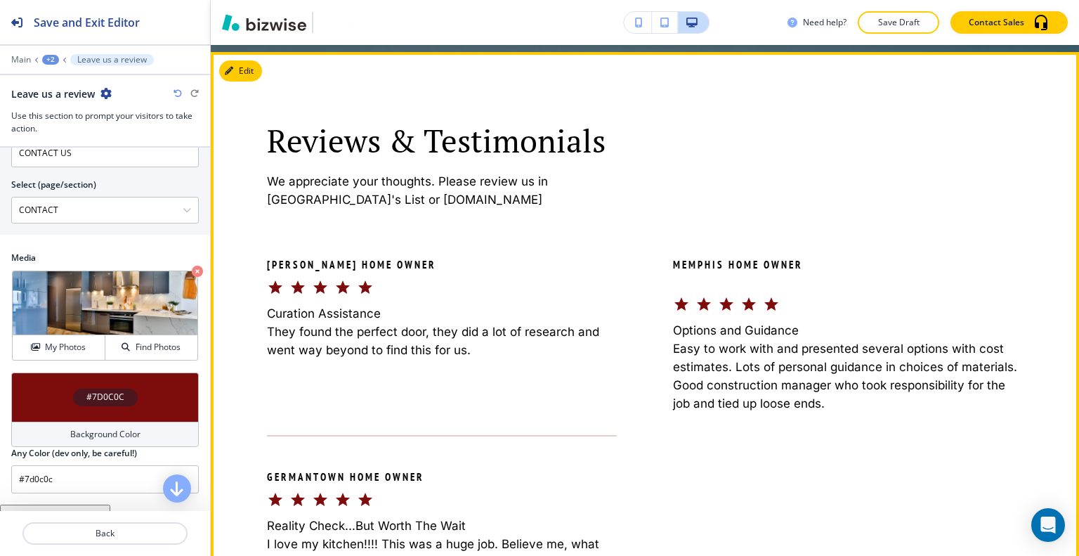
scroll to position [461, 0]
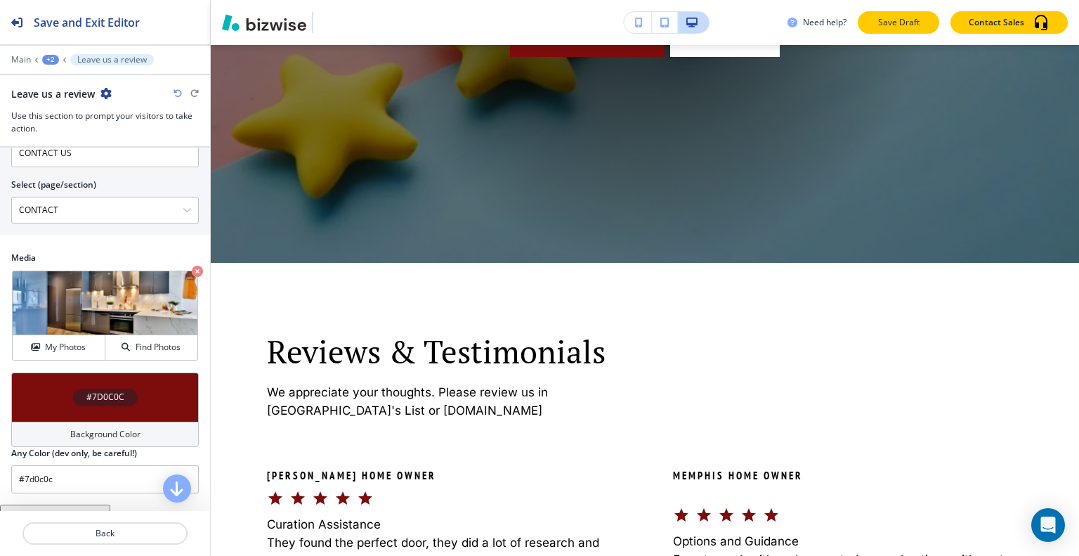
click at [891, 19] on p "Save Draft" at bounding box center [898, 22] width 45 height 13
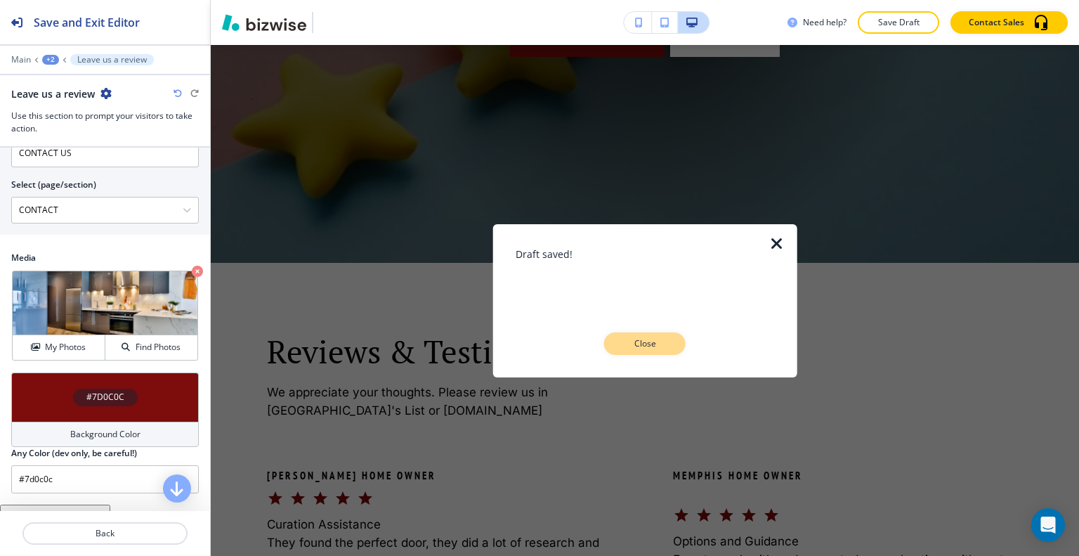
click at [665, 349] on p "Close" at bounding box center [644, 343] width 45 height 13
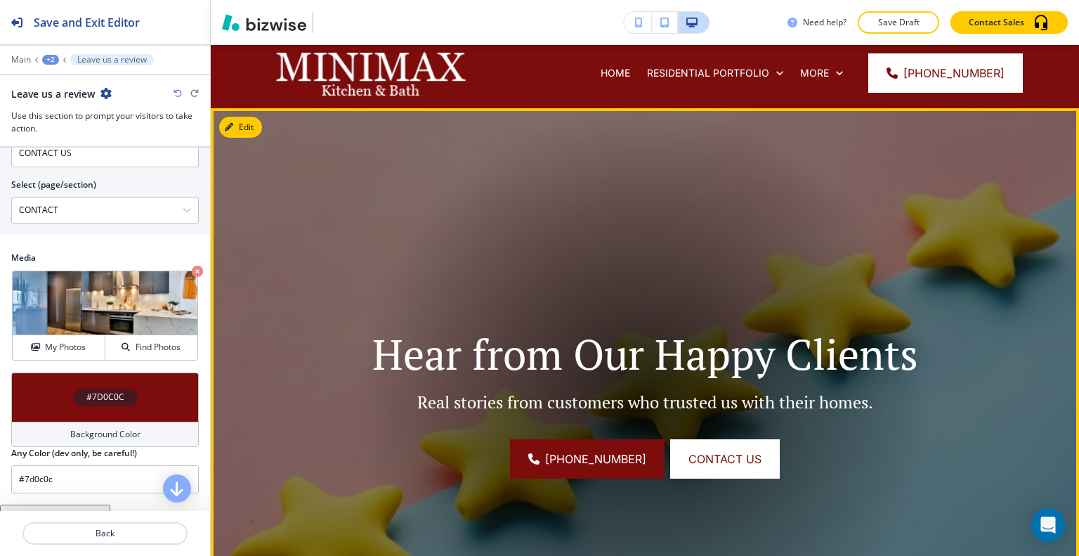
scroll to position [0, 0]
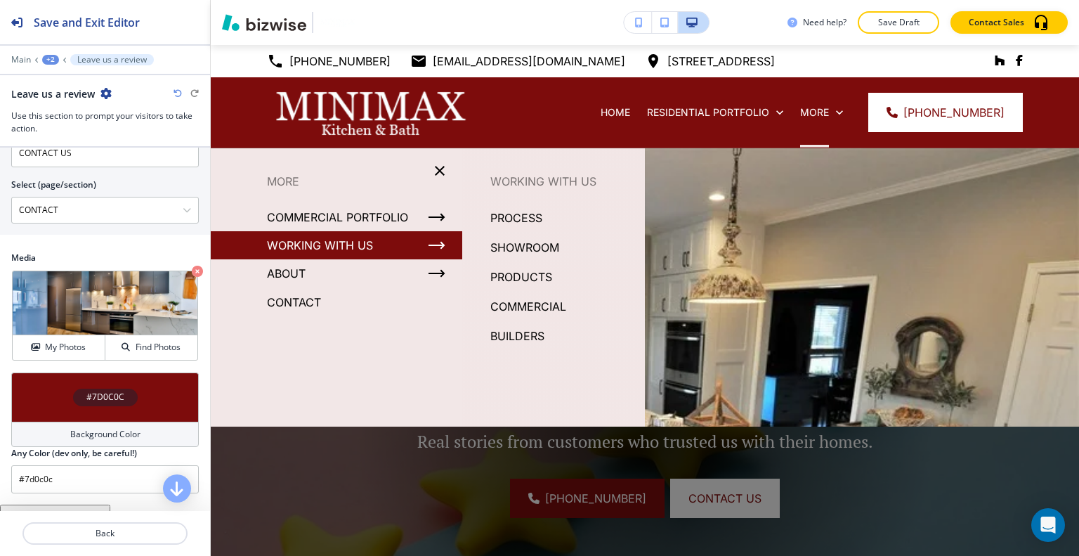
click at [513, 223] on p "PROCESS" at bounding box center [516, 217] width 52 height 21
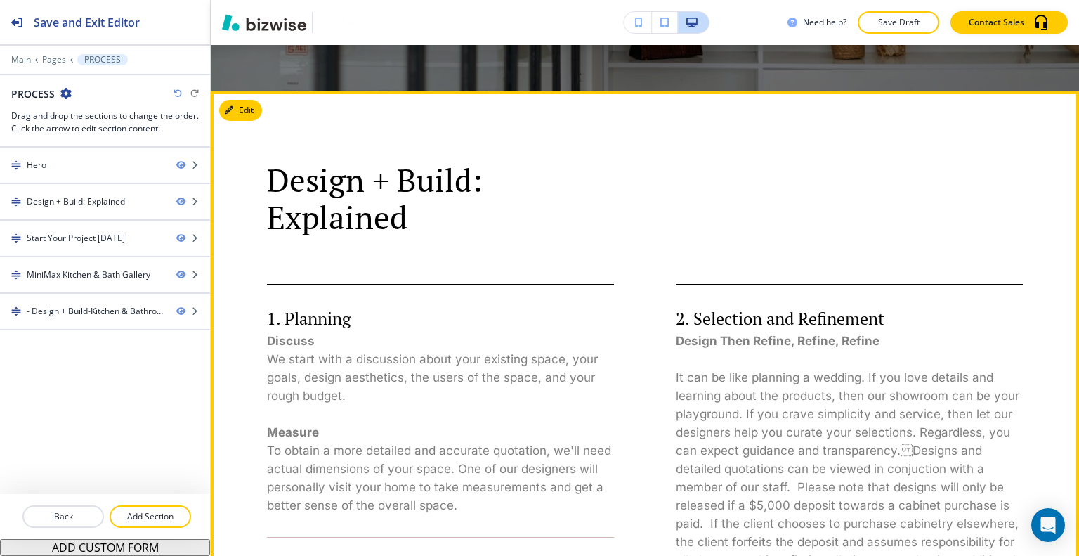
scroll to position [281, 0]
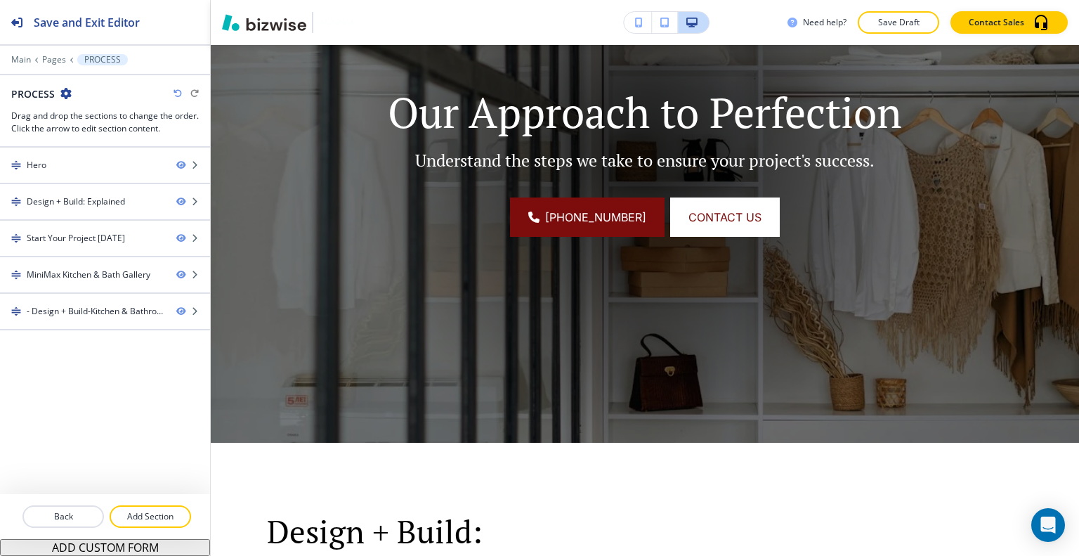
click at [882, 35] on div "Need help? Save Draft Contact Sales" at bounding box center [645, 22] width 868 height 45
click at [883, 30] on button "Save Draft" at bounding box center [898, 22] width 81 height 22
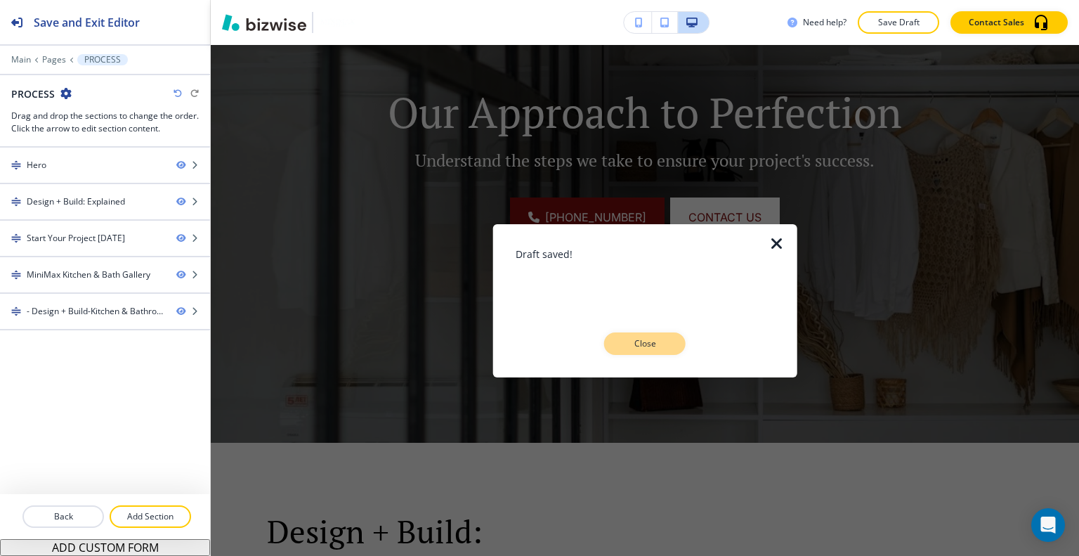
click at [627, 350] on button "Close" at bounding box center [644, 343] width 81 height 22
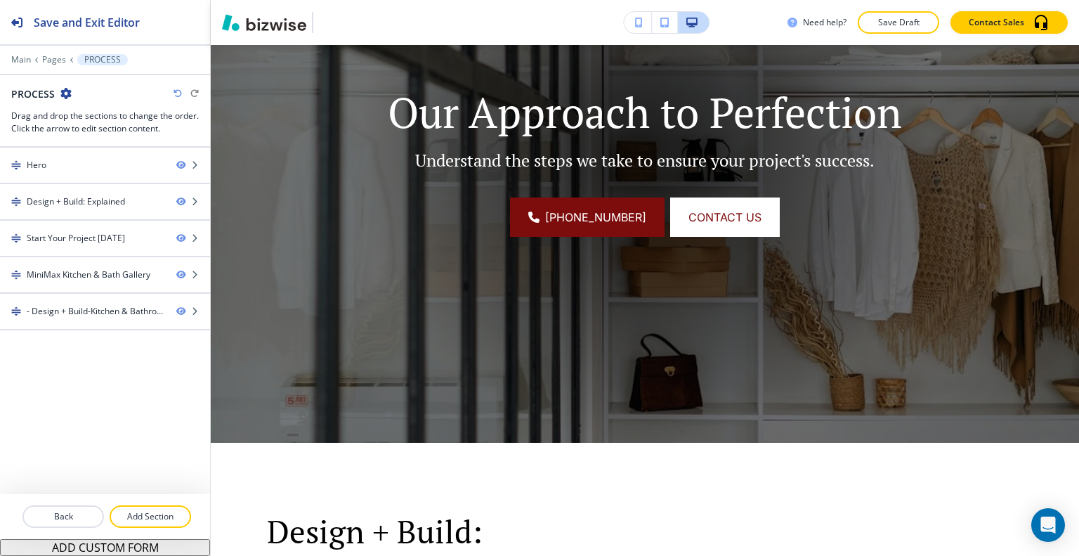
scroll to position [0, 0]
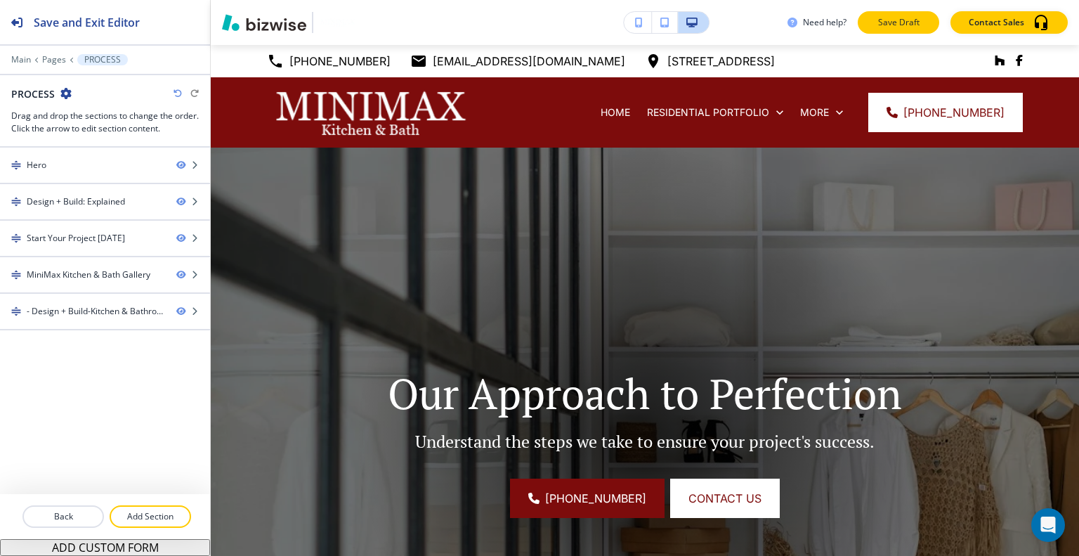
click at [894, 17] on p "Save Draft" at bounding box center [898, 22] width 45 height 13
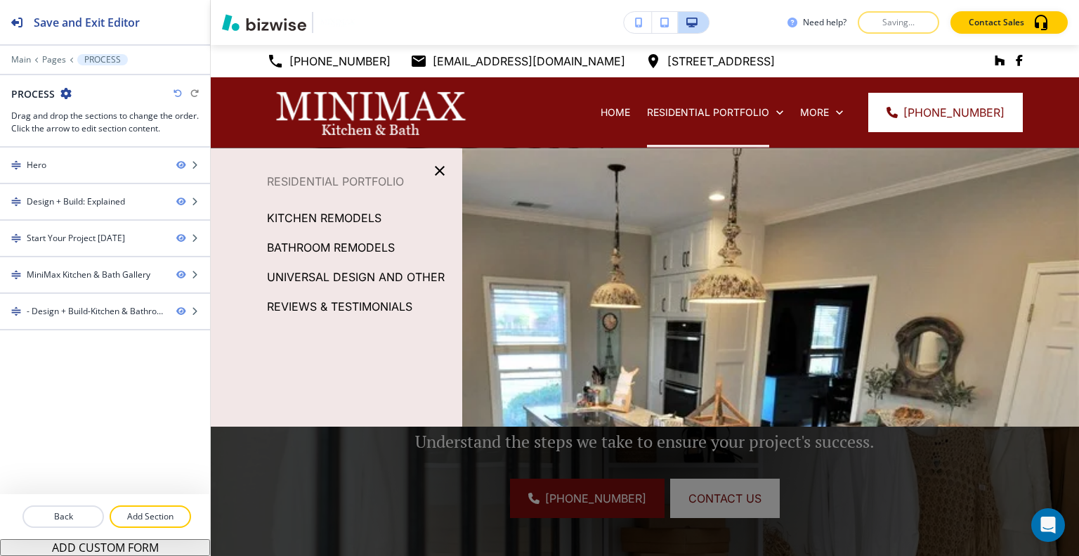
scroll to position [281, 0]
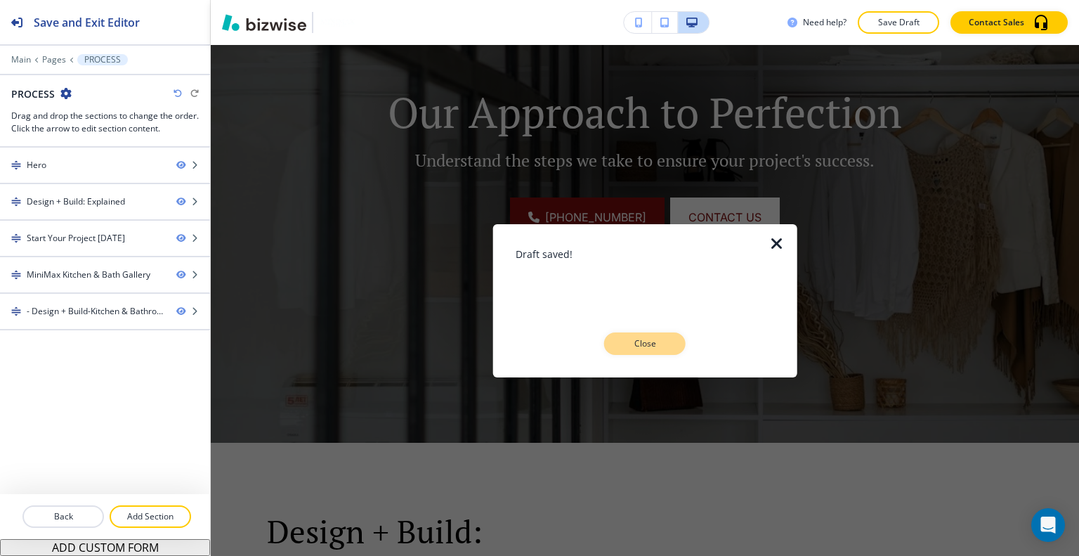
click at [648, 340] on p "Close" at bounding box center [644, 343] width 45 height 13
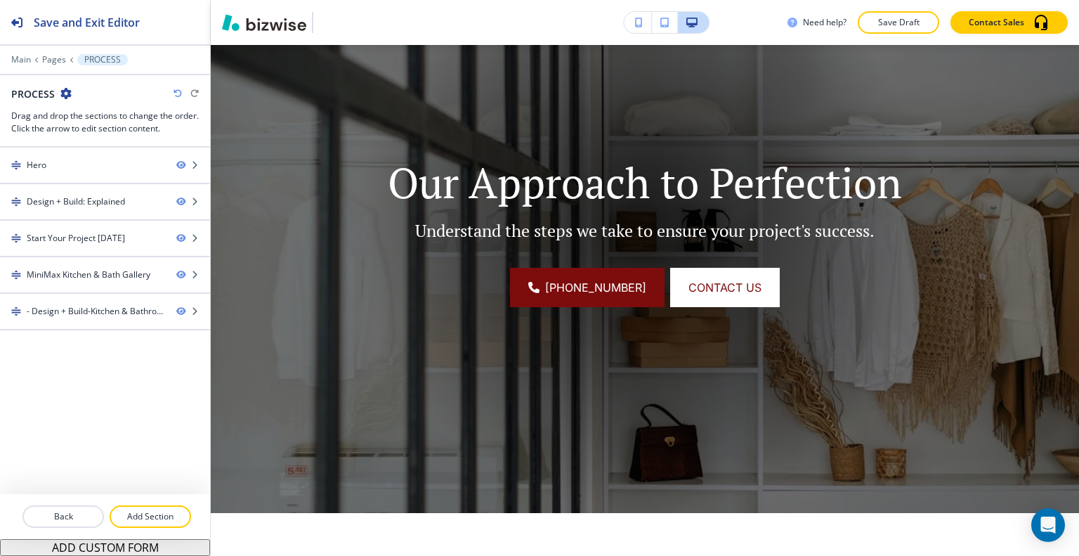
scroll to position [0, 0]
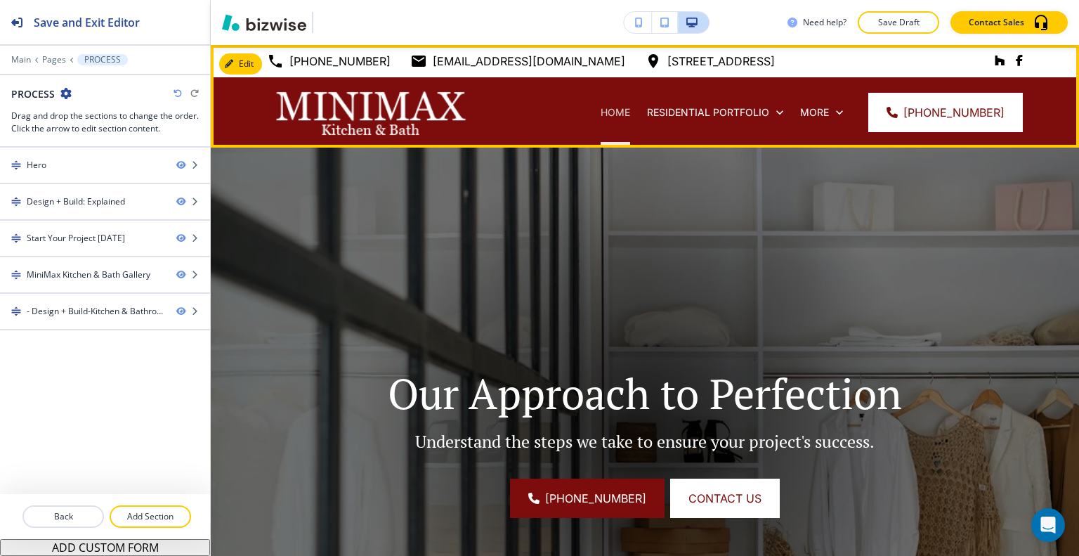
click at [617, 110] on p "HOME" at bounding box center [616, 112] width 30 height 14
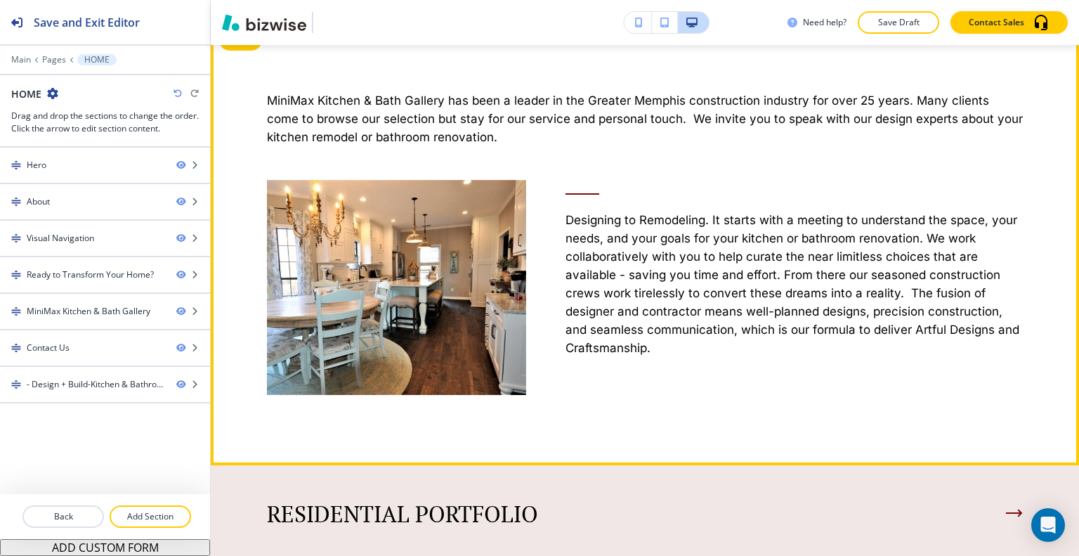
scroll to position [562, 0]
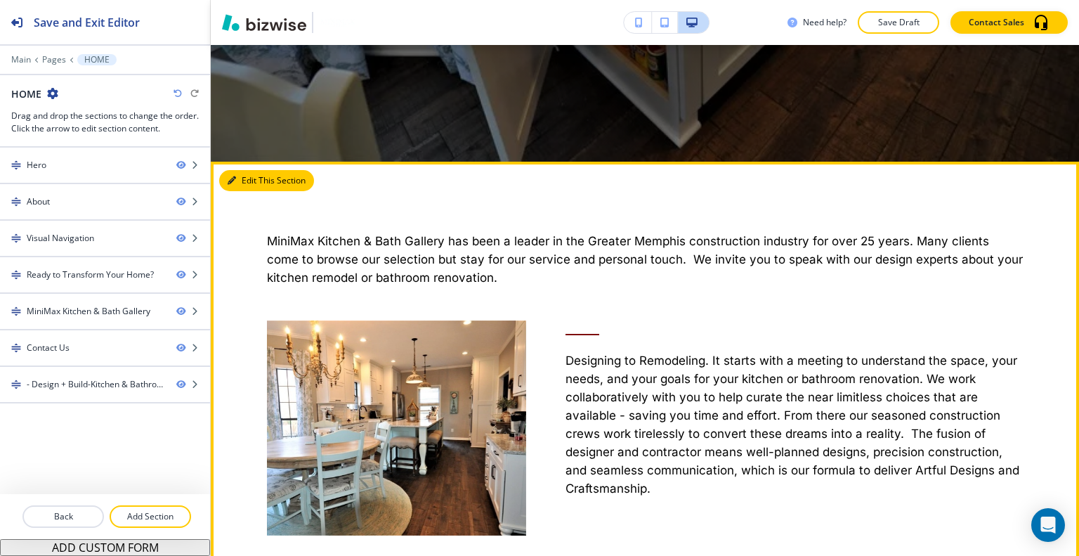
click at [253, 181] on button "Edit This Section" at bounding box center [266, 180] width 95 height 21
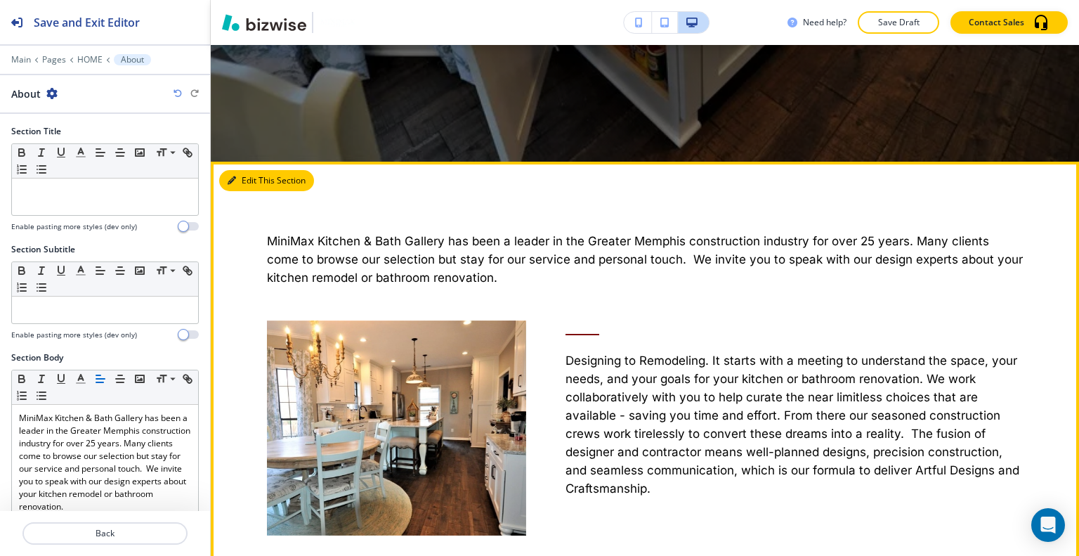
scroll to position [679, 0]
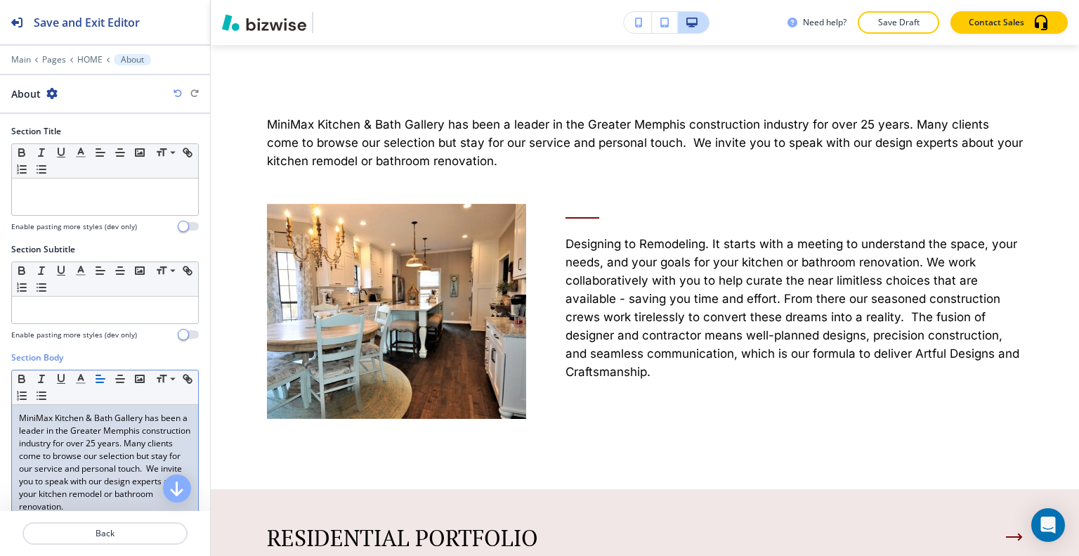
click at [100, 446] on p "MiniMax Kitchen & Bath Gallery has been a leader in the Greater Memphis constru…" at bounding box center [105, 462] width 172 height 101
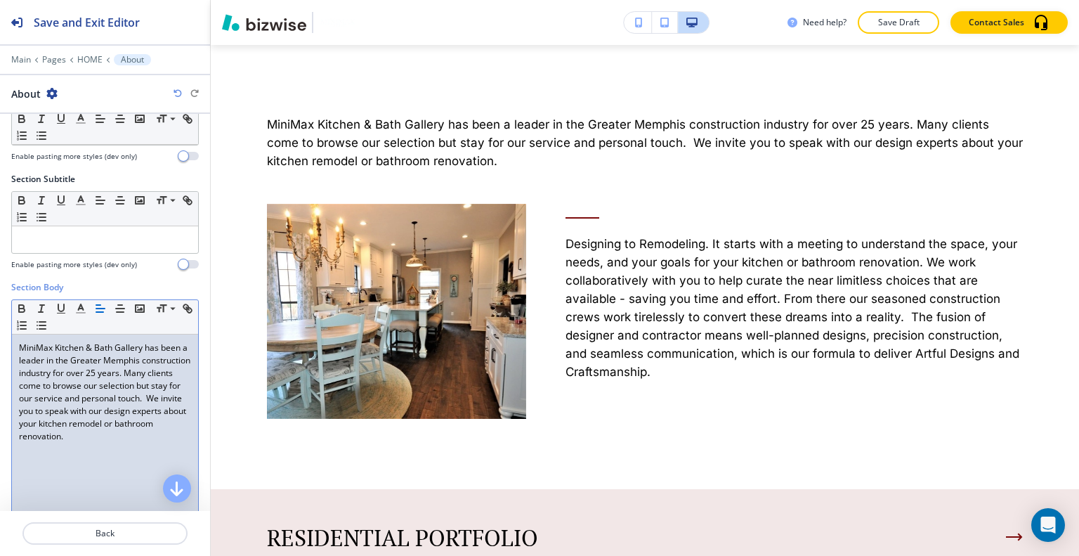
click at [115, 443] on p "MiniMax Kitchen & Bath Gallery has been a leader in the Greater Memphis constru…" at bounding box center [105, 391] width 172 height 101
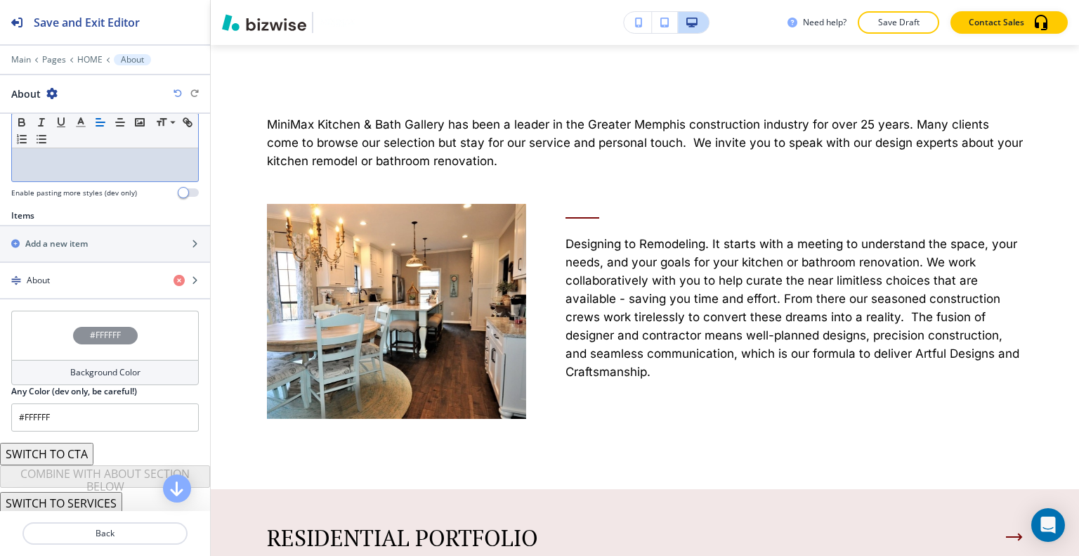
scroll to position [195, 0]
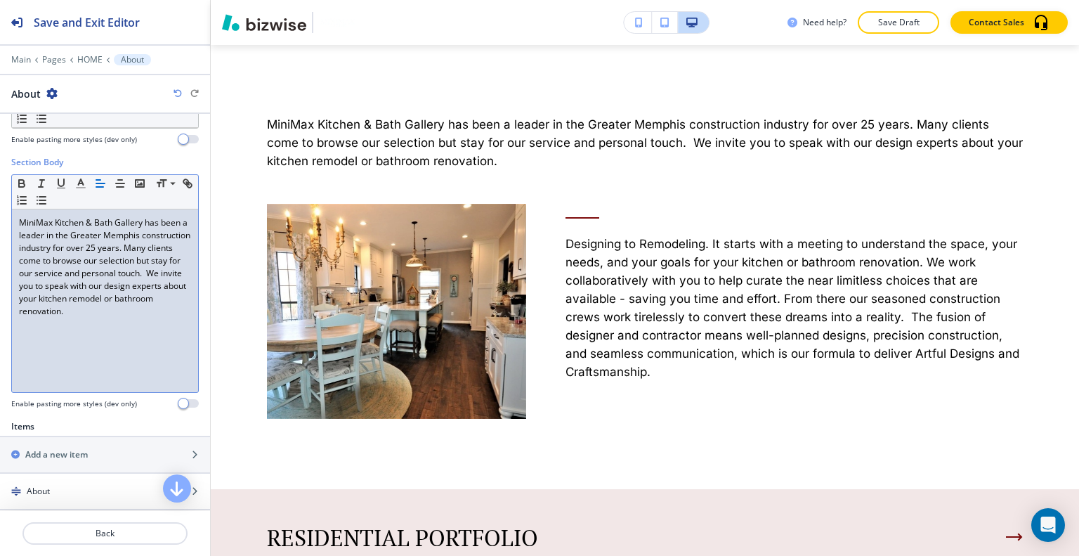
click at [80, 318] on p "MiniMax Kitchen & Bath Gallery has been a leader in the Greater Memphis constru…" at bounding box center [105, 266] width 172 height 101
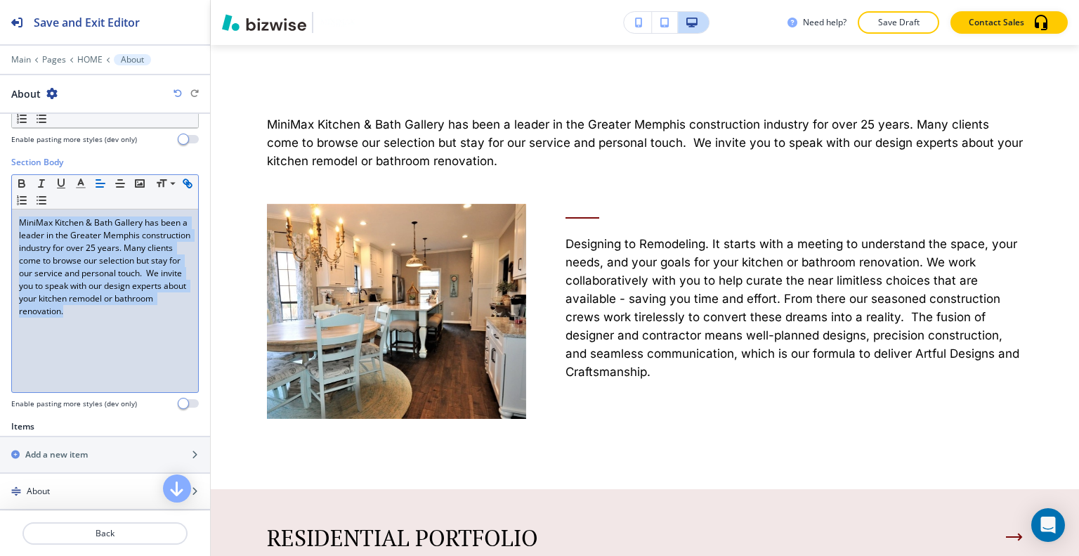
drag, startPoint x: 69, startPoint y: 326, endPoint x: 17, endPoint y: 204, distance: 132.8
click at [17, 204] on div "Small Normal Large Huge MiniMax Kitchen & Bath Gallery has been a leader in the…" at bounding box center [105, 283] width 188 height 218
copy p "MiniMax Kitchen & Bath Gallery has been a leader in the Greater Memphis constru…"
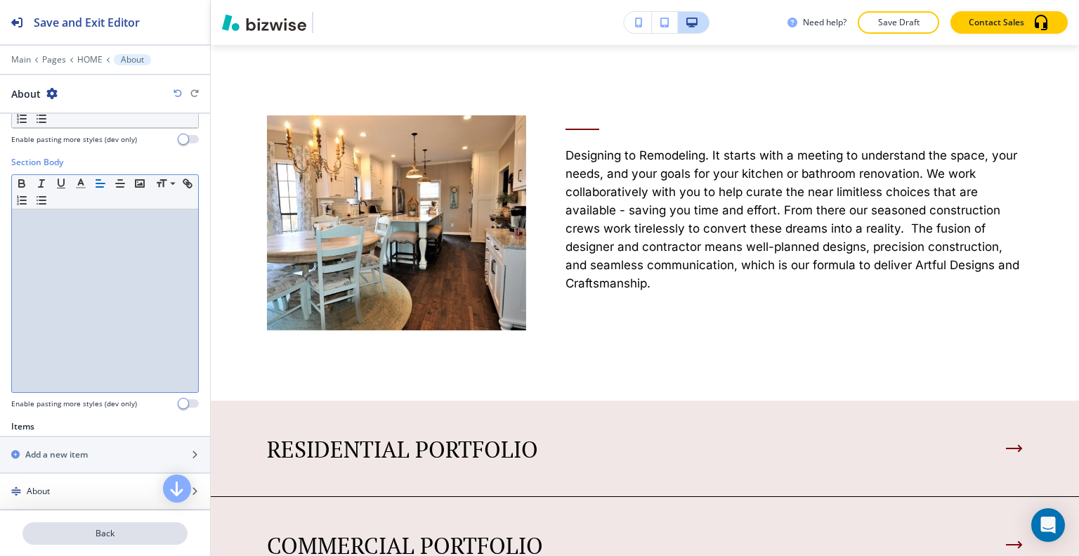
click at [101, 542] on button "Back" at bounding box center [104, 533] width 165 height 22
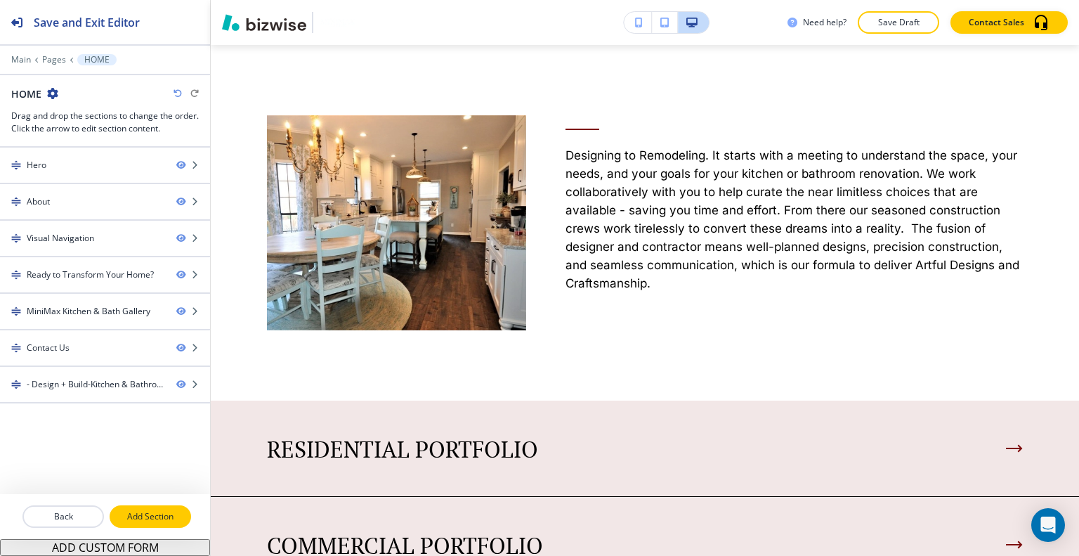
click at [150, 511] on p "Add Section" at bounding box center [150, 516] width 79 height 13
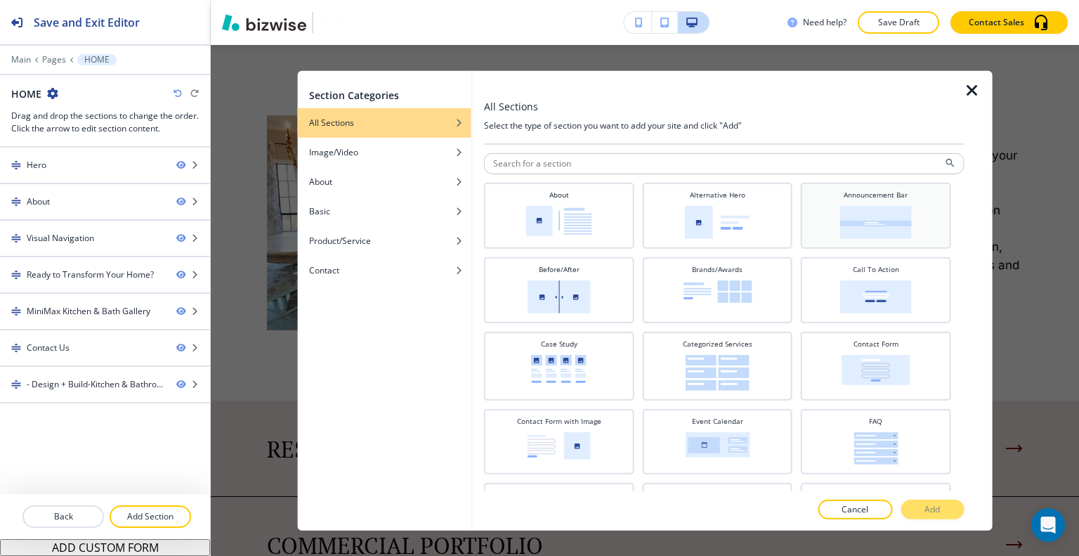
click at [889, 200] on div "Announcement Bar" at bounding box center [876, 213] width 136 height 49
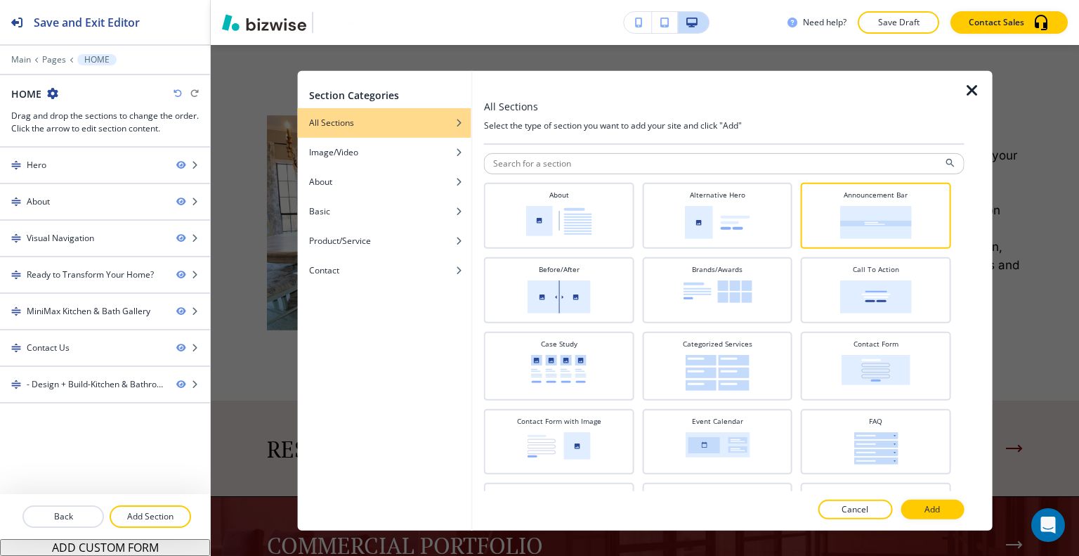
click at [933, 516] on button "Add" at bounding box center [932, 509] width 63 height 20
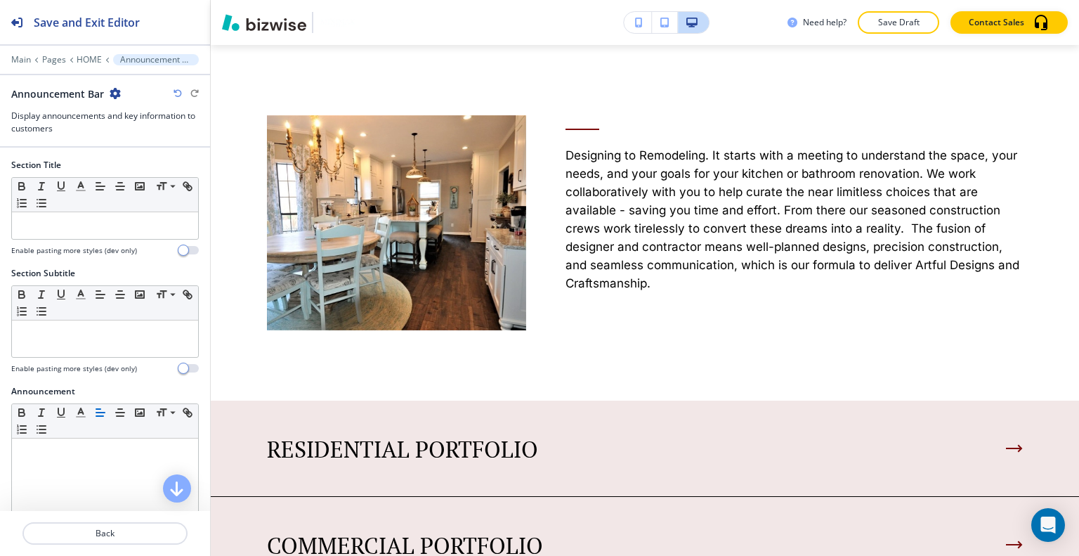
scroll to position [3238, 0]
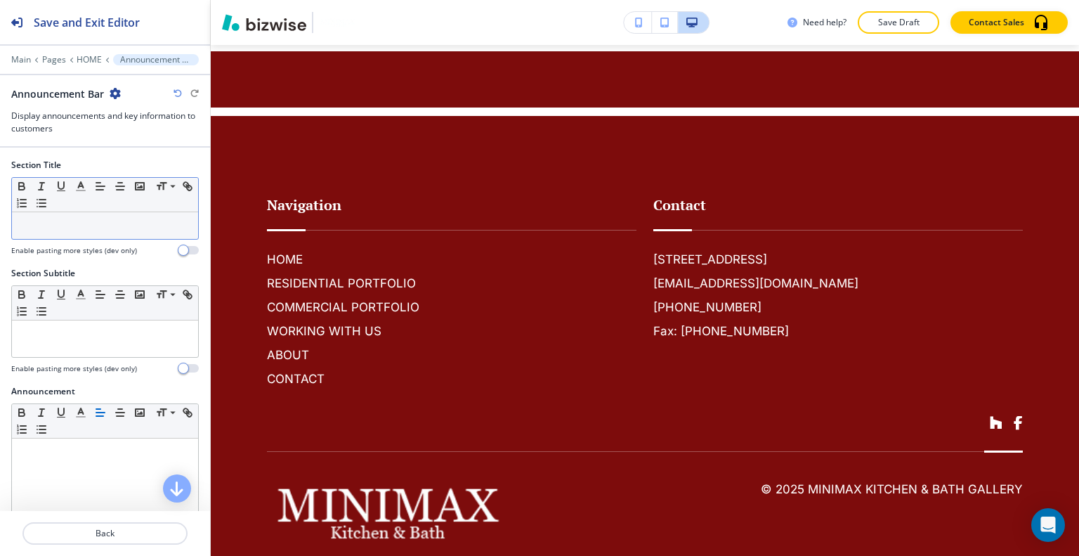
click at [108, 230] on p at bounding box center [105, 225] width 172 height 13
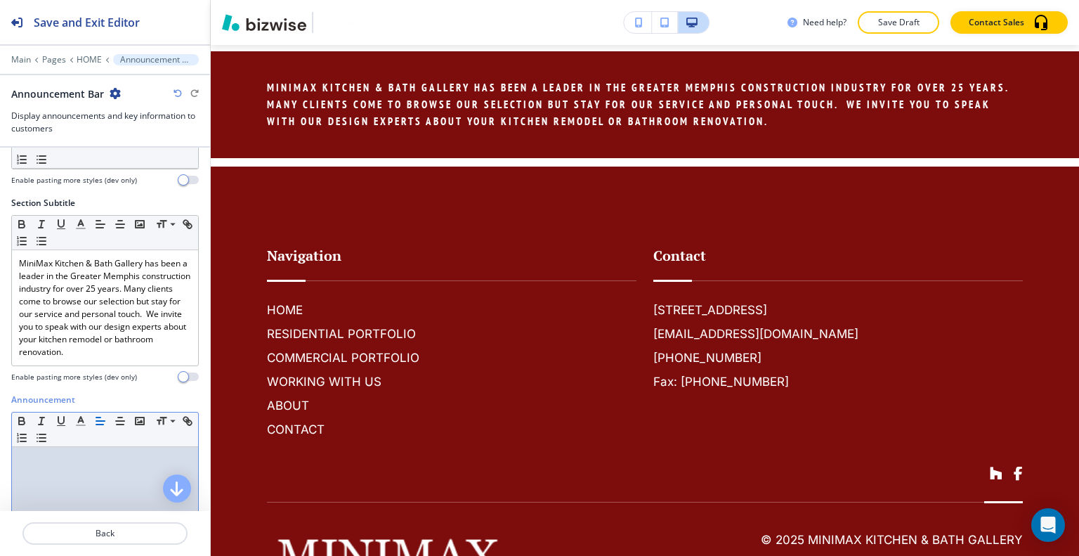
scroll to position [290, 0]
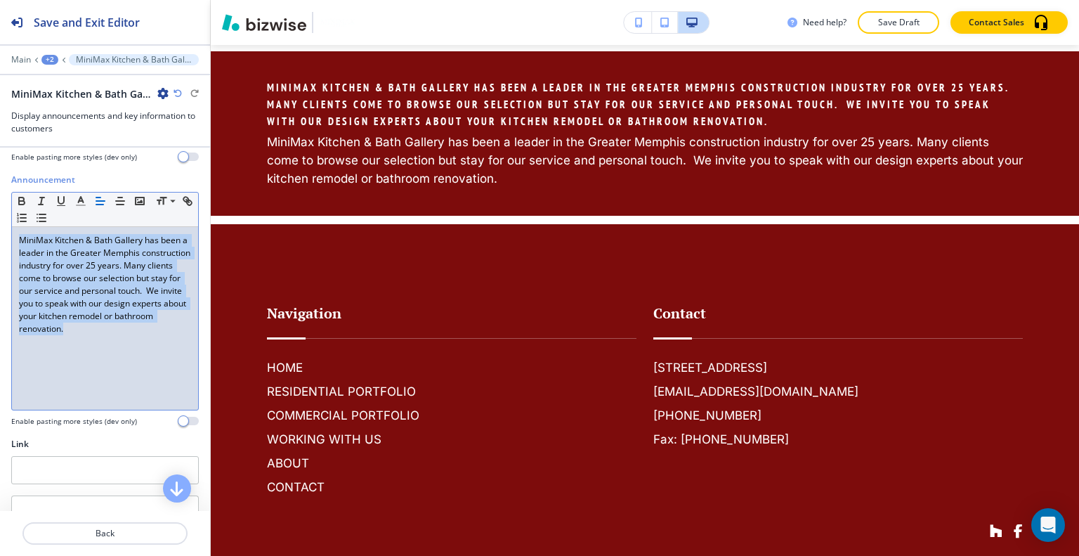
drag, startPoint x: 96, startPoint y: 369, endPoint x: 0, endPoint y: 227, distance: 171.6
click at [0, 227] on div "Announcement Small Normal Large Huge MiniMax Kitchen & Bath Gallery has been a …" at bounding box center [105, 306] width 210 height 264
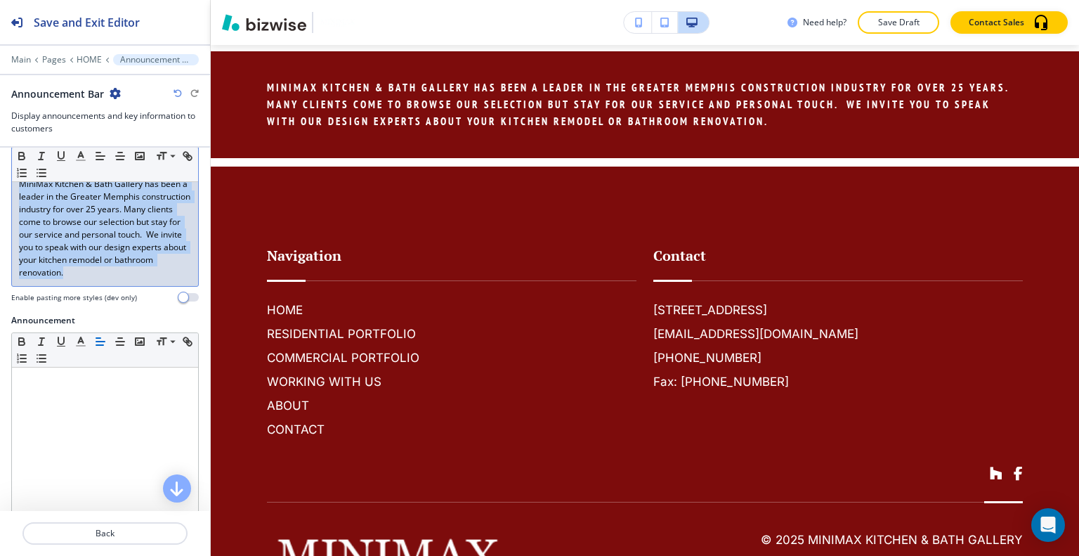
scroll to position [79, 0]
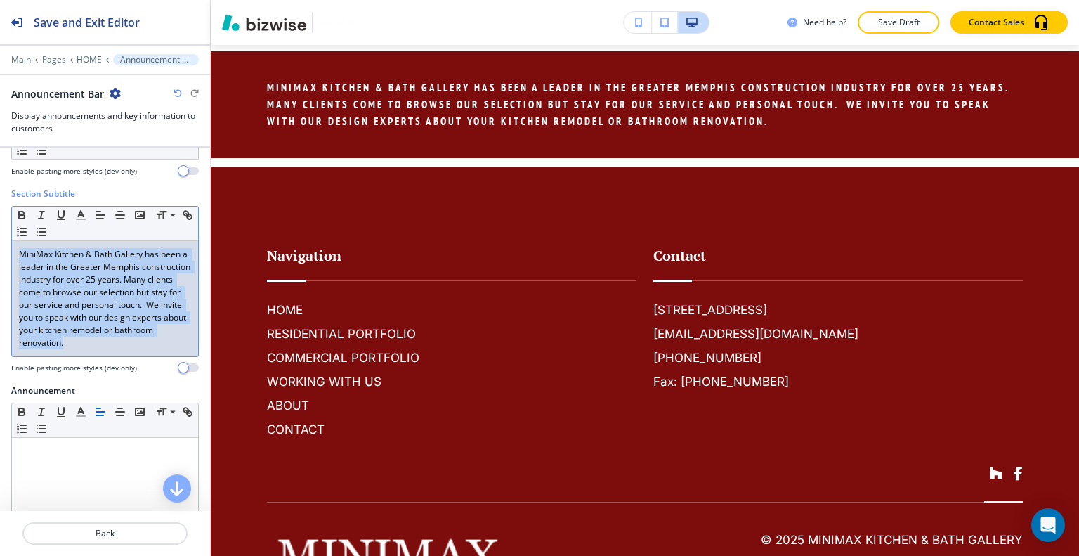
drag, startPoint x: 77, startPoint y: 283, endPoint x: 0, endPoint y: 242, distance: 87.4
click at [0, 242] on div "Section Subtitle Small Normal Large Huge MiniMax Kitchen & Bath Gallery has bee…" at bounding box center [105, 286] width 210 height 197
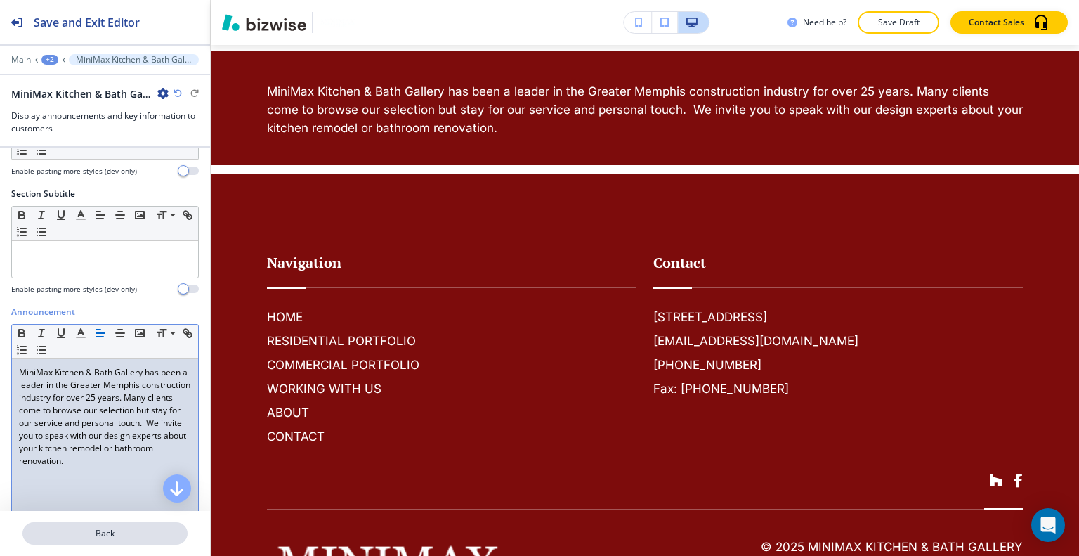
click at [96, 530] on p "Back" at bounding box center [105, 533] width 162 height 13
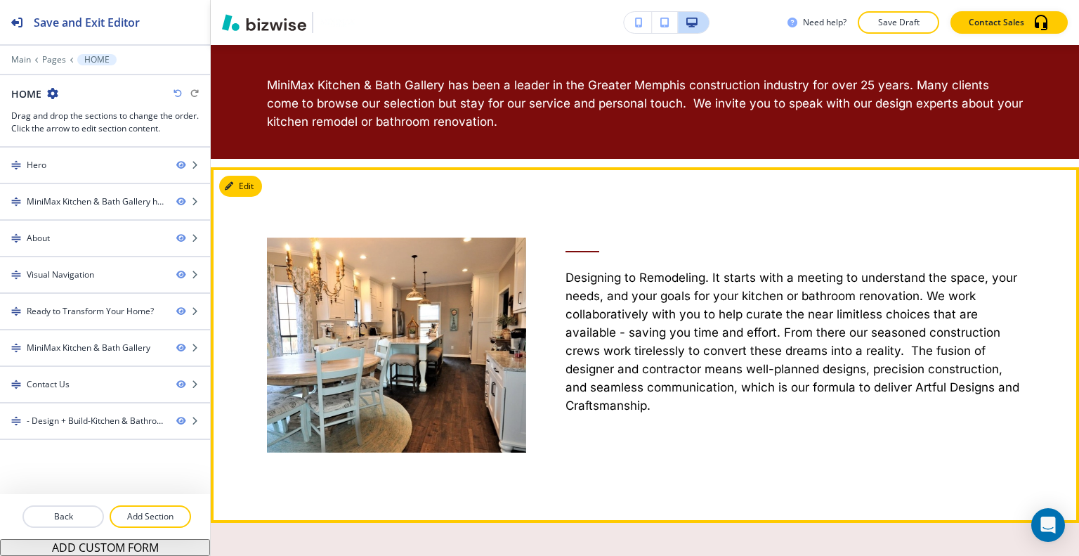
scroll to position [538, 0]
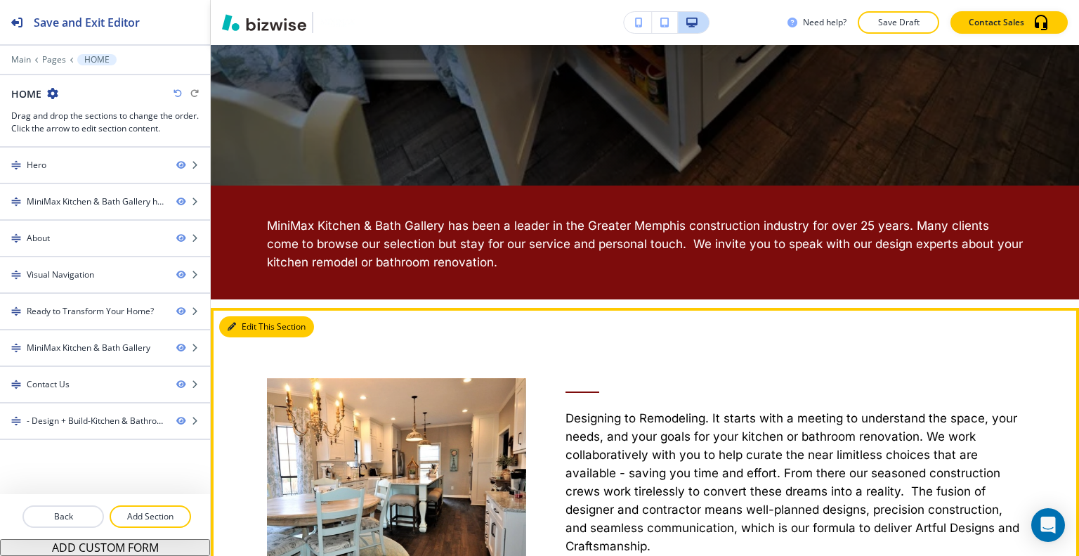
click at [260, 322] on button "Edit This Section" at bounding box center [266, 326] width 95 height 21
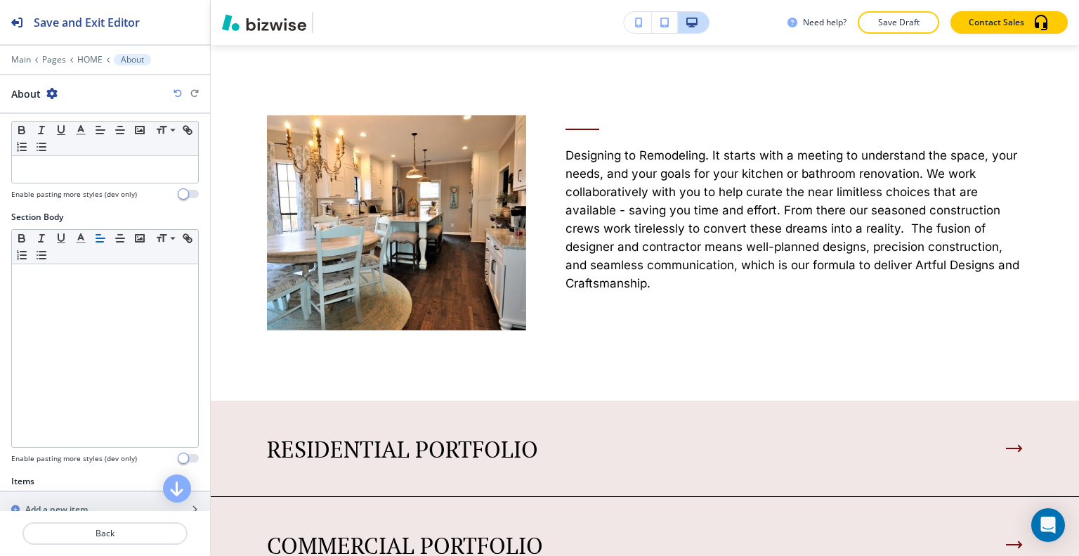
scroll to position [351, 0]
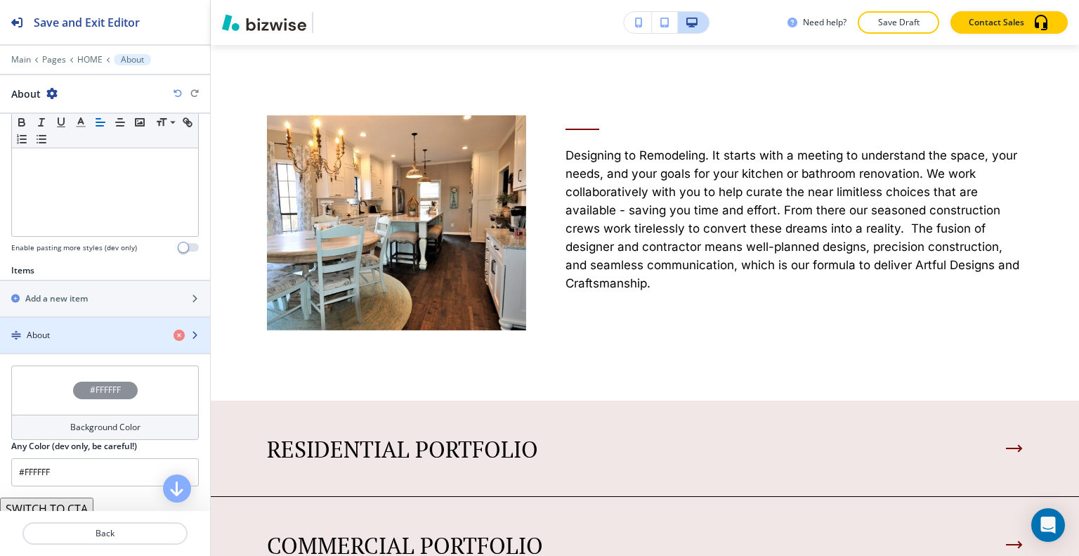
click at [75, 332] on div "About" at bounding box center [81, 335] width 162 height 13
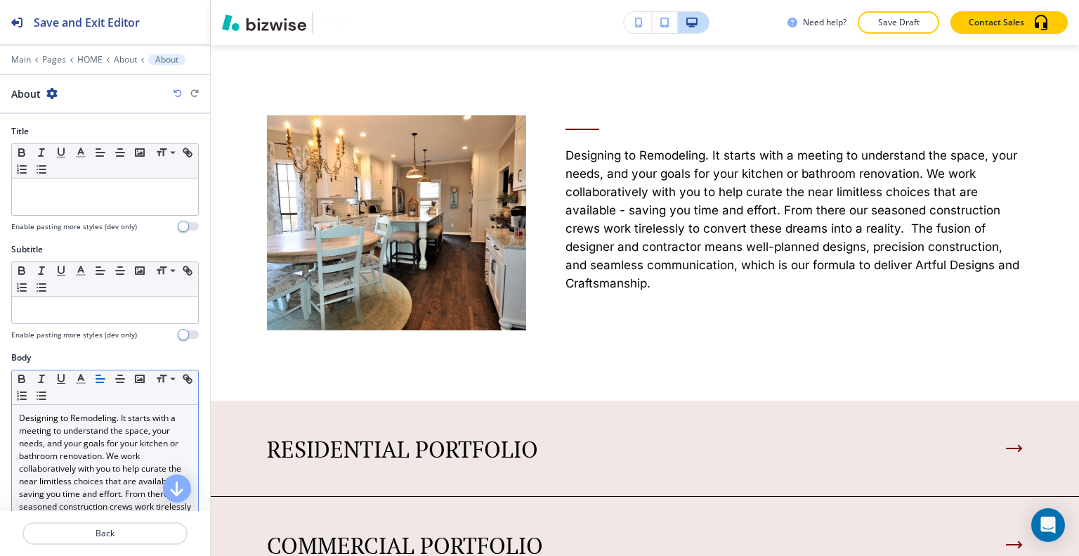
click at [82, 423] on p "Designing to Remodeling. It starts with a meeting to understand the space, your…" at bounding box center [105, 500] width 172 height 177
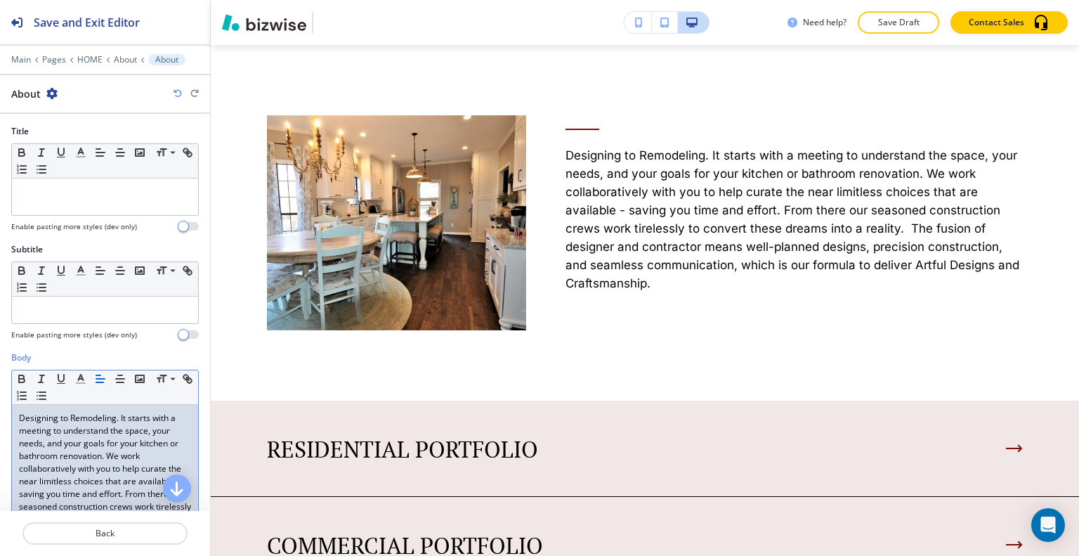
click at [115, 417] on p "Designing to Remodeling. It starts with a meeting to understand the space, your…" at bounding box center [105, 500] width 172 height 177
drag, startPoint x: 115, startPoint y: 417, endPoint x: 6, endPoint y: 407, distance: 110.0
click at [6, 407] on div "Body Small Normal Large Huge Designing to Remodeling. It starts with a meeting …" at bounding box center [105, 487] width 210 height 273
copy p "Designing to Remodeling"
click at [118, 421] on p "Designing to Remodeling. It starts with a meeting to understand the space, your…" at bounding box center [105, 500] width 172 height 177
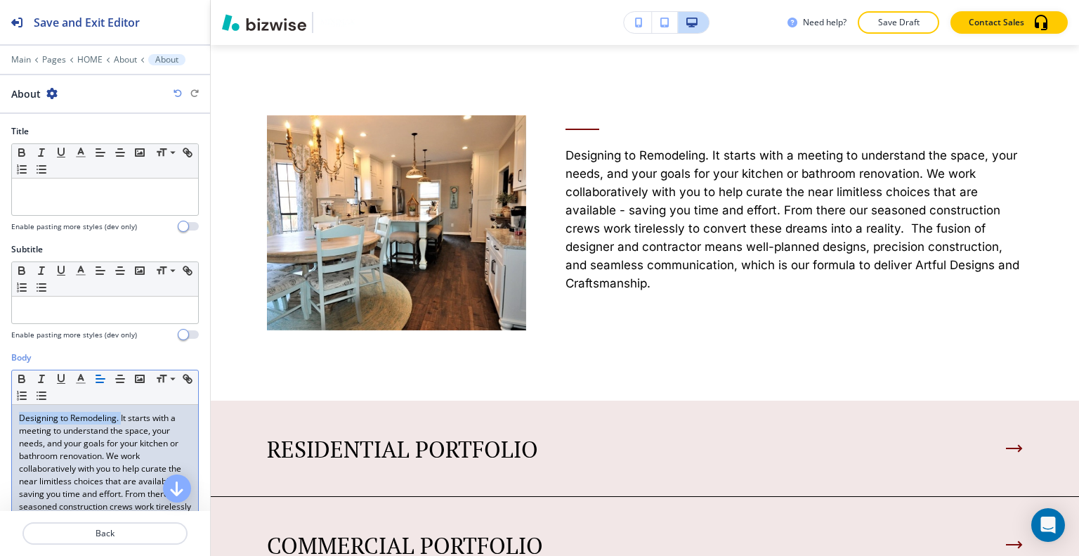
drag, startPoint x: 121, startPoint y: 419, endPoint x: 0, endPoint y: 398, distance: 122.8
click at [0, 398] on div "Body Small Normal Large Huge Designing to Remodeling. It starts with a meeting …" at bounding box center [105, 487] width 210 height 273
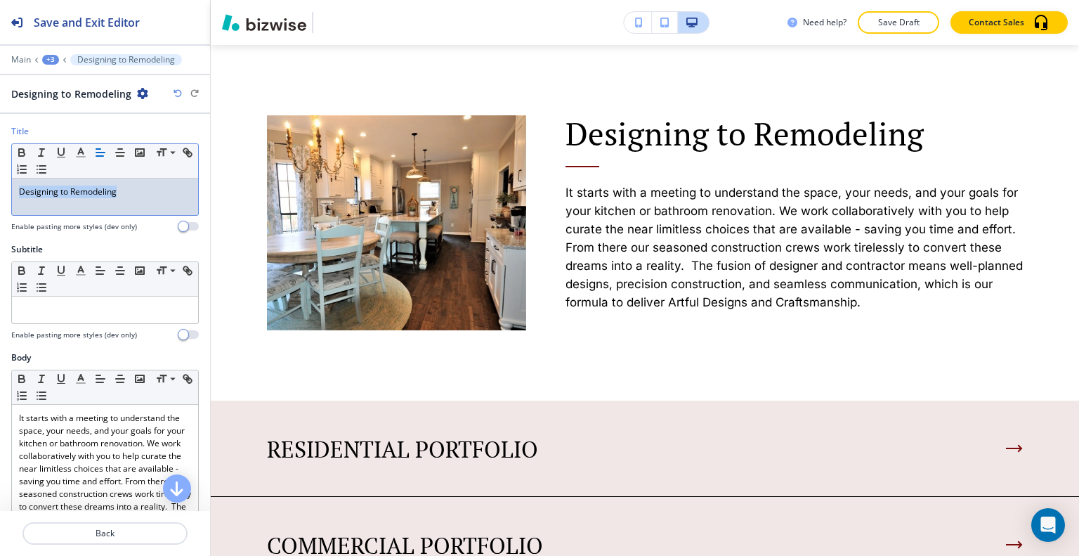
drag, startPoint x: 140, startPoint y: 189, endPoint x: 0, endPoint y: 180, distance: 140.8
click at [0, 180] on div "Title Small Normal Large Huge Designing to Remodeling Enable pasting more style…" at bounding box center [105, 184] width 210 height 118
click at [81, 152] on icon "button" at bounding box center [80, 152] width 13 height 13
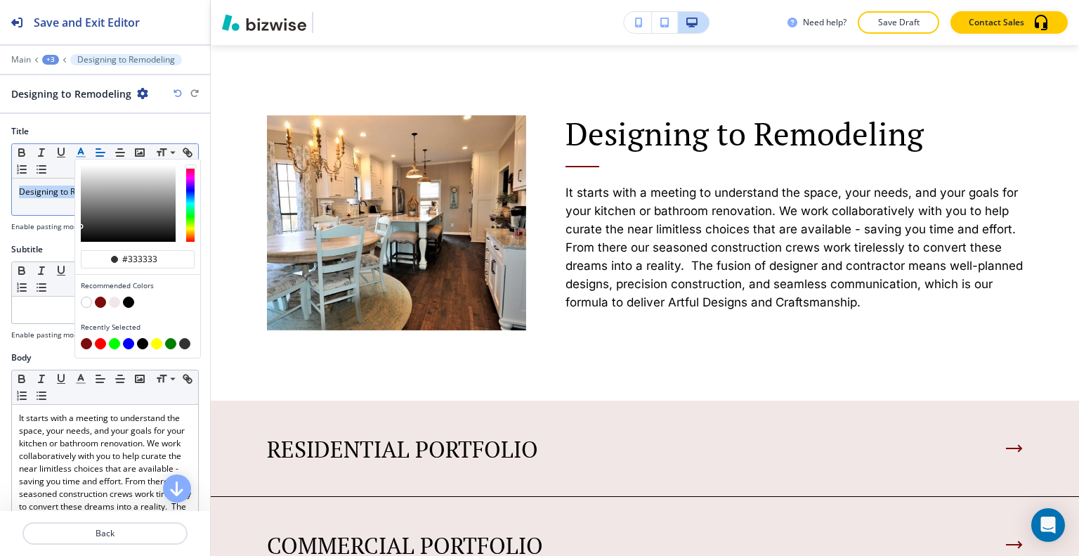
click at [98, 296] on button "button" at bounding box center [100, 301] width 11 height 11
type input "#7d0c0c"
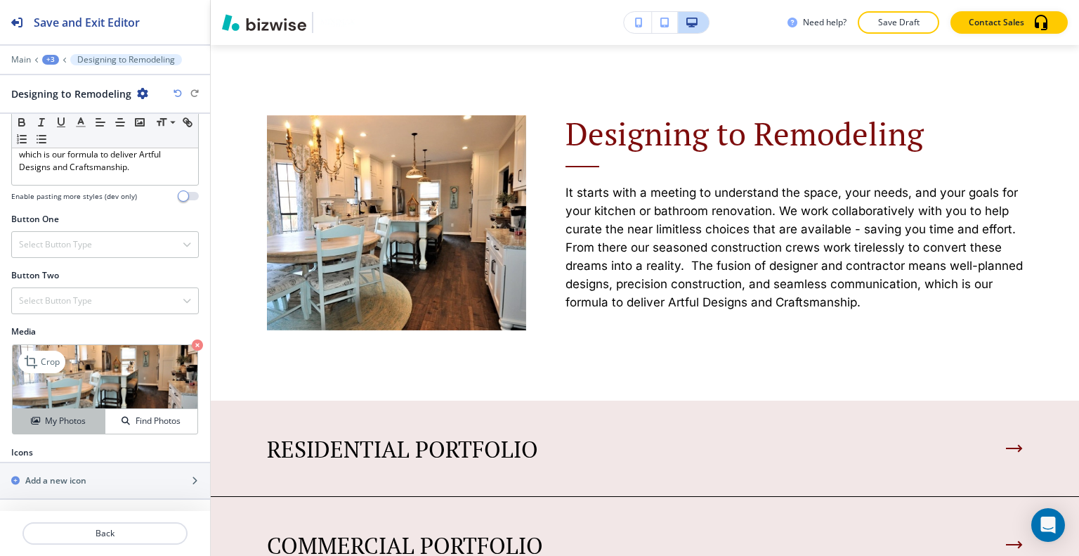
scroll to position [407, 0]
click at [56, 412] on button "My Photos" at bounding box center [59, 421] width 93 height 25
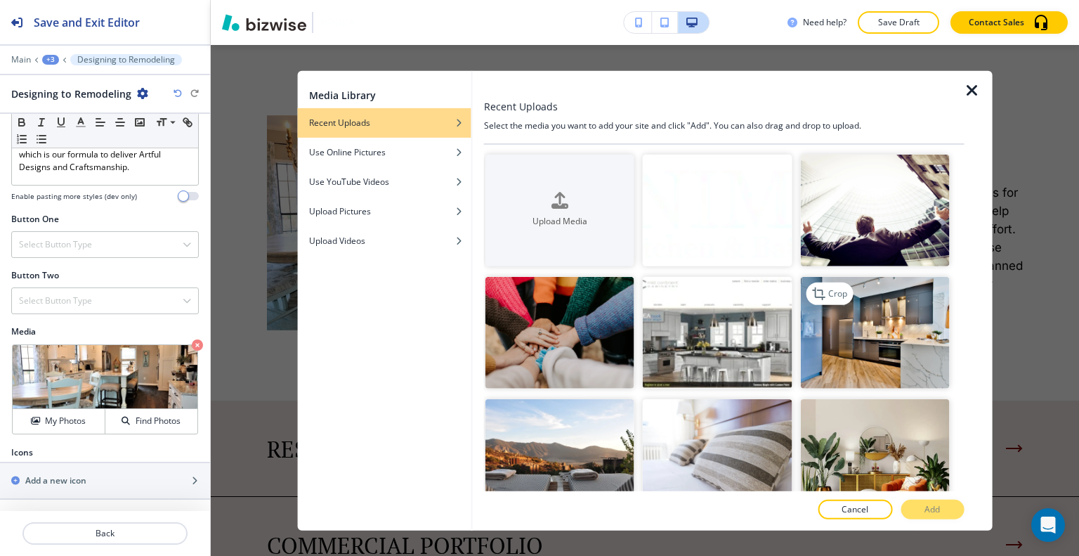
click at [898, 345] on img "button" at bounding box center [874, 333] width 149 height 112
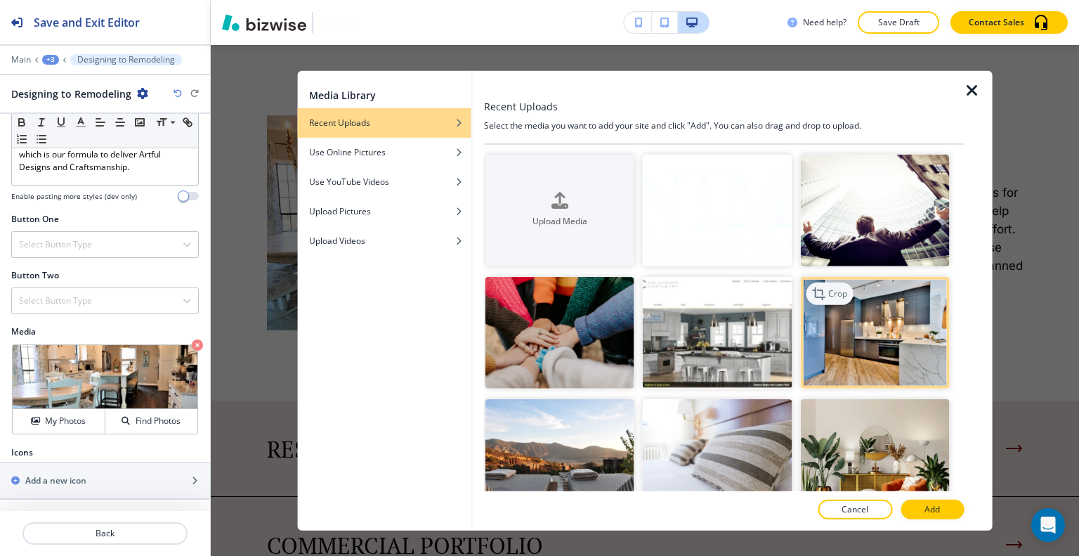
click at [828, 289] on p "Crop" at bounding box center [837, 293] width 19 height 13
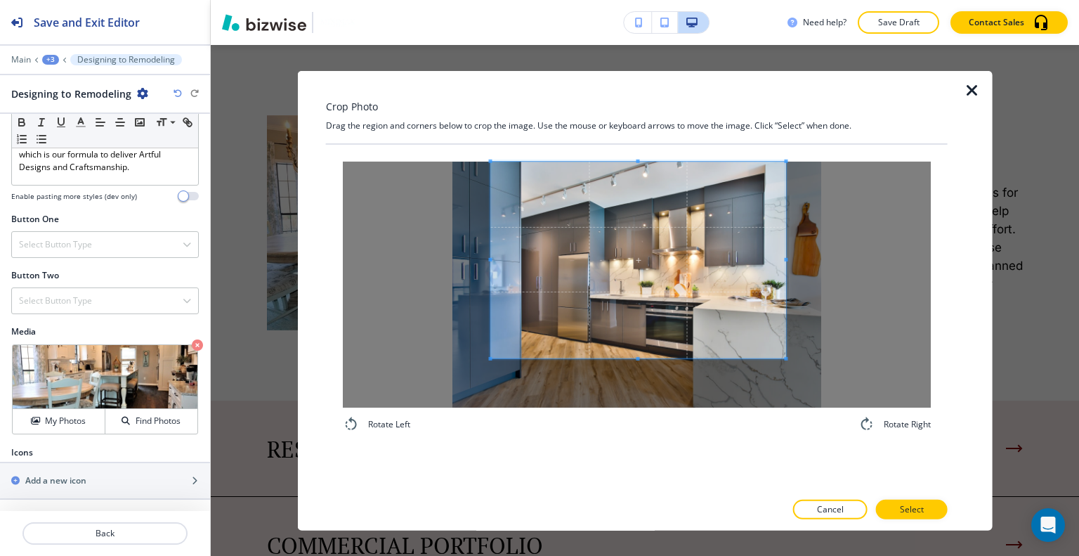
click at [603, 294] on span at bounding box center [638, 259] width 295 height 197
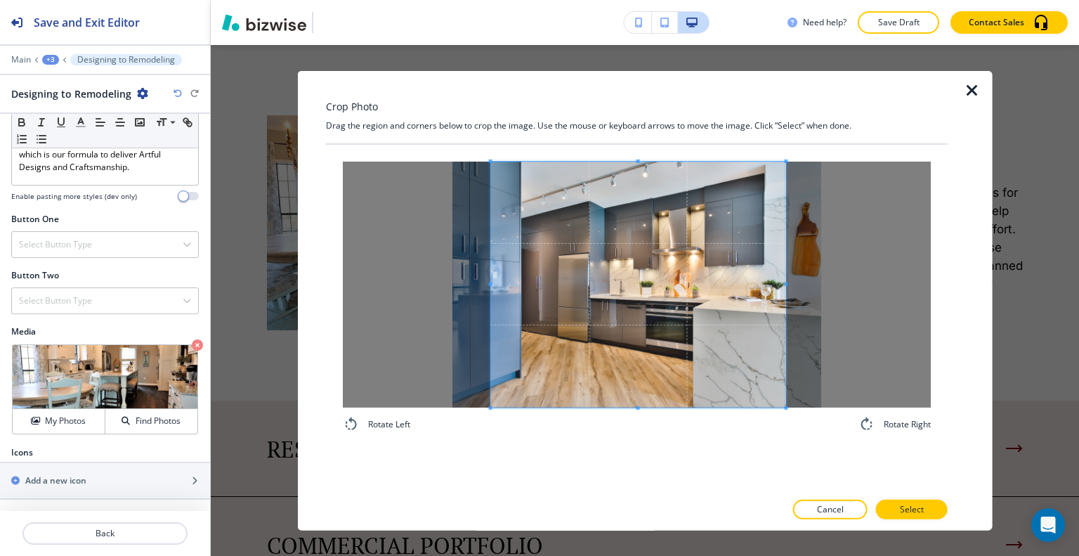
click at [621, 439] on div "Rotate Left Rotate Right" at bounding box center [637, 296] width 622 height 305
click at [896, 504] on button "Select" at bounding box center [912, 509] width 72 height 20
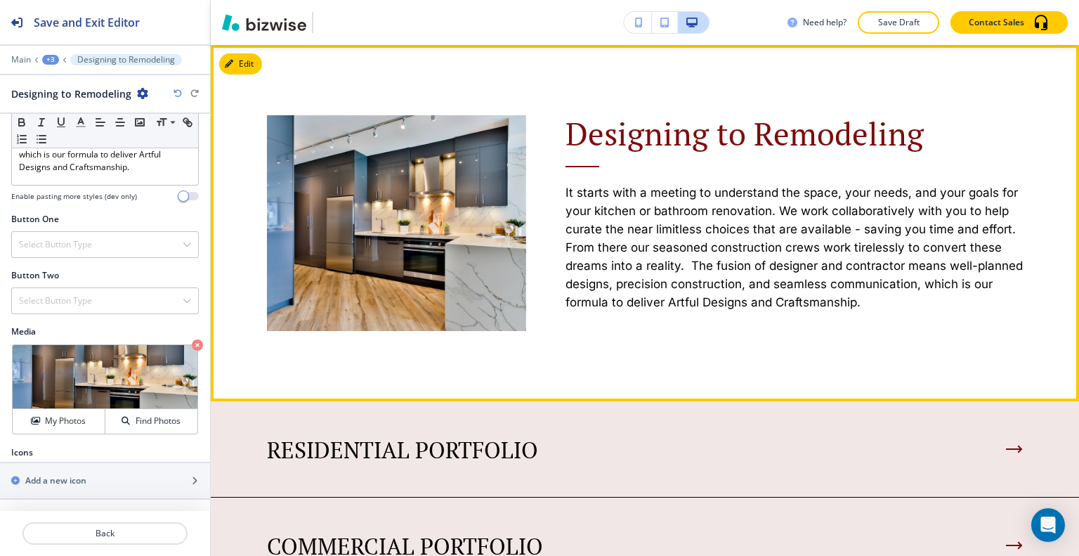
scroll to position [731, 0]
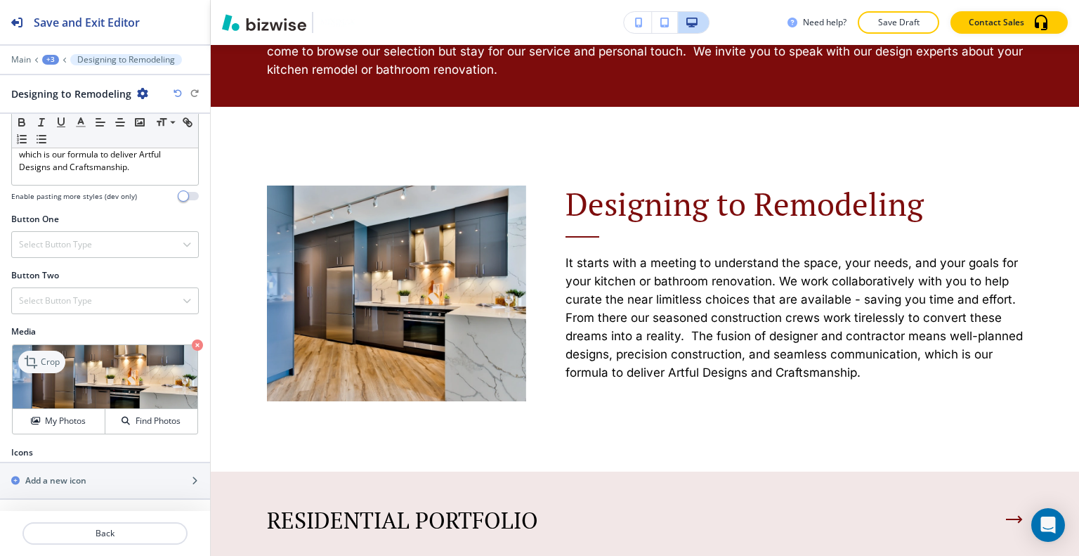
click at [36, 360] on icon at bounding box center [32, 361] width 17 height 17
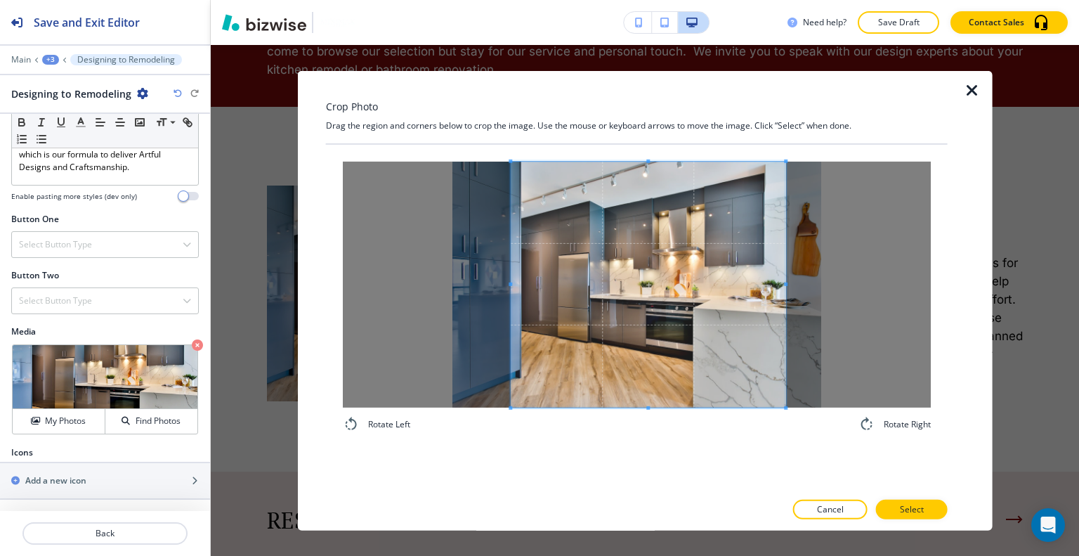
click at [511, 286] on div at bounding box center [648, 284] width 275 height 246
click at [883, 502] on button "Select" at bounding box center [912, 509] width 72 height 20
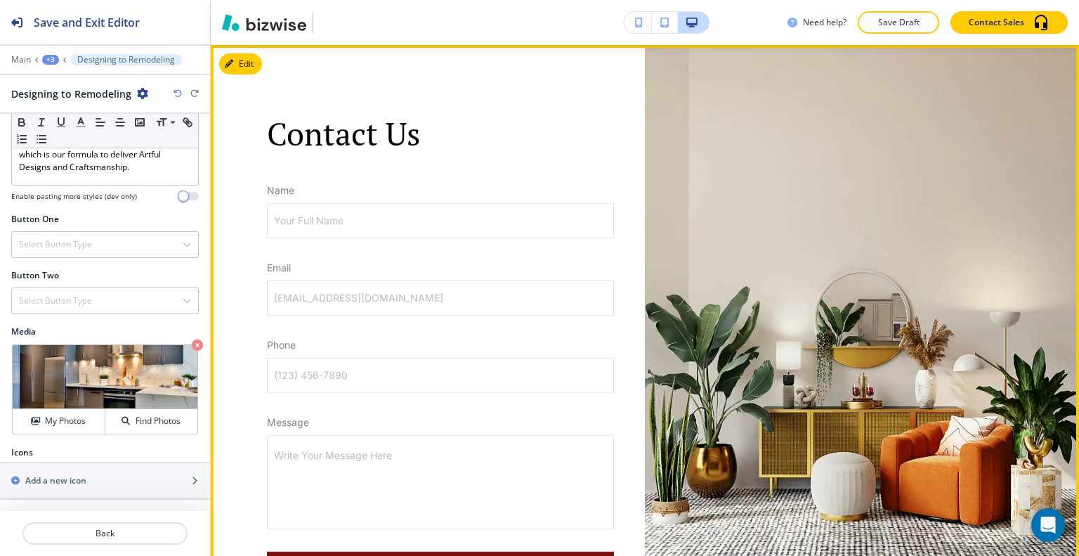
scroll to position [2557, 0]
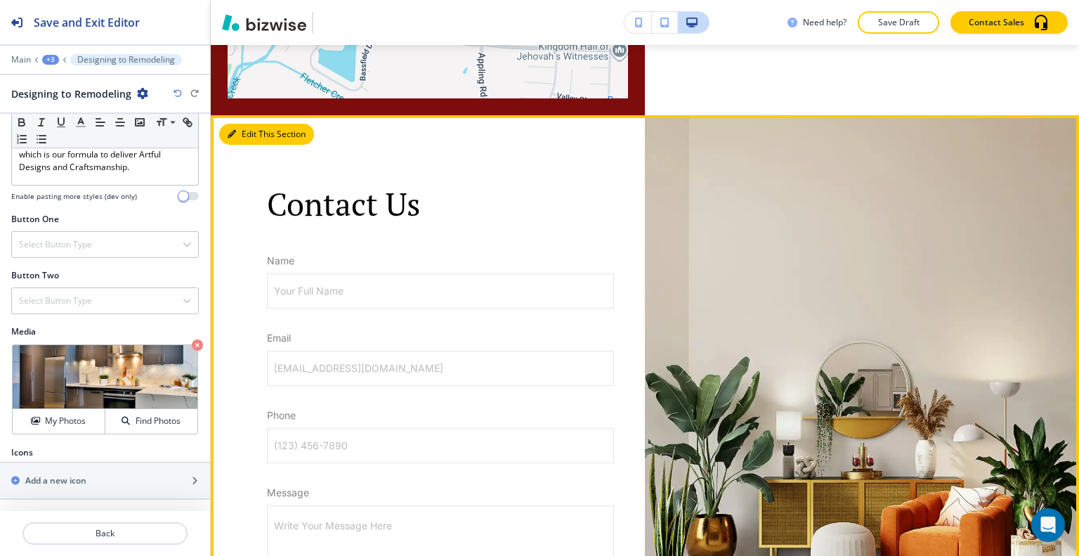
click at [250, 124] on button "Edit This Section" at bounding box center [266, 134] width 95 height 21
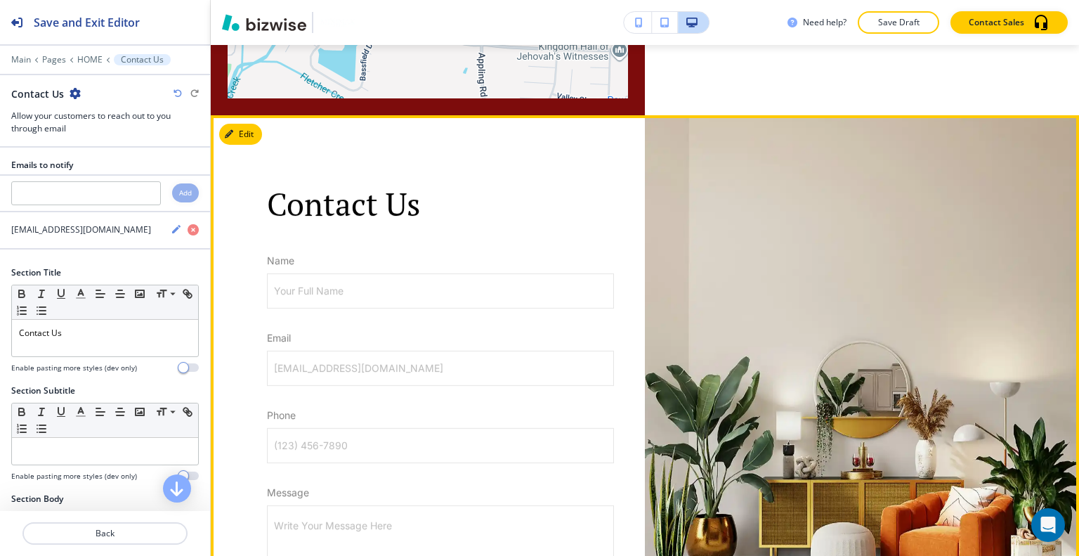
scroll to position [2622, 0]
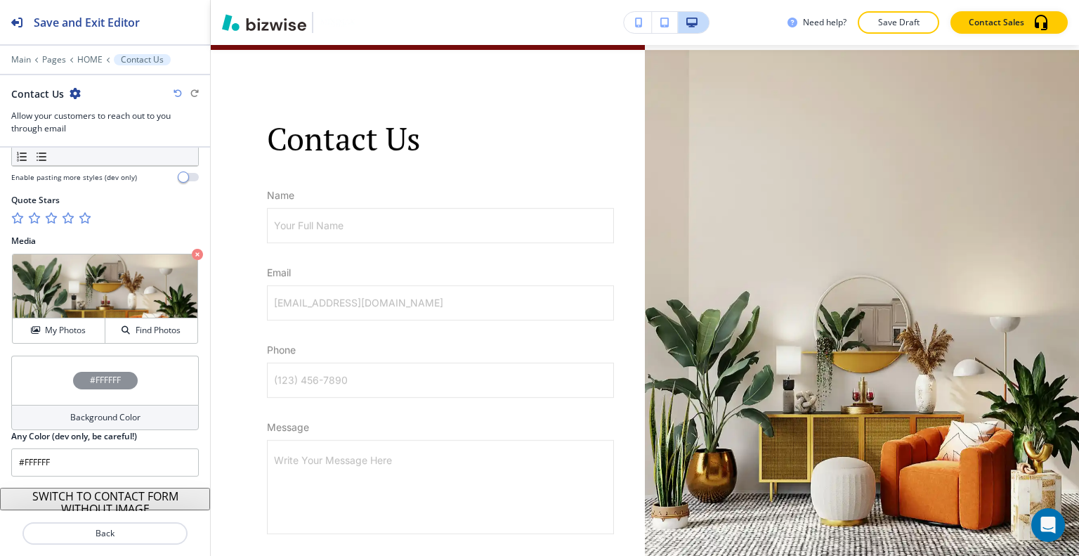
click at [61, 356] on div "#FFFFFF" at bounding box center [105, 379] width 188 height 49
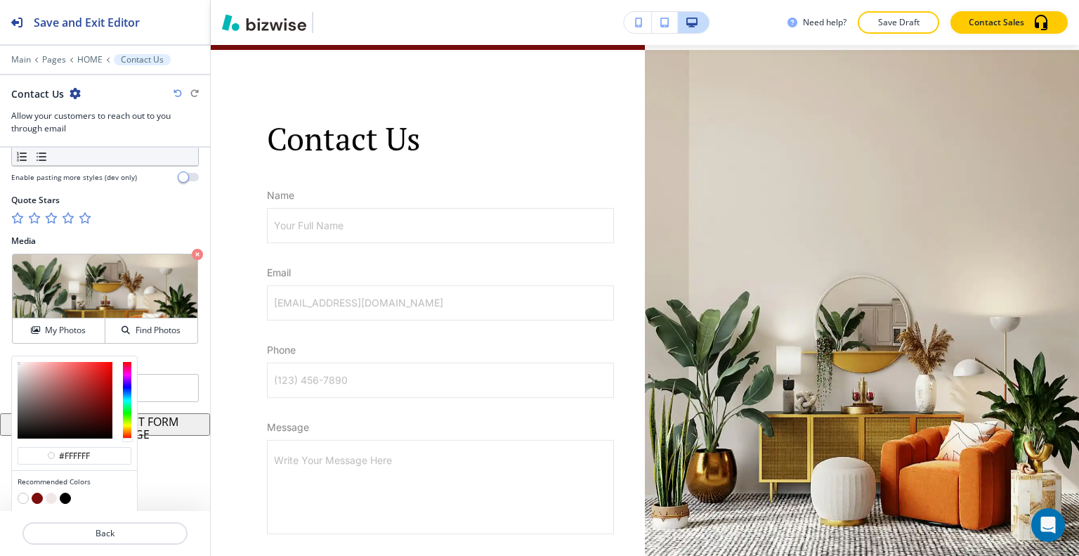
scroll to position [818, 0]
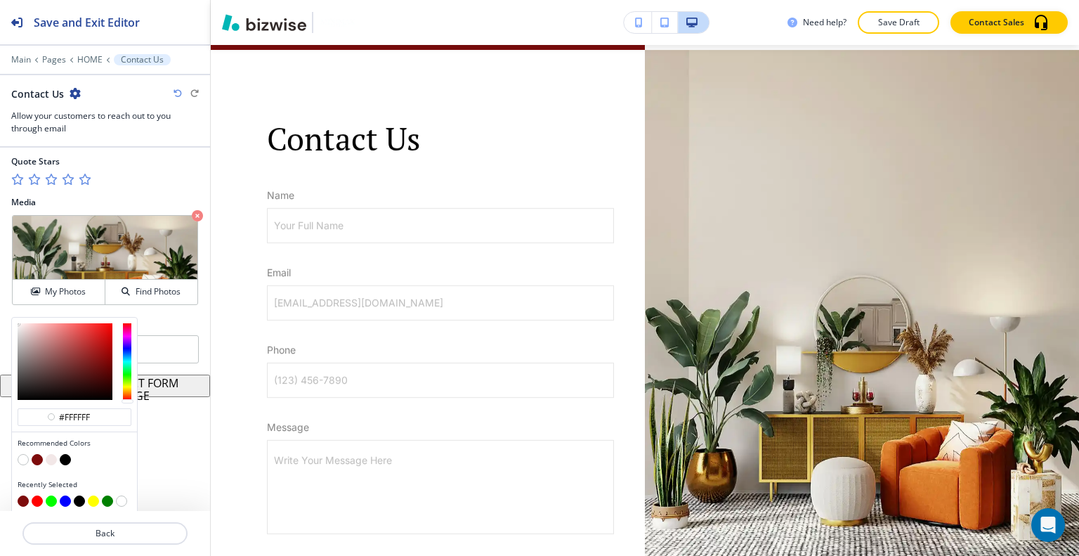
click at [53, 454] on button "button" at bounding box center [51, 459] width 11 height 11
type input "#f2e7e7"
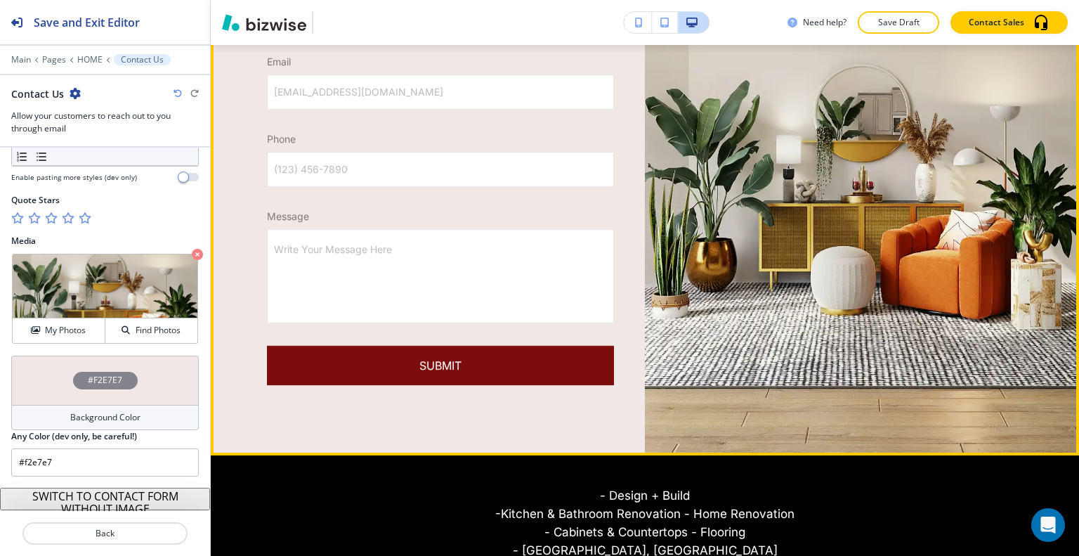
scroll to position [3184, 0]
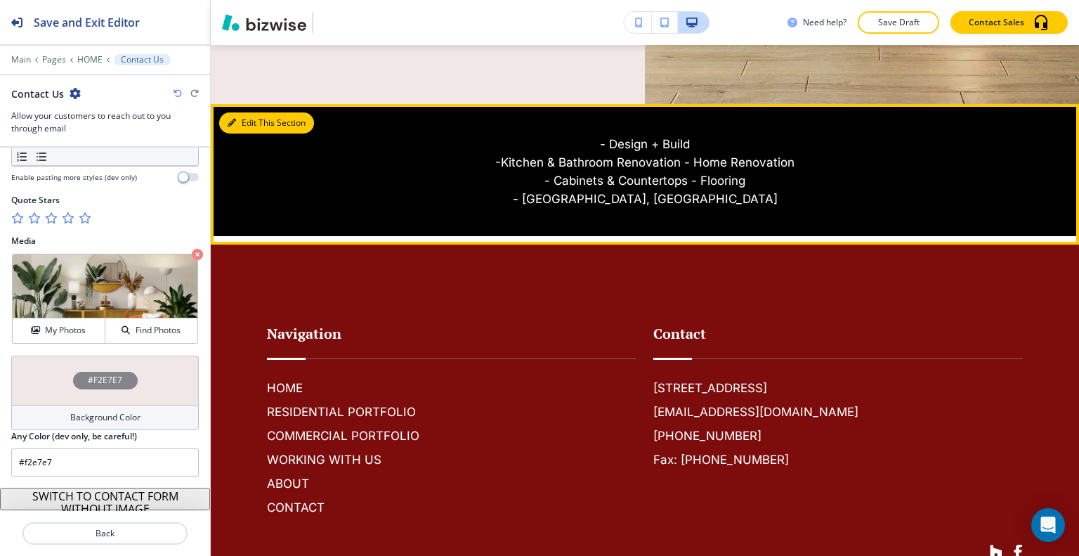
click at [242, 117] on button "Edit This Section" at bounding box center [266, 122] width 95 height 21
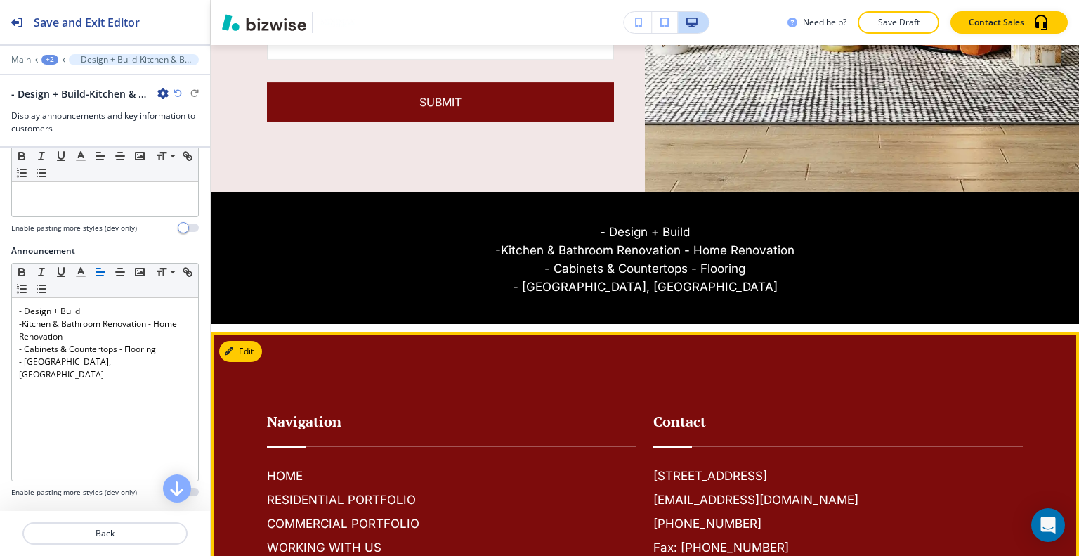
scroll to position [3346, 0]
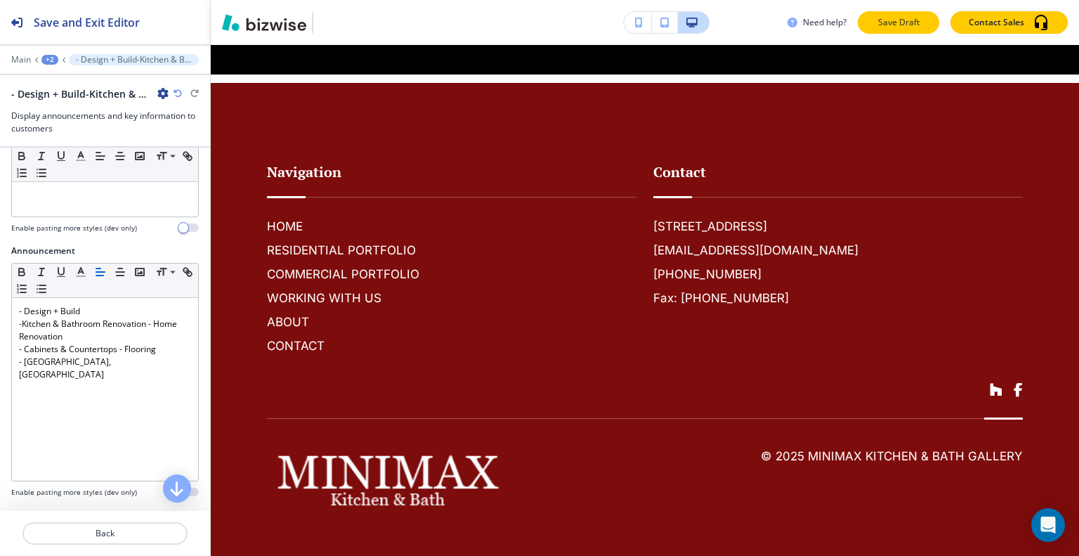
click at [912, 18] on p "Save Draft" at bounding box center [898, 22] width 45 height 13
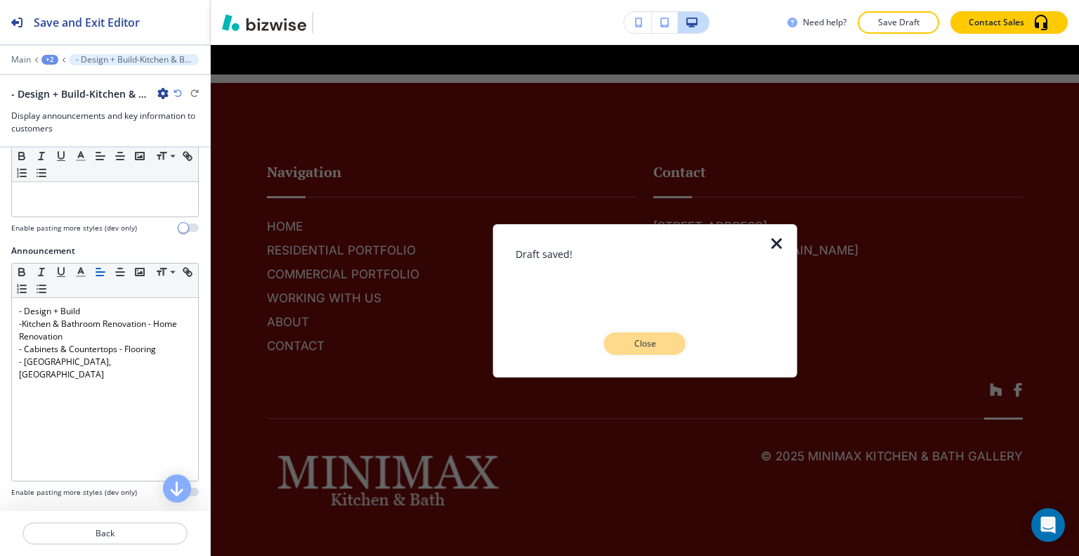
click at [670, 346] on button "Close" at bounding box center [644, 343] width 81 height 22
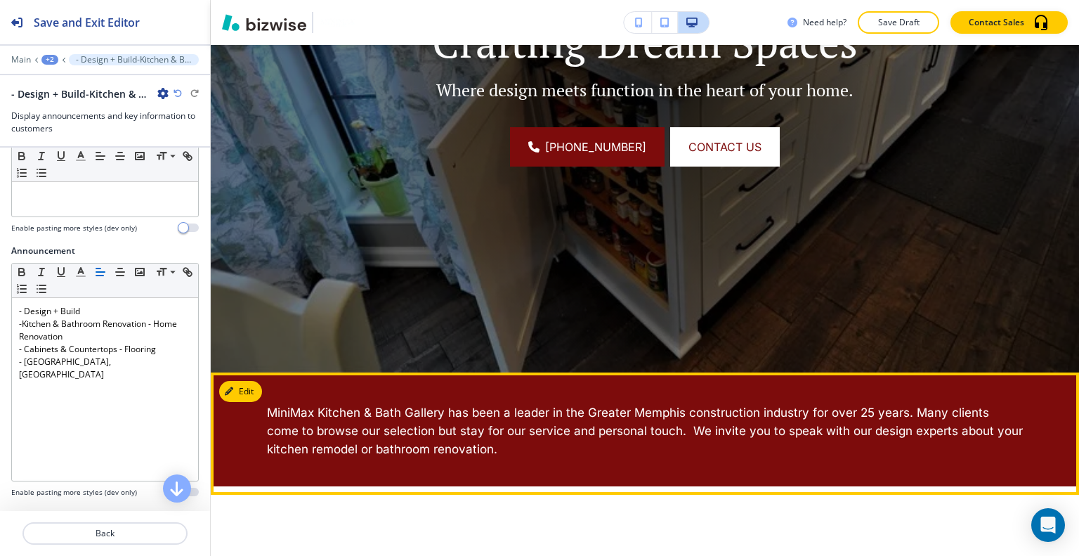
scroll to position [0, 0]
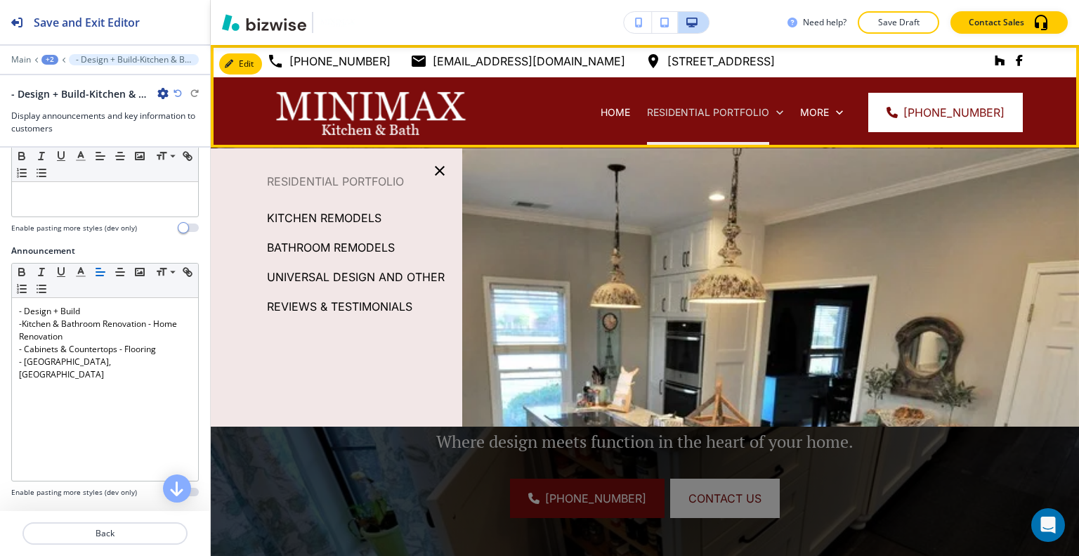
click at [684, 112] on p "RESIDENTIAL PORTFOLIO" at bounding box center [708, 112] width 122 height 14
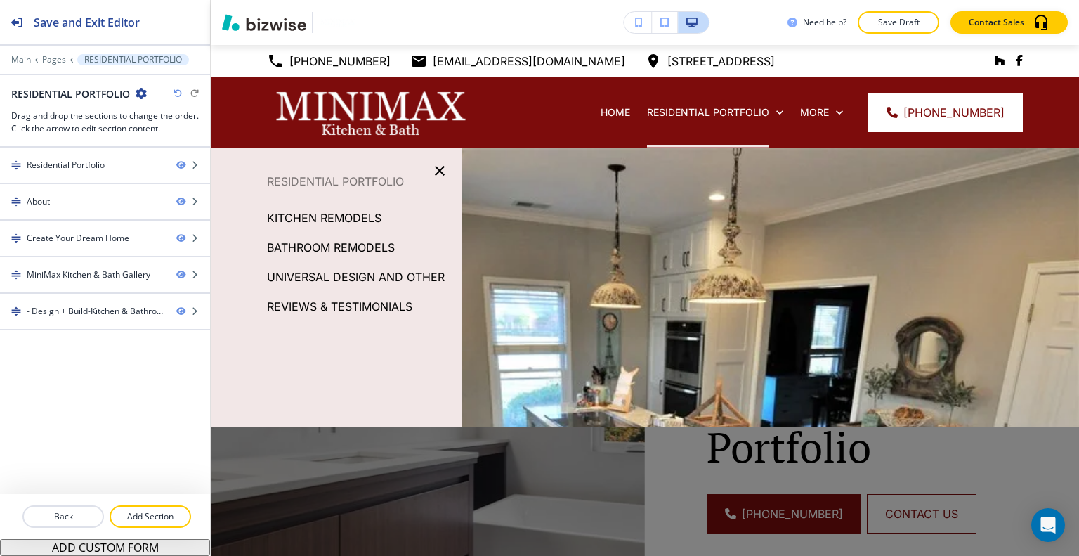
click at [354, 216] on p "KITCHEN REMODELS" at bounding box center [324, 217] width 115 height 21
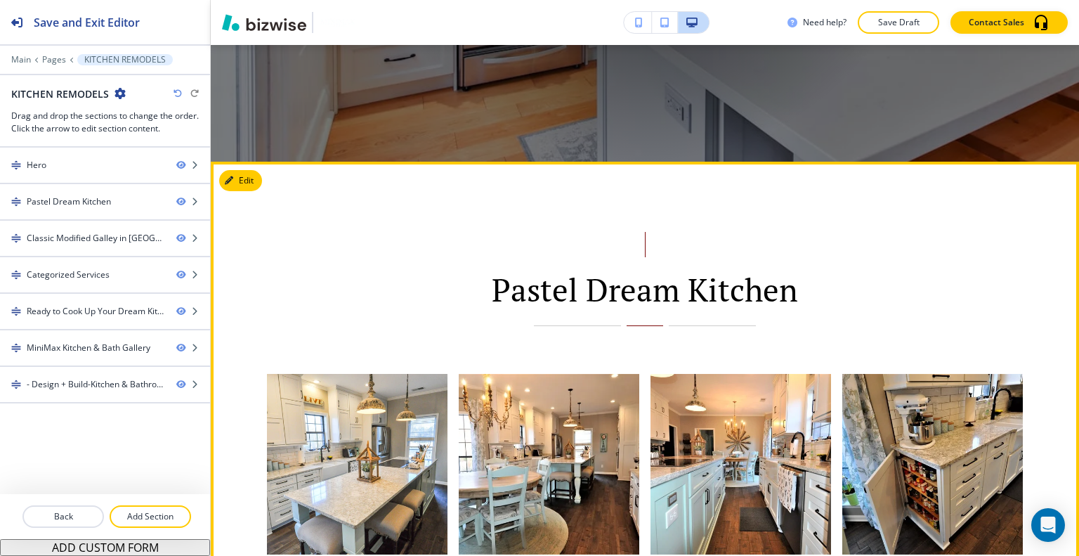
scroll to position [492, 0]
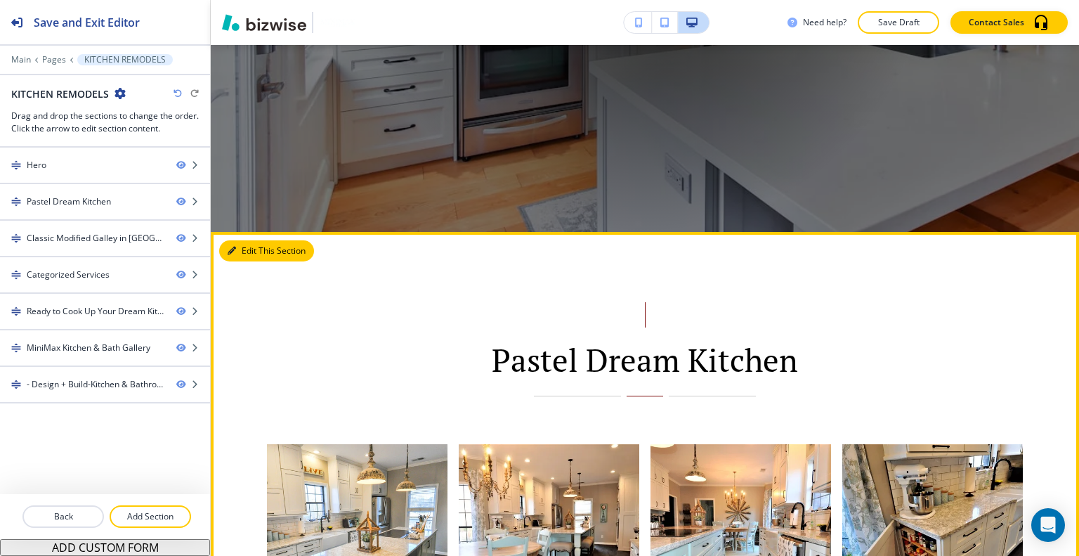
click at [259, 250] on button "Edit This Section" at bounding box center [266, 250] width 95 height 21
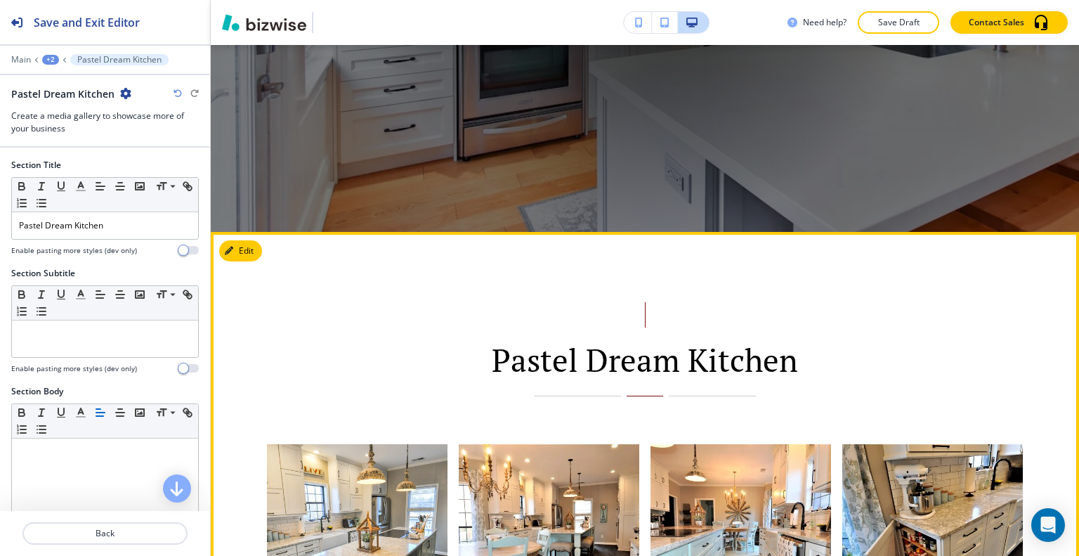
scroll to position [679, 0]
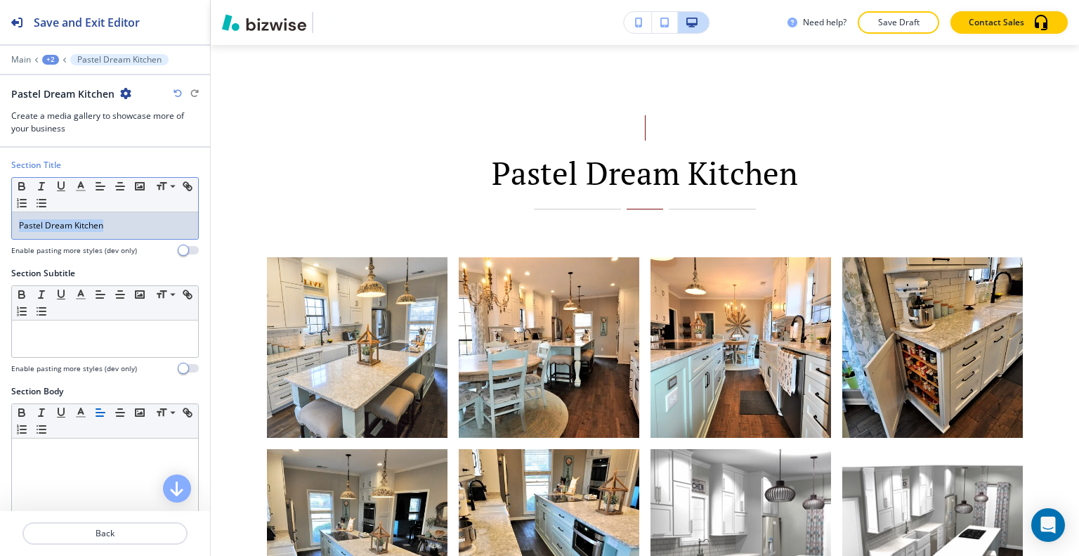
drag, startPoint x: 147, startPoint y: 233, endPoint x: 0, endPoint y: 223, distance: 147.1
click at [0, 223] on div "Section Title Small Normal Large Huge Pastel Dream Kitchen Enable pasting more …" at bounding box center [105, 213] width 210 height 108
click at [81, 182] on polyline "button" at bounding box center [81, 185] width 5 height 6
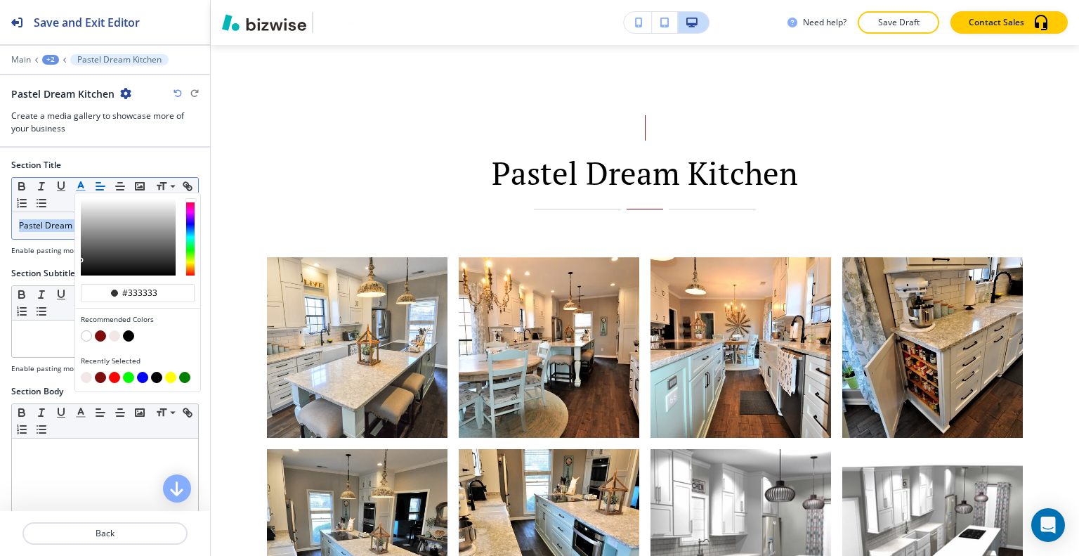
click at [103, 336] on button "button" at bounding box center [100, 335] width 11 height 11
type input "#7d0c0c"
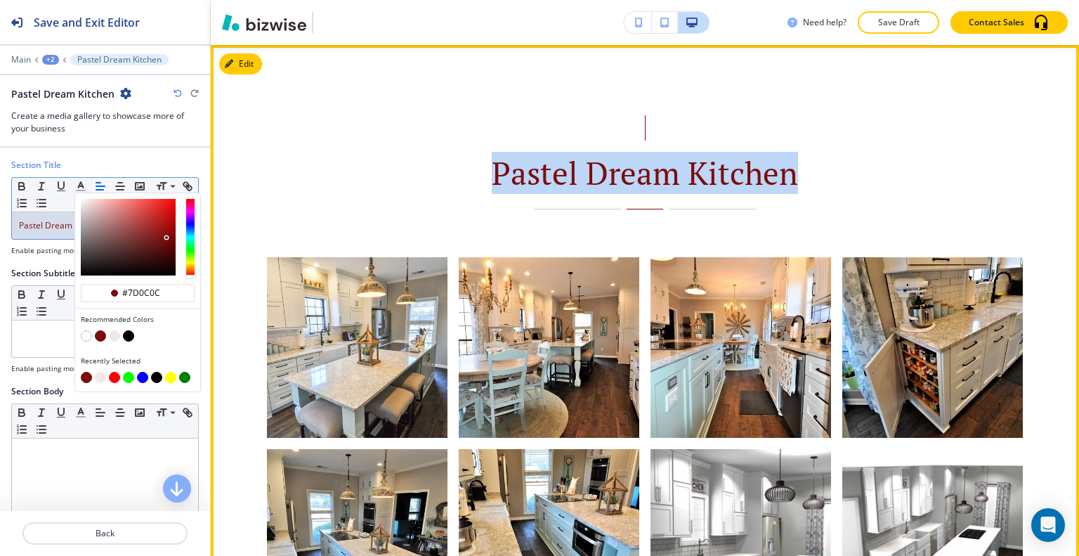
drag, startPoint x: 475, startPoint y: 188, endPoint x: 473, endPoint y: 195, distance: 7.2
click at [473, 195] on div "Pastel Dream Kitchen" at bounding box center [645, 162] width 756 height 94
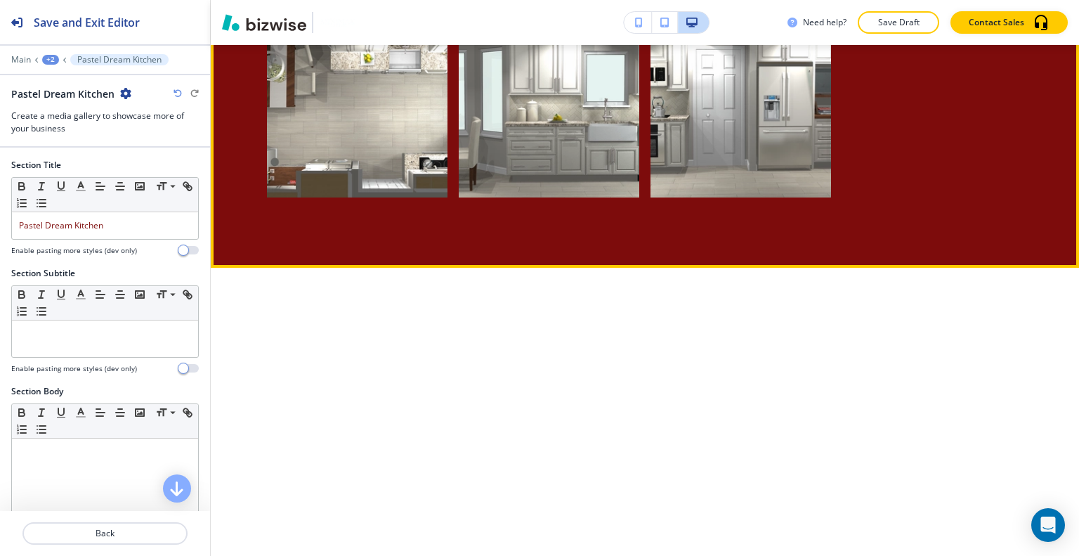
scroll to position [1873, 0]
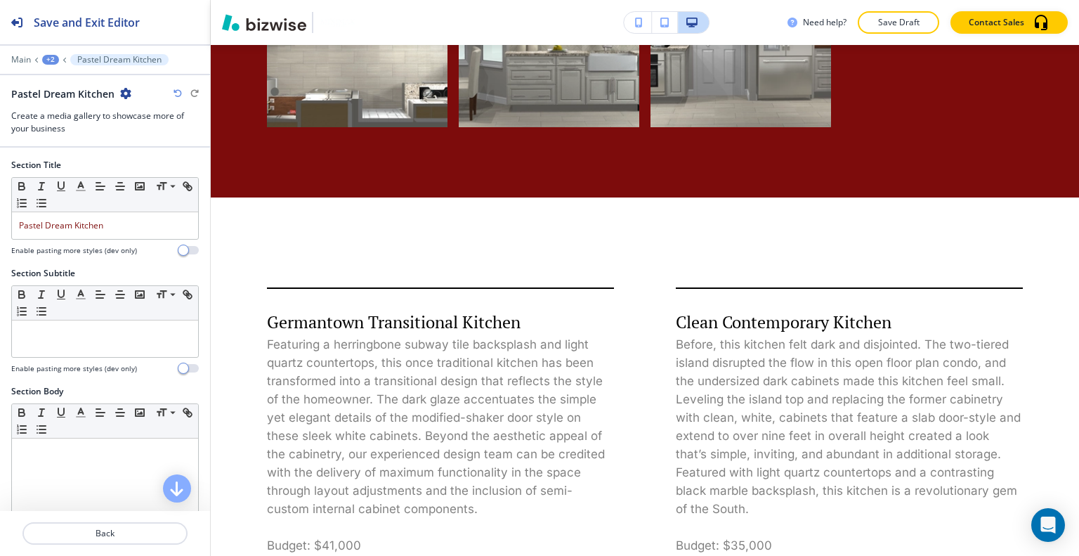
drag, startPoint x: 893, startPoint y: 20, endPoint x: 892, endPoint y: 27, distance: 7.8
click at [892, 27] on p "Save Draft" at bounding box center [898, 22] width 45 height 13
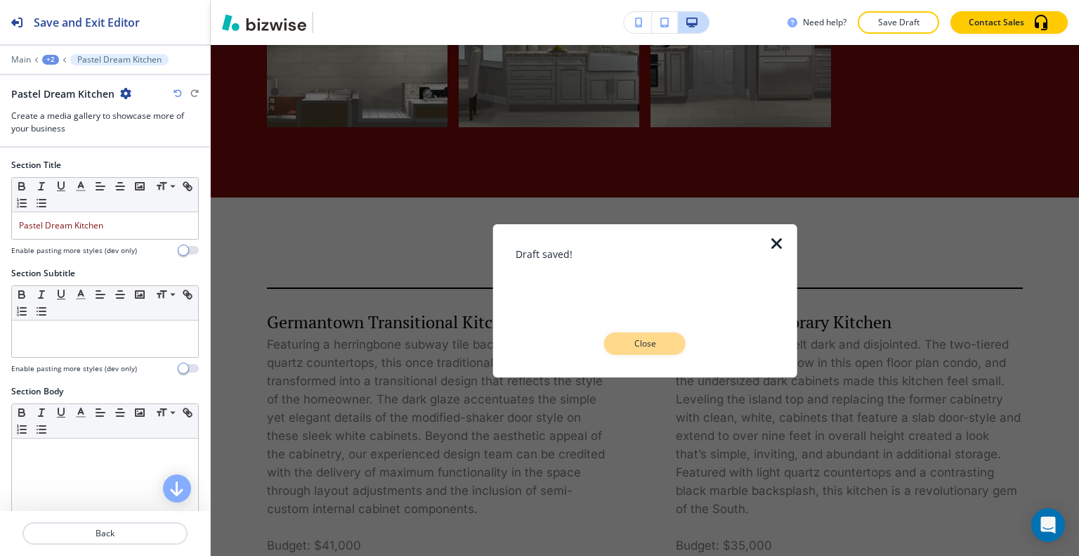
click at [654, 334] on button "Close" at bounding box center [644, 343] width 81 height 22
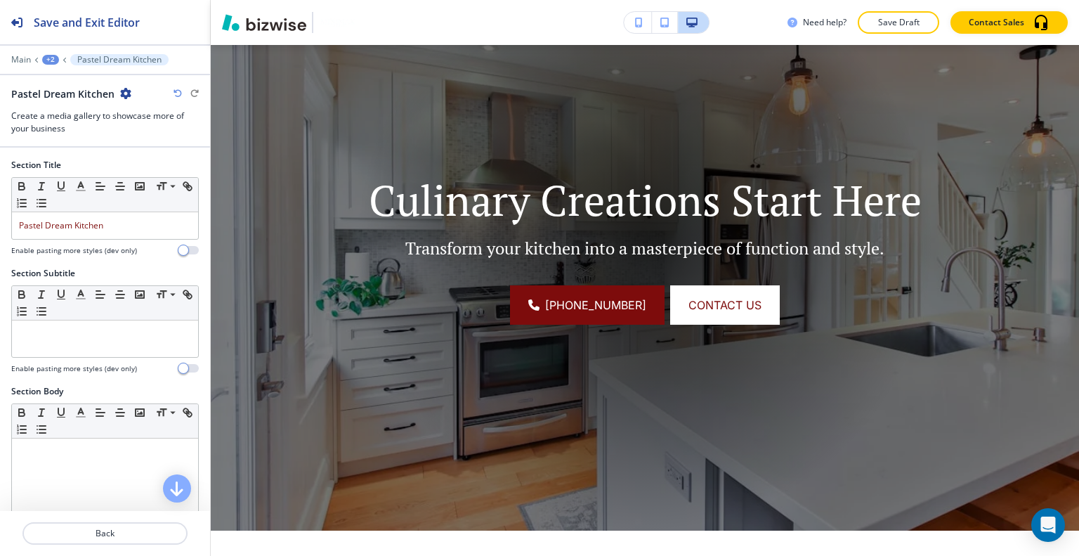
scroll to position [0, 0]
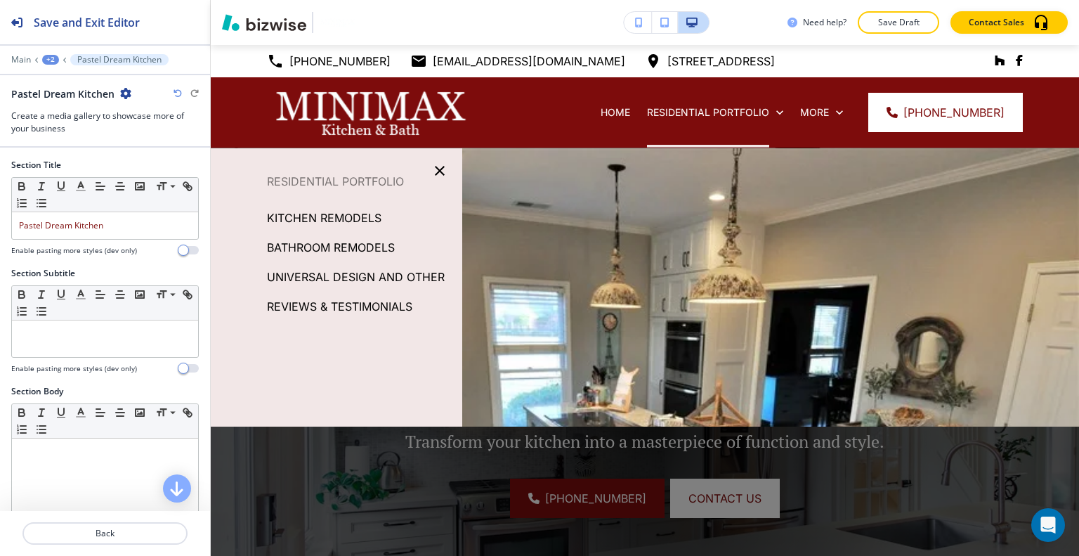
click at [372, 254] on p "BATHROOM REMODELS" at bounding box center [331, 247] width 128 height 21
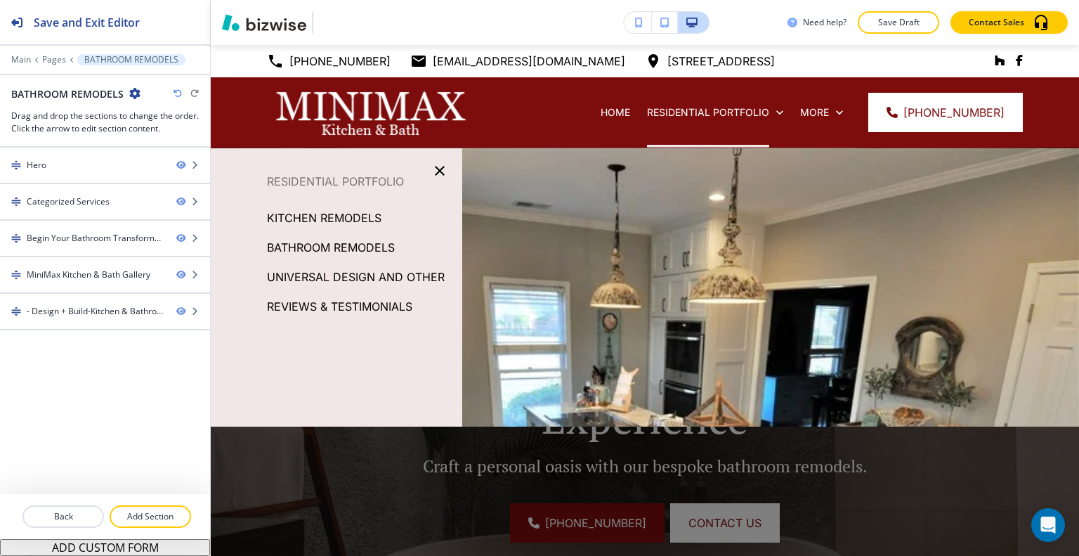
click at [376, 272] on p "UNIVERSAL DESIGN AND OTHER" at bounding box center [356, 276] width 178 height 21
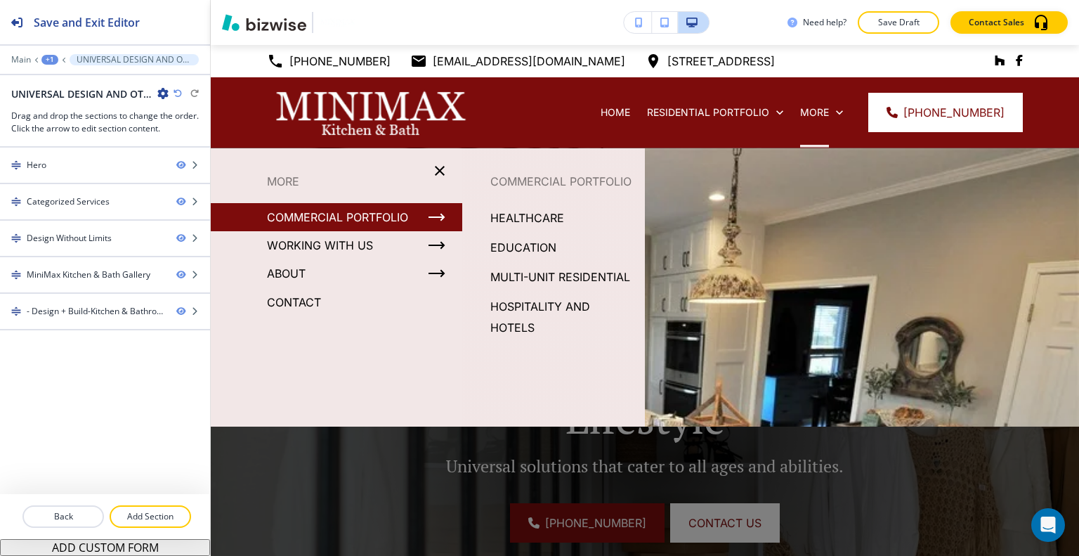
click at [506, 228] on p "HEALTHCARE" at bounding box center [527, 217] width 74 height 21
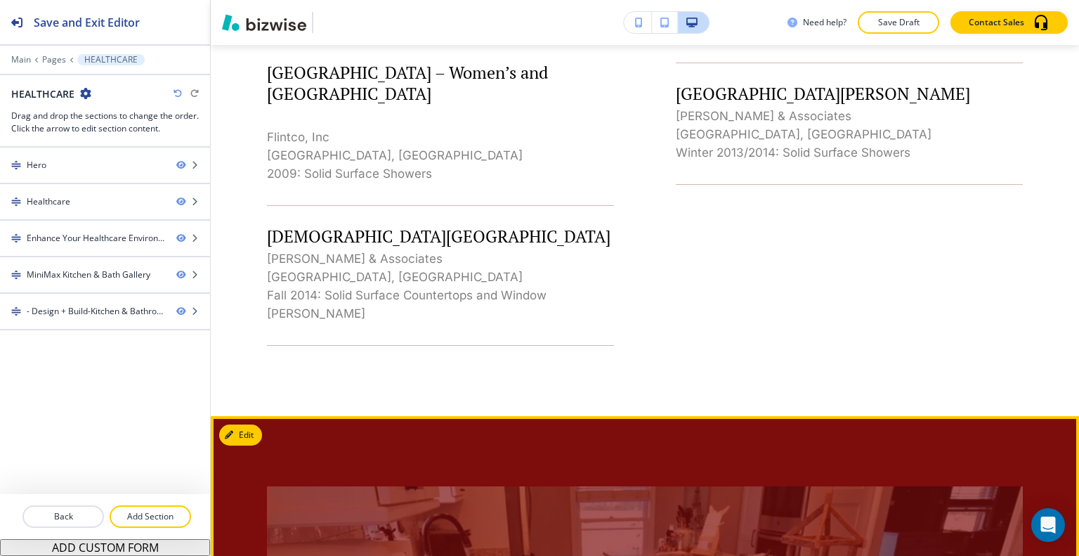
scroll to position [1335, 0]
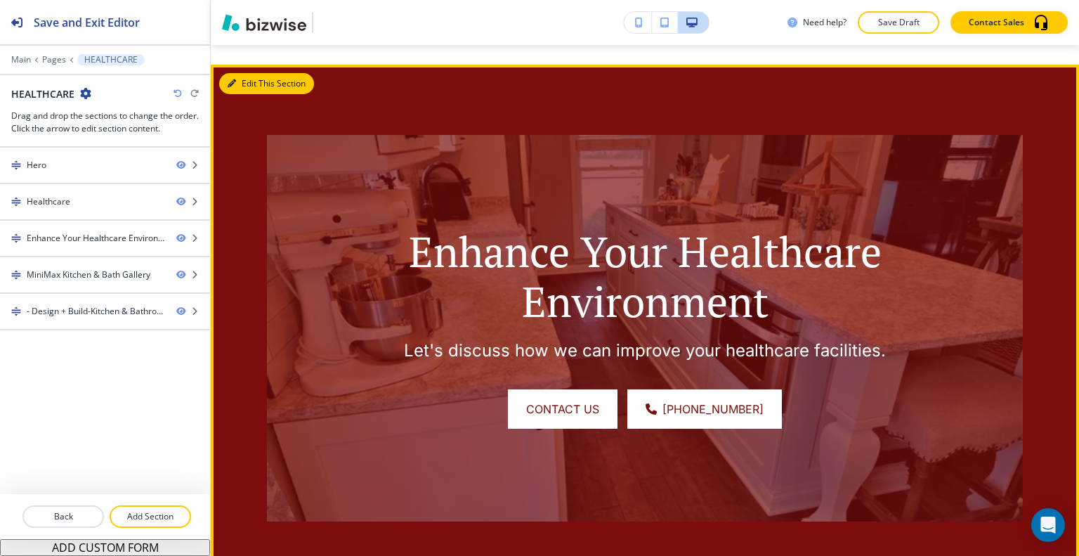
click at [243, 73] on button "Edit This Section" at bounding box center [266, 83] width 95 height 21
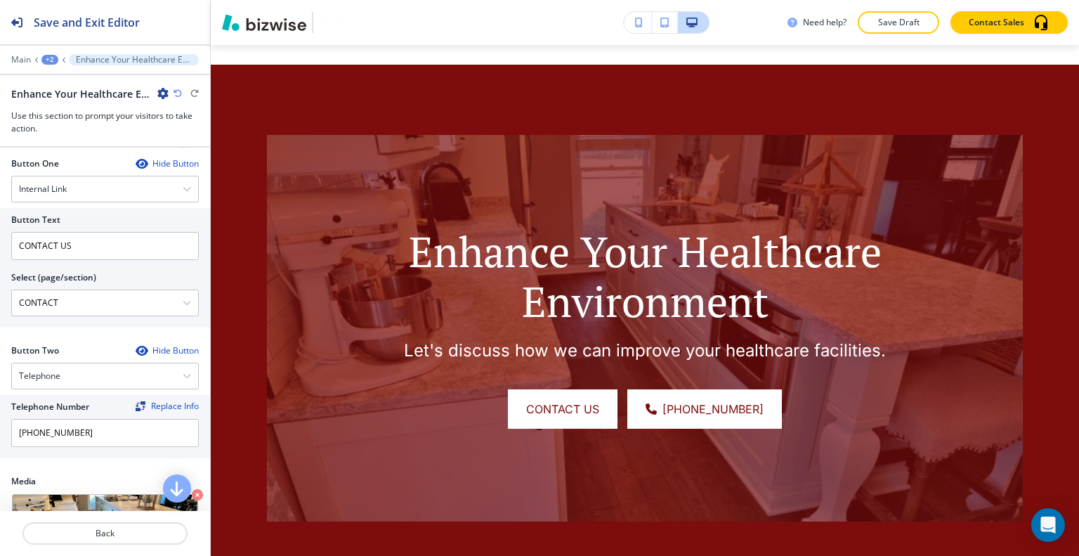
scroll to position [702, 0]
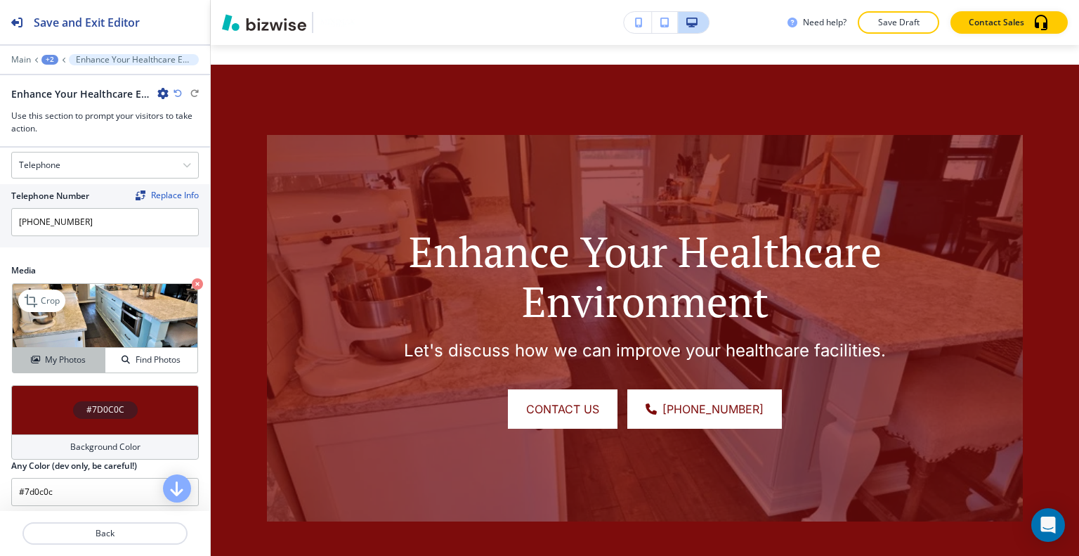
click at [82, 349] on button "My Photos" at bounding box center [59, 360] width 93 height 25
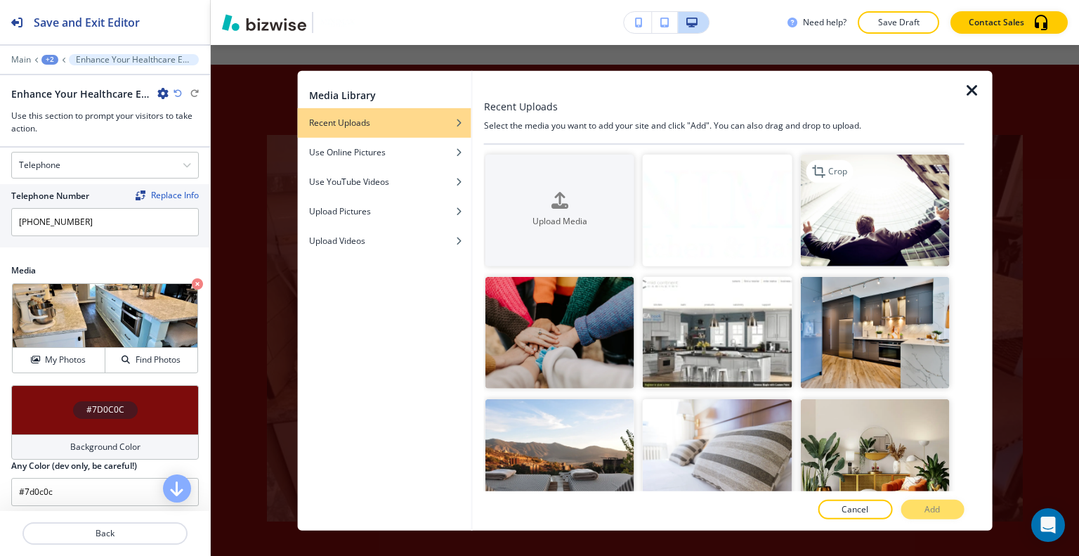
click at [884, 230] on img "button" at bounding box center [874, 210] width 149 height 112
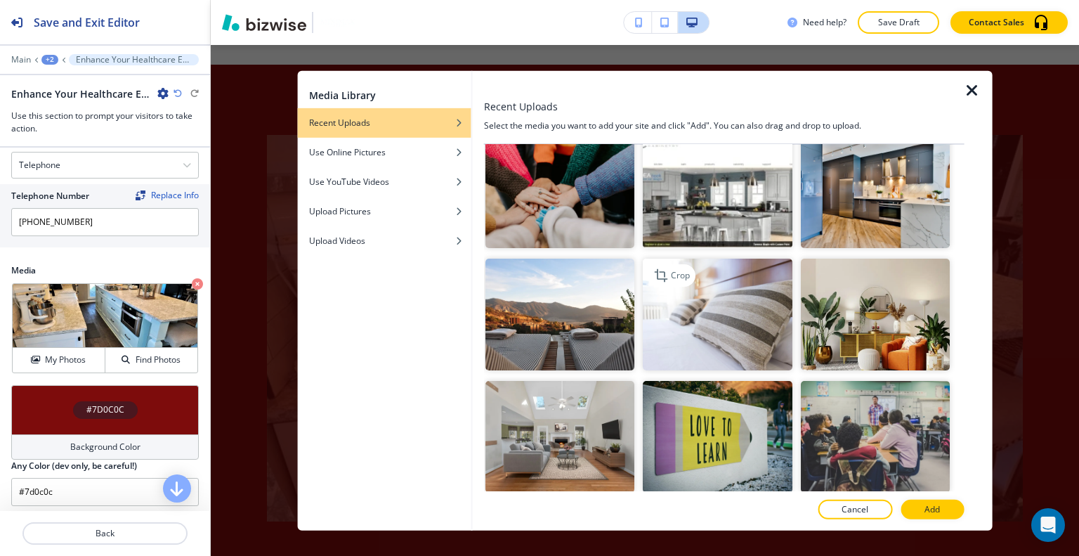
scroll to position [281, 0]
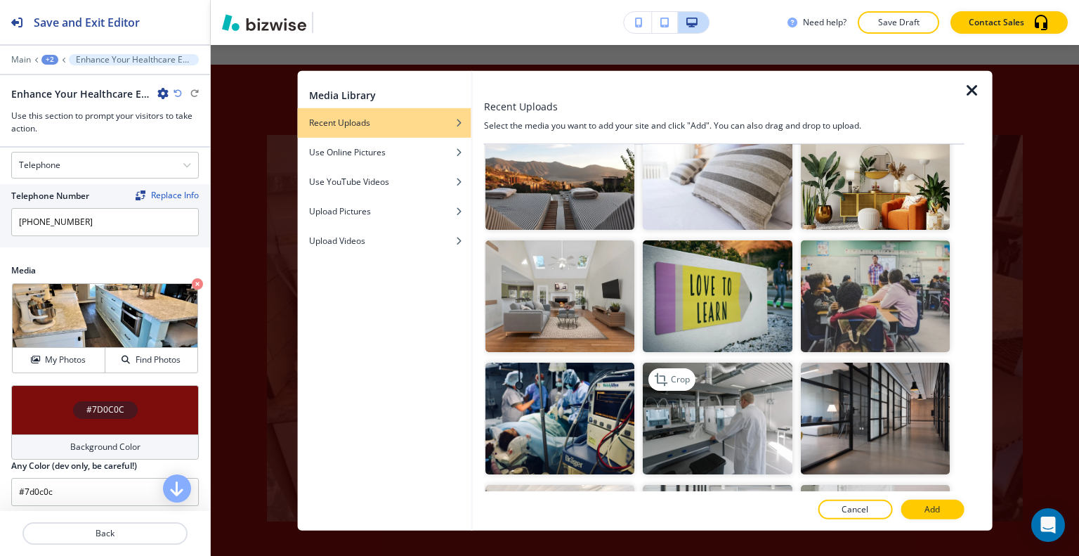
click at [733, 382] on img "button" at bounding box center [717, 418] width 149 height 112
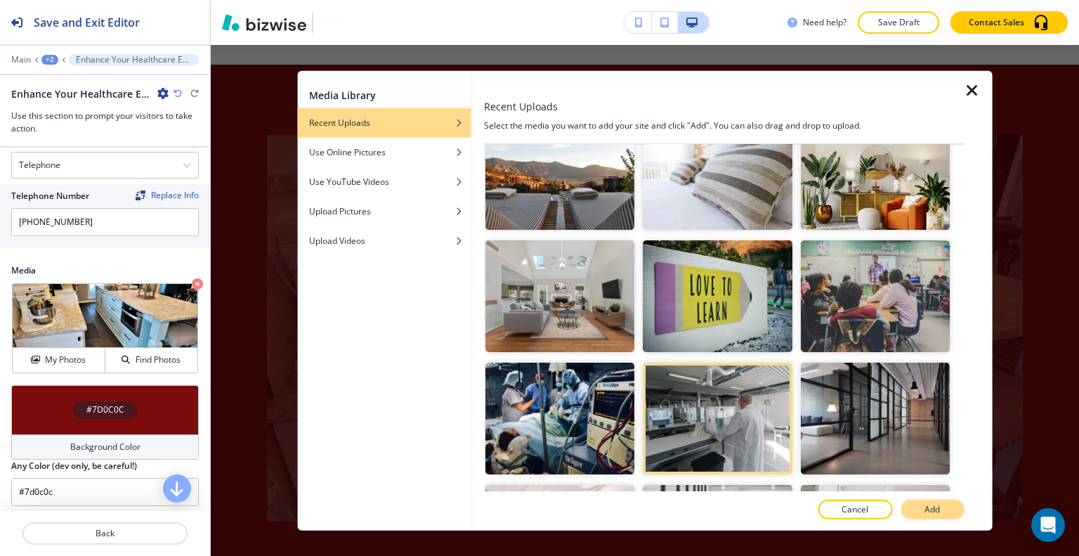
click at [915, 512] on button "Add" at bounding box center [932, 509] width 63 height 20
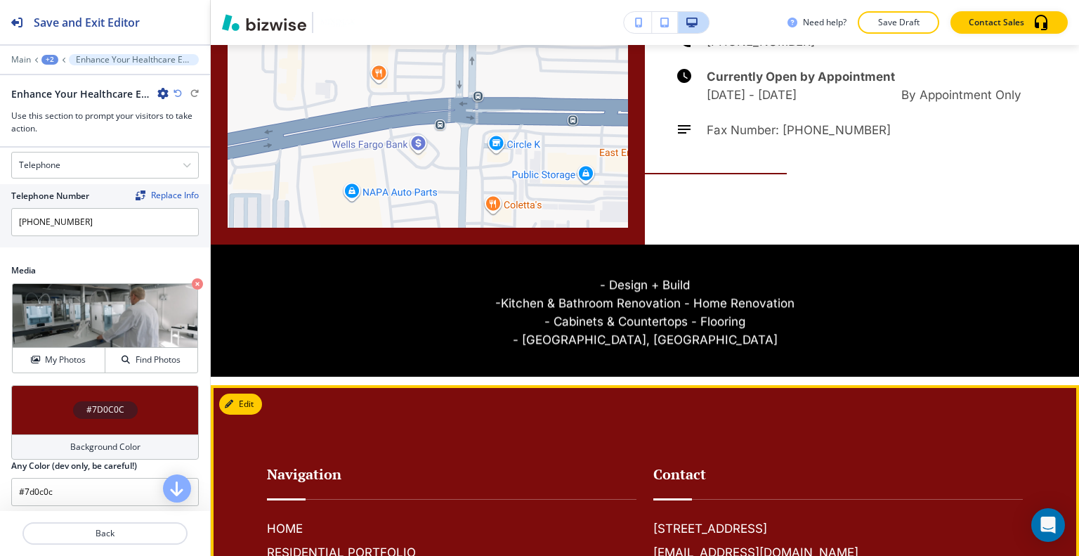
scroll to position [2466, 0]
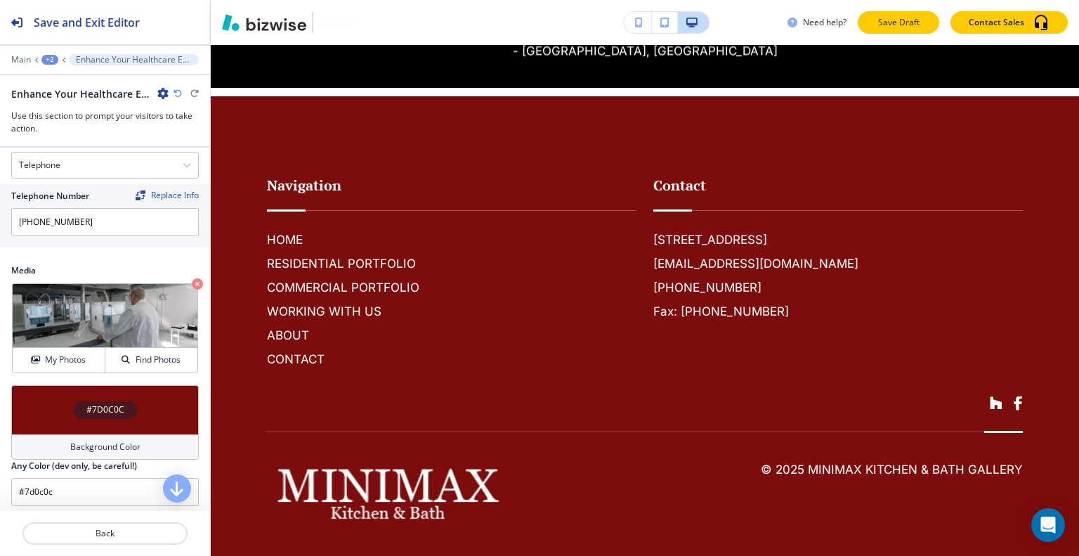
click at [896, 24] on p "Save Draft" at bounding box center [898, 22] width 45 height 13
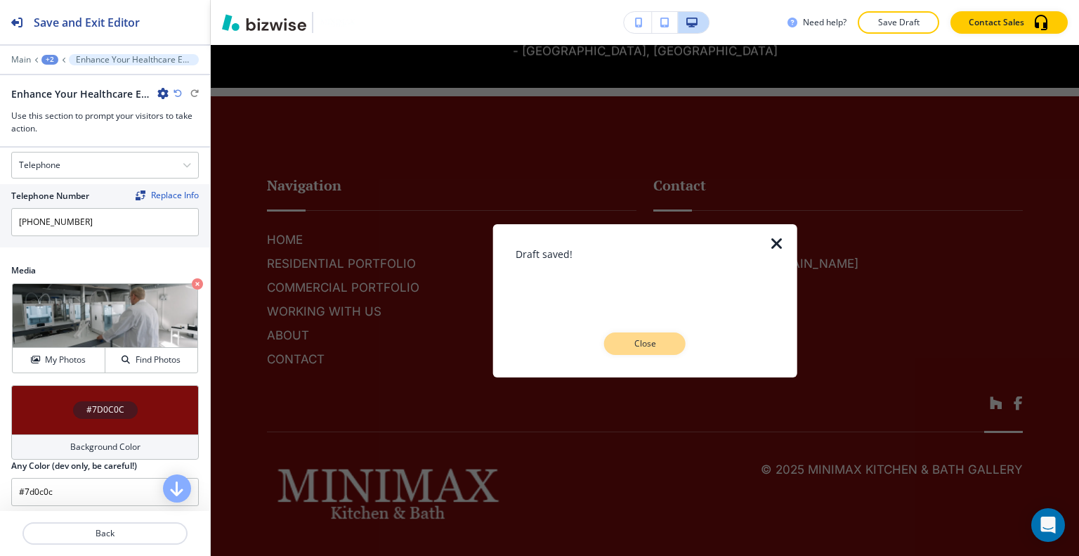
click at [668, 351] on button "Close" at bounding box center [644, 343] width 81 height 22
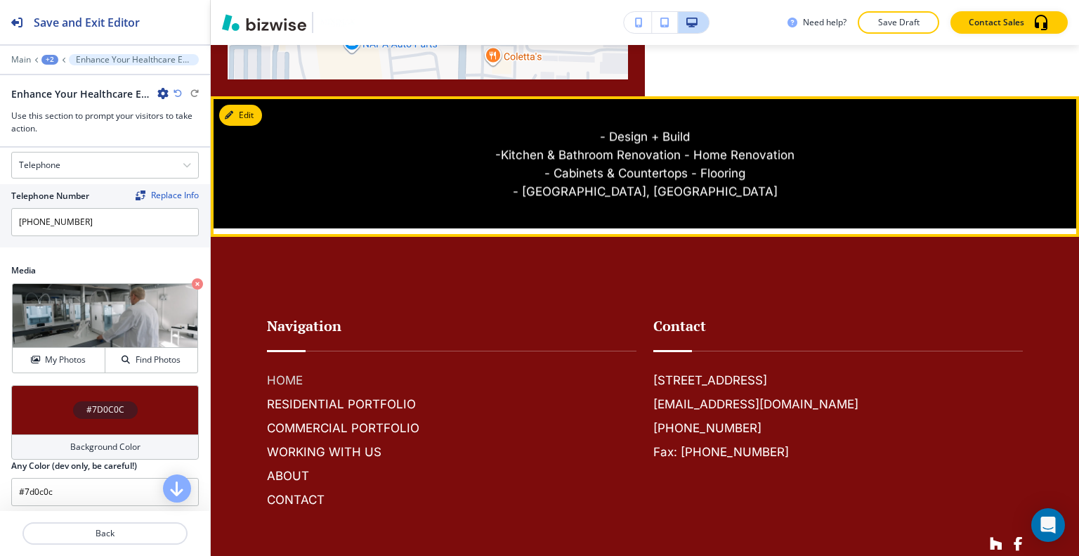
scroll to position [2256, 0]
